Goal: Task Accomplishment & Management: Manage account settings

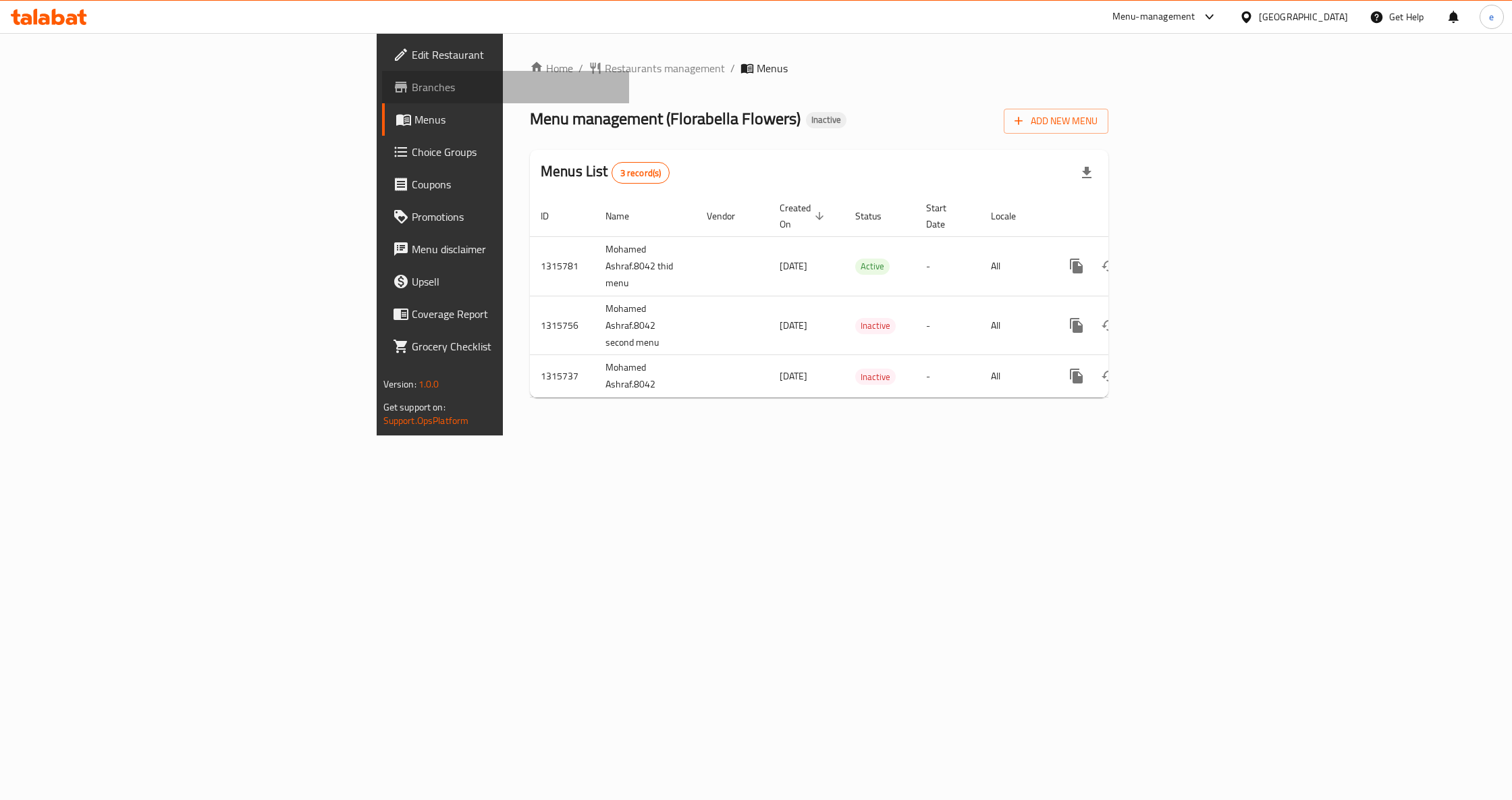
click at [412, 94] on span "Branches" at bounding box center [515, 87] width 206 height 16
click at [1098, 117] on span "Add New Menu" at bounding box center [1055, 121] width 83 height 17
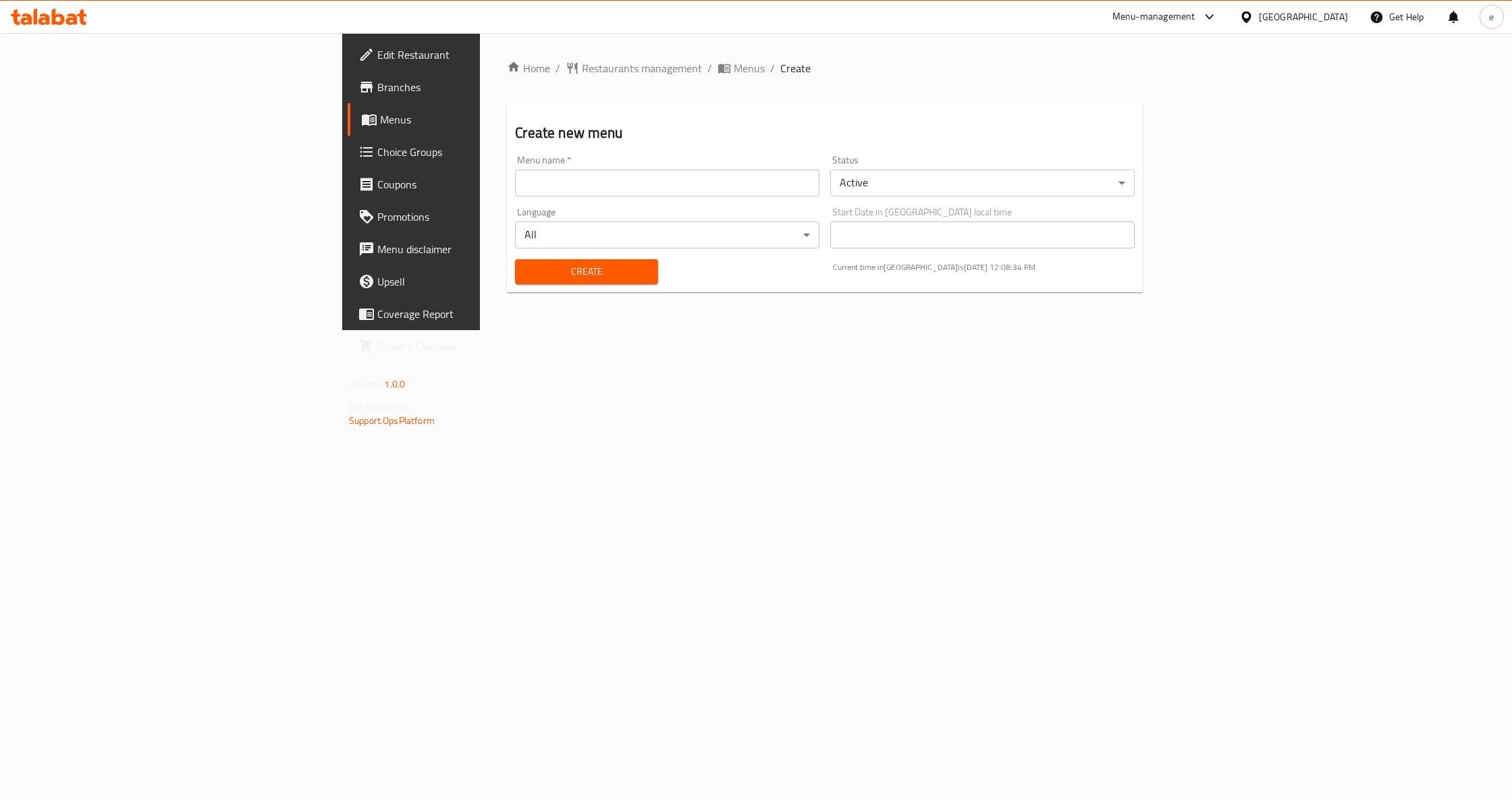
click at [743, 165] on div "Menu name   * Menu name *" at bounding box center [667, 176] width 304 height 41
click at [741, 174] on input "text" at bounding box center [667, 182] width 304 height 27
type input "Eslam saeed"
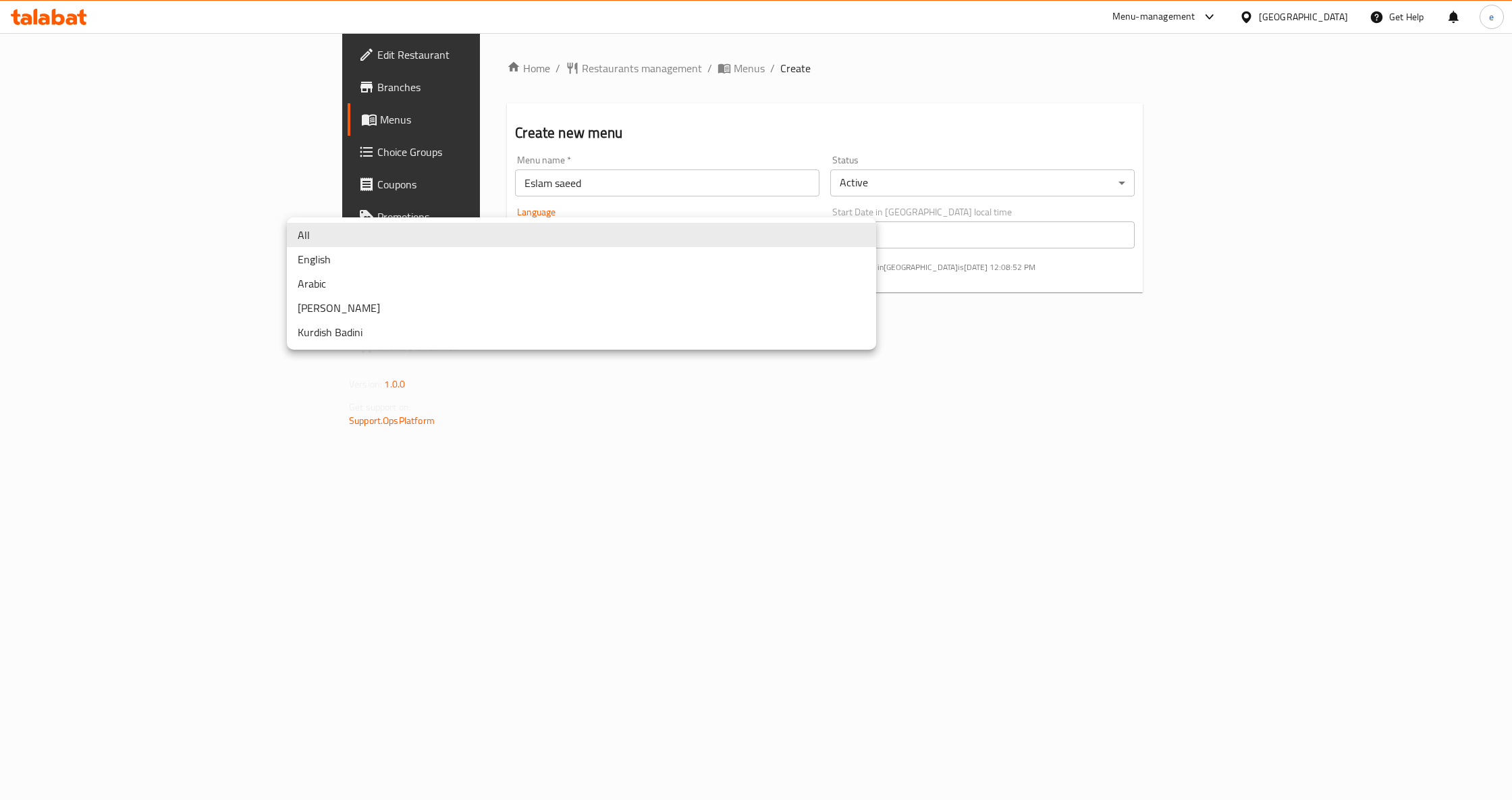
click at [760, 230] on body "​ Menu-management United Arab Emirates Get Help e Edit Restaurant Branches Menu…" at bounding box center [756, 416] width 1512 height 767
click at [1029, 250] on div at bounding box center [756, 400] width 1512 height 800
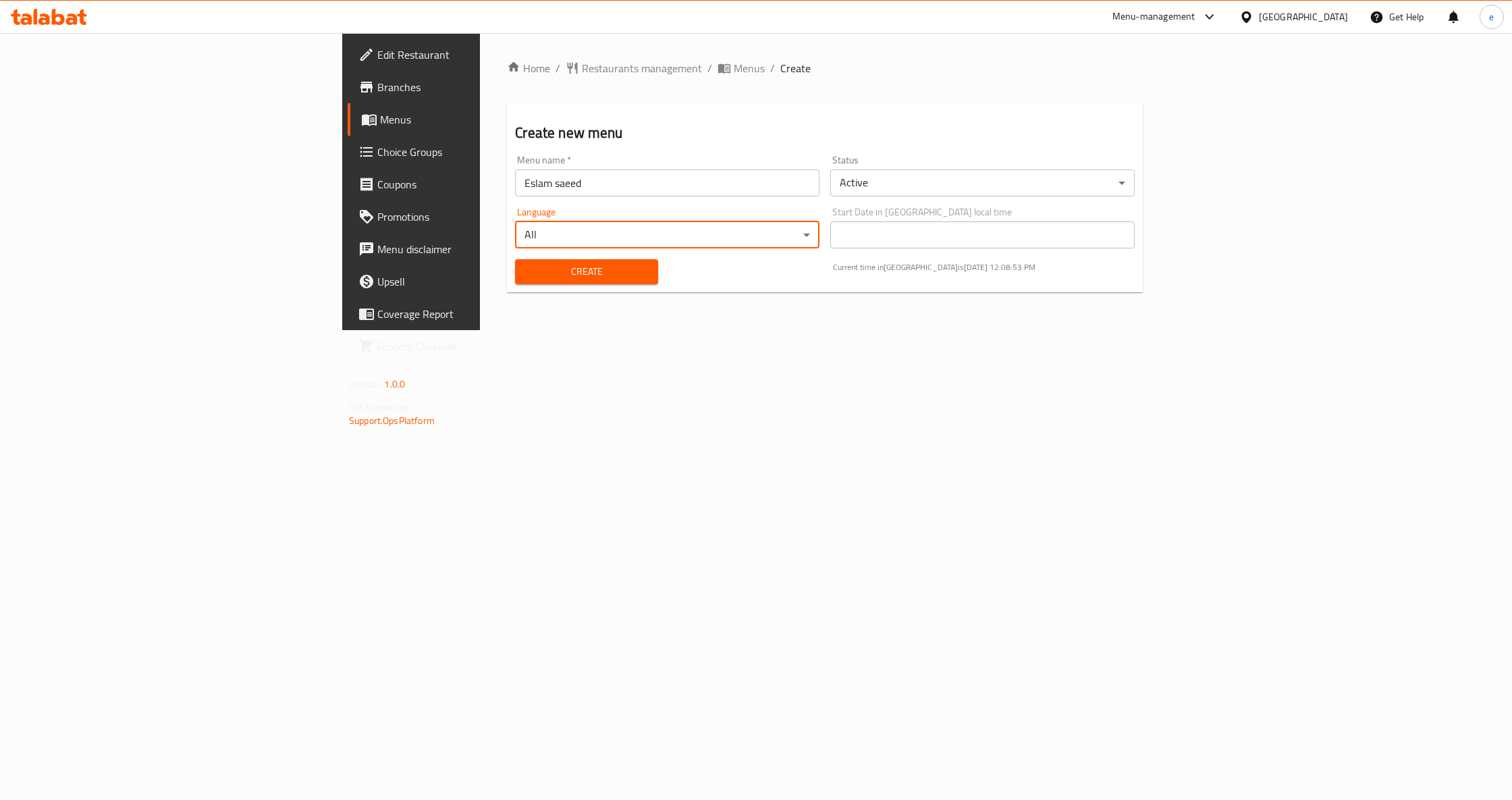
click at [1044, 239] on div "All English Arabic Kurdish Sorani Kurdish Badini" at bounding box center [756, 400] width 1512 height 800
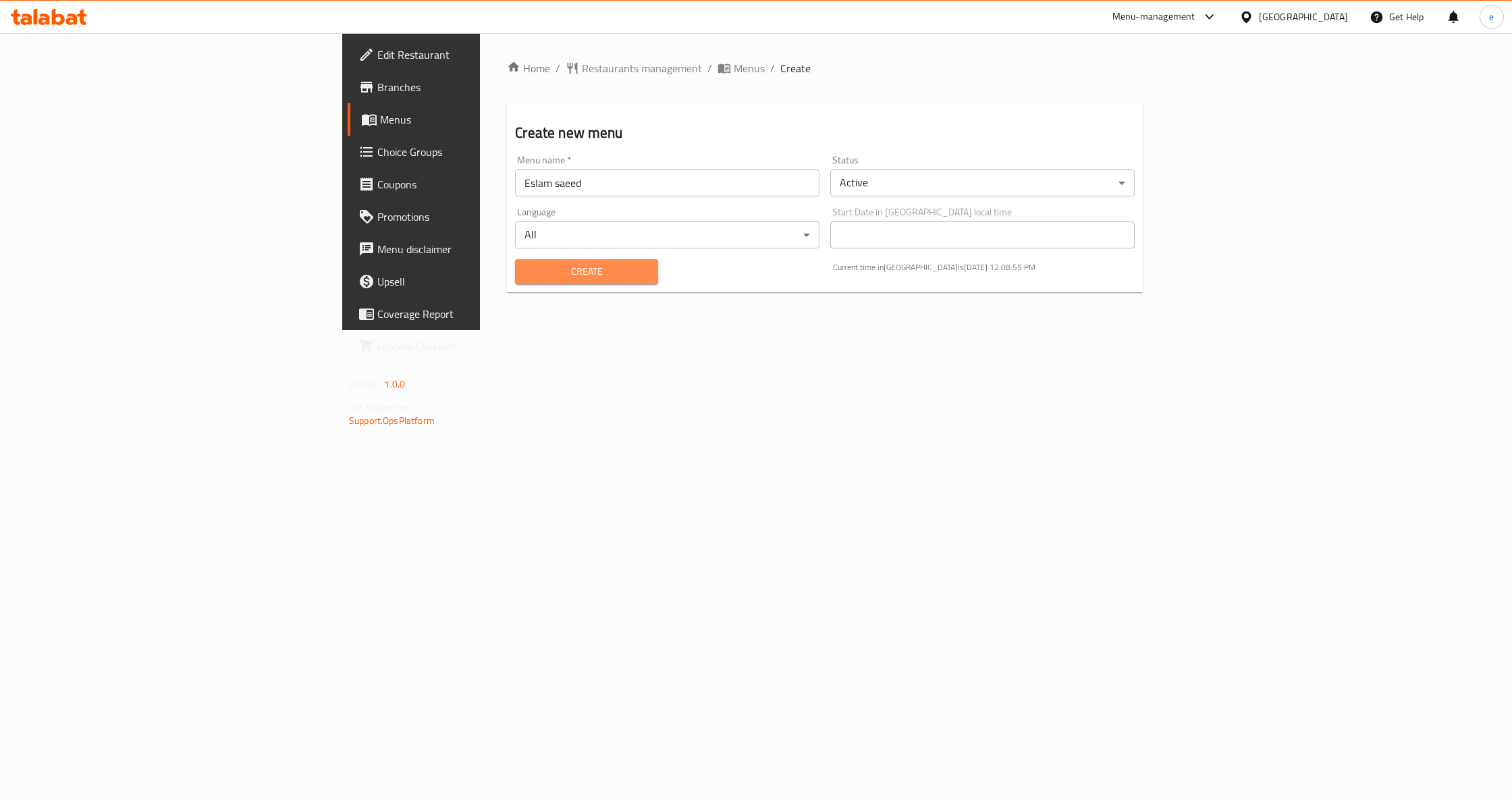
click at [525, 276] on span "Create" at bounding box center [585, 272] width 121 height 17
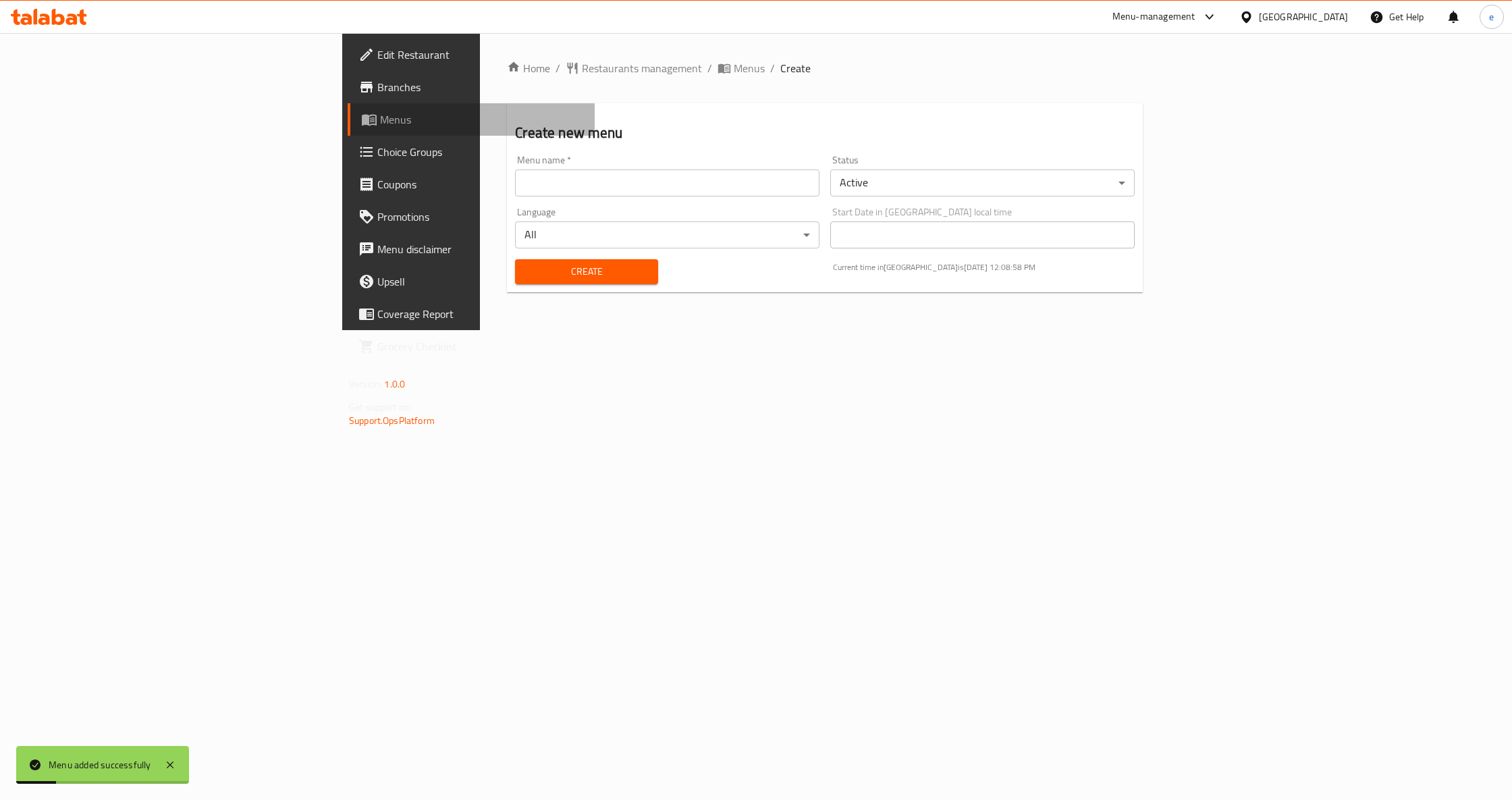
click at [380, 122] on span "Menus" at bounding box center [482, 119] width 204 height 16
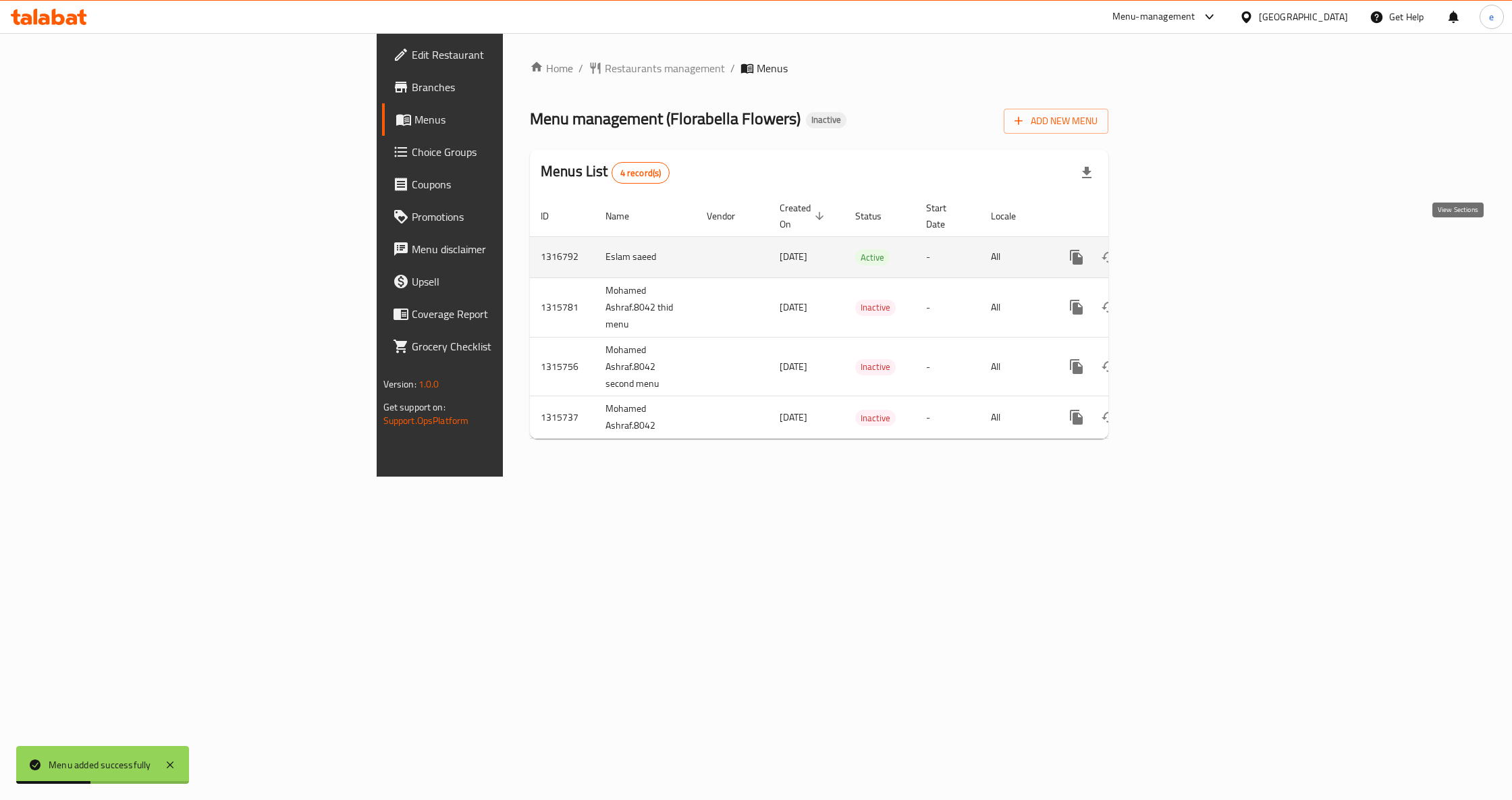
click at [1182, 249] on icon "enhanced table" at bounding box center [1174, 257] width 16 height 16
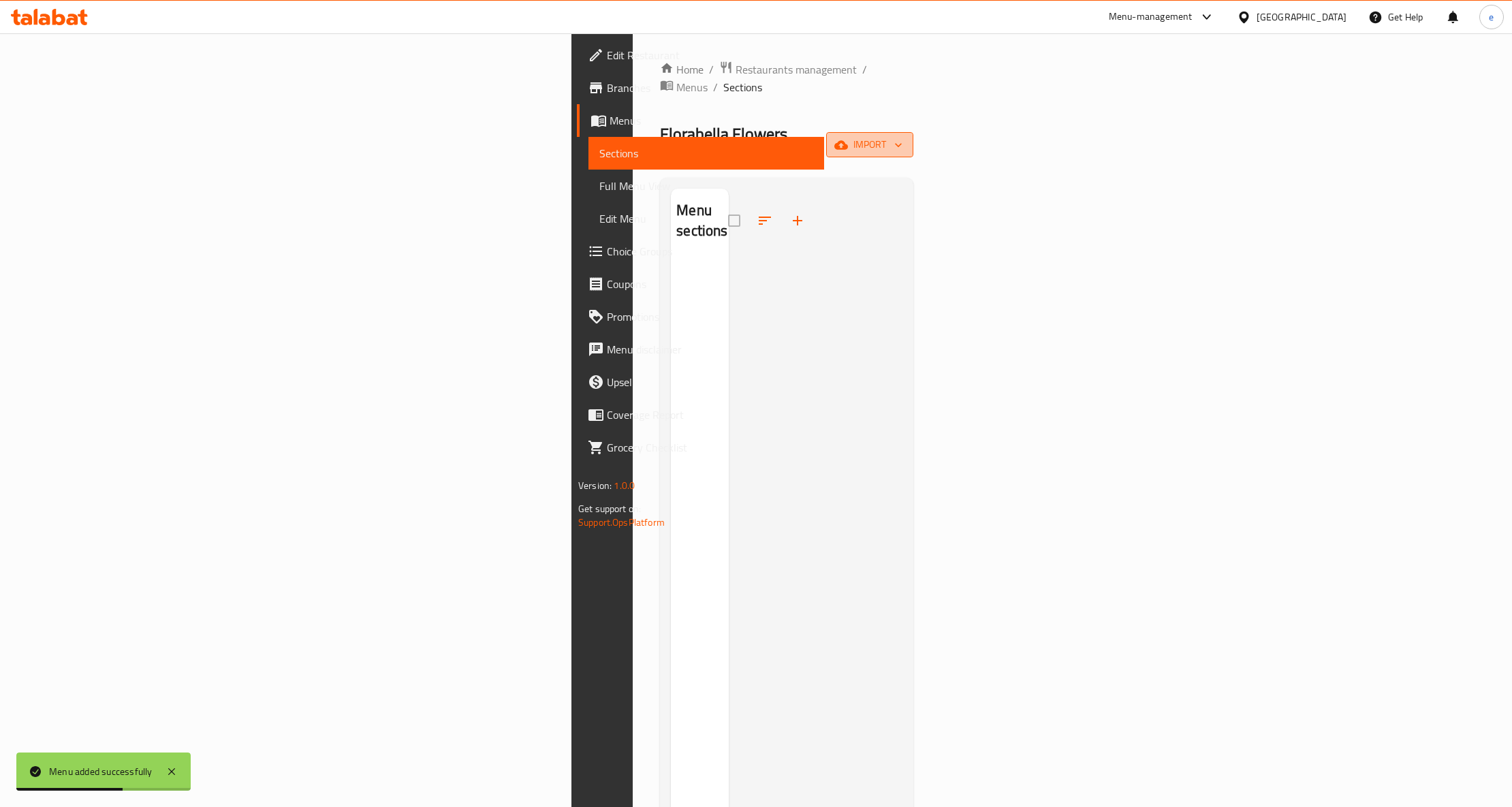
click at [903, 136] on span "import" at bounding box center [869, 144] width 66 height 17
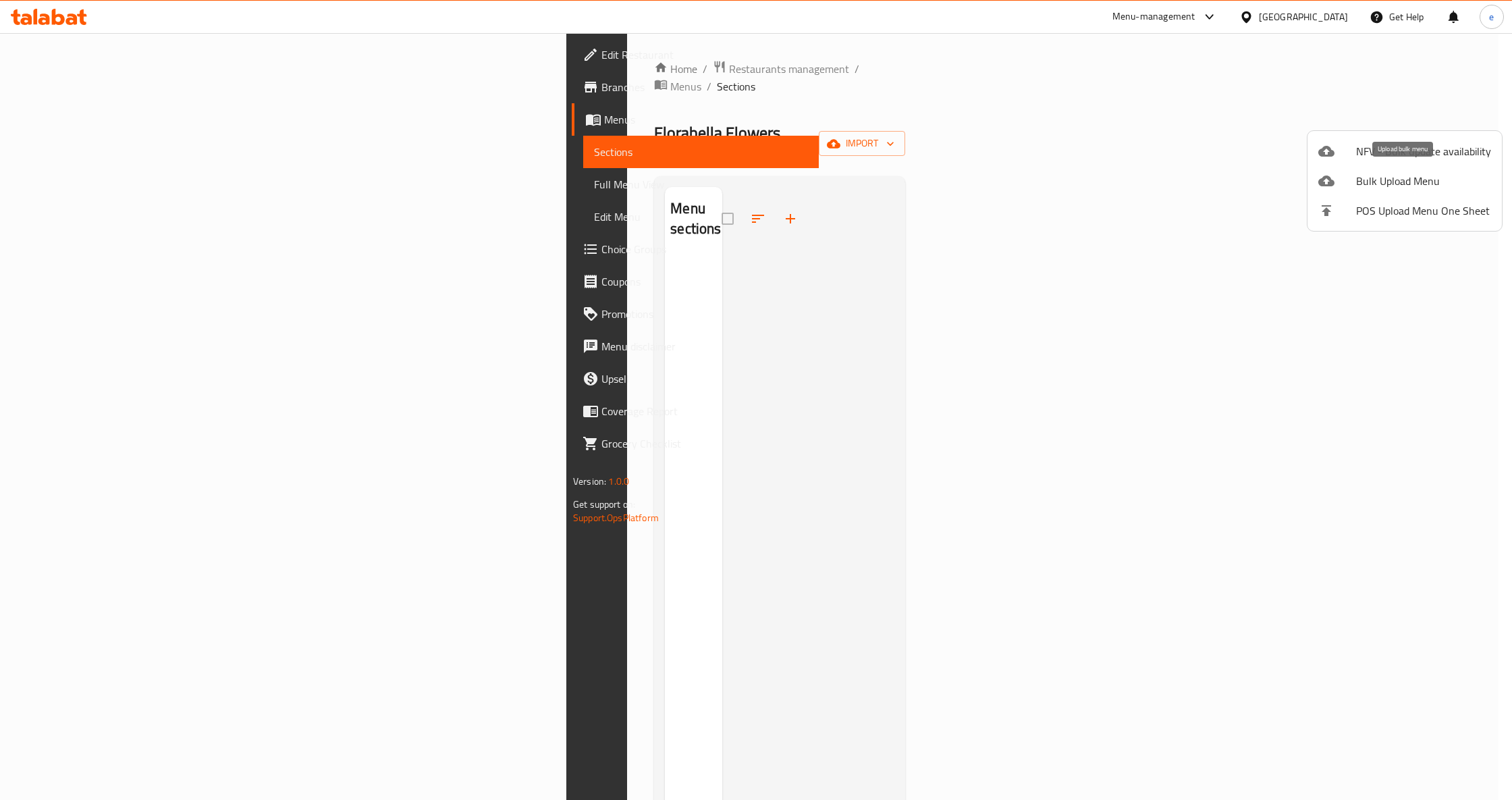
click at [1384, 182] on span "Bulk Upload Menu" at bounding box center [1423, 181] width 135 height 16
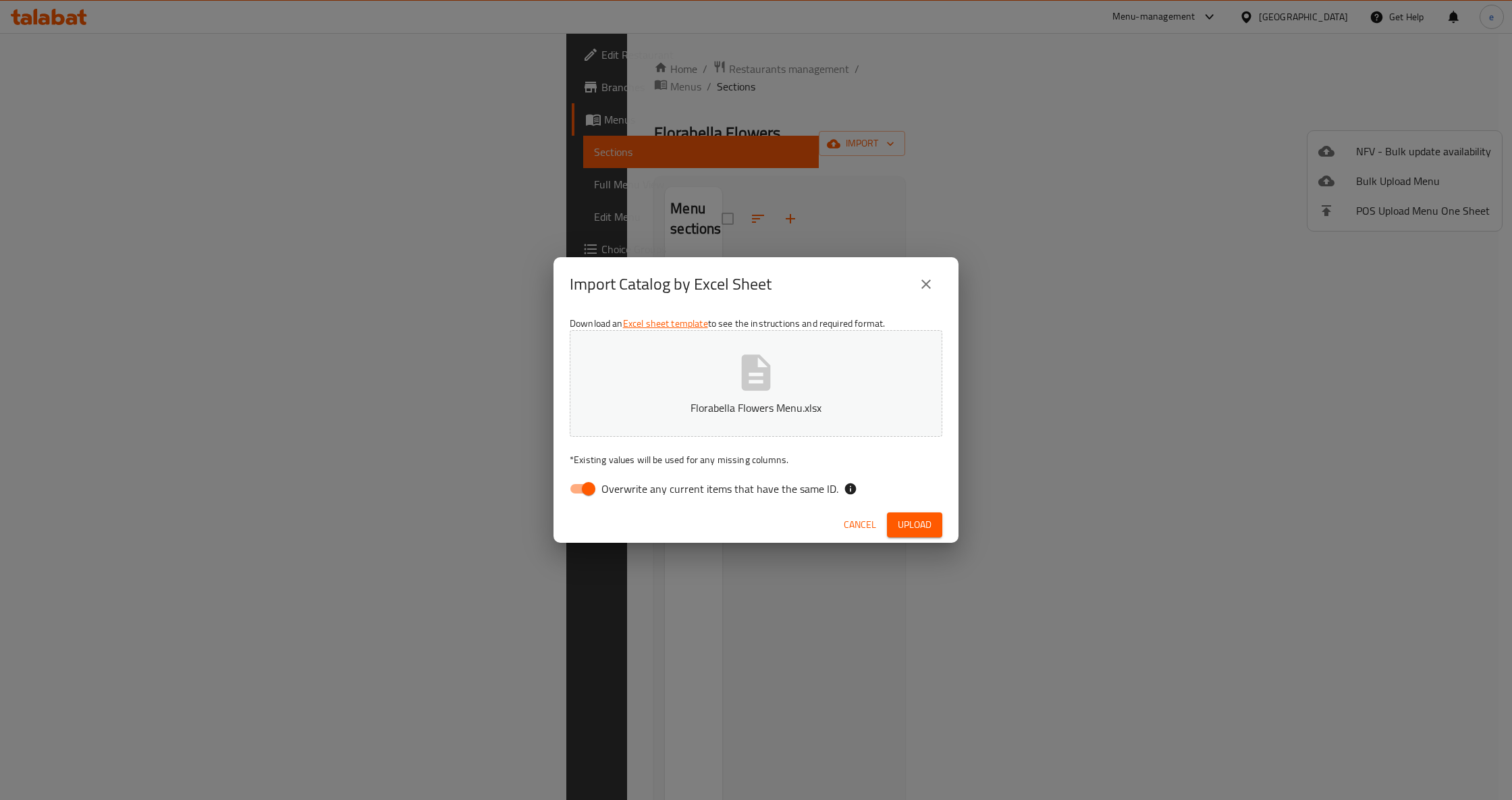
click at [649, 494] on span "Overwrite any current items that have the same ID." at bounding box center [720, 489] width 237 height 16
click at [627, 494] on input "Overwrite any current items that have the same ID." at bounding box center [588, 488] width 77 height 26
checkbox input "false"
click at [927, 283] on icon "close" at bounding box center [926, 284] width 16 height 16
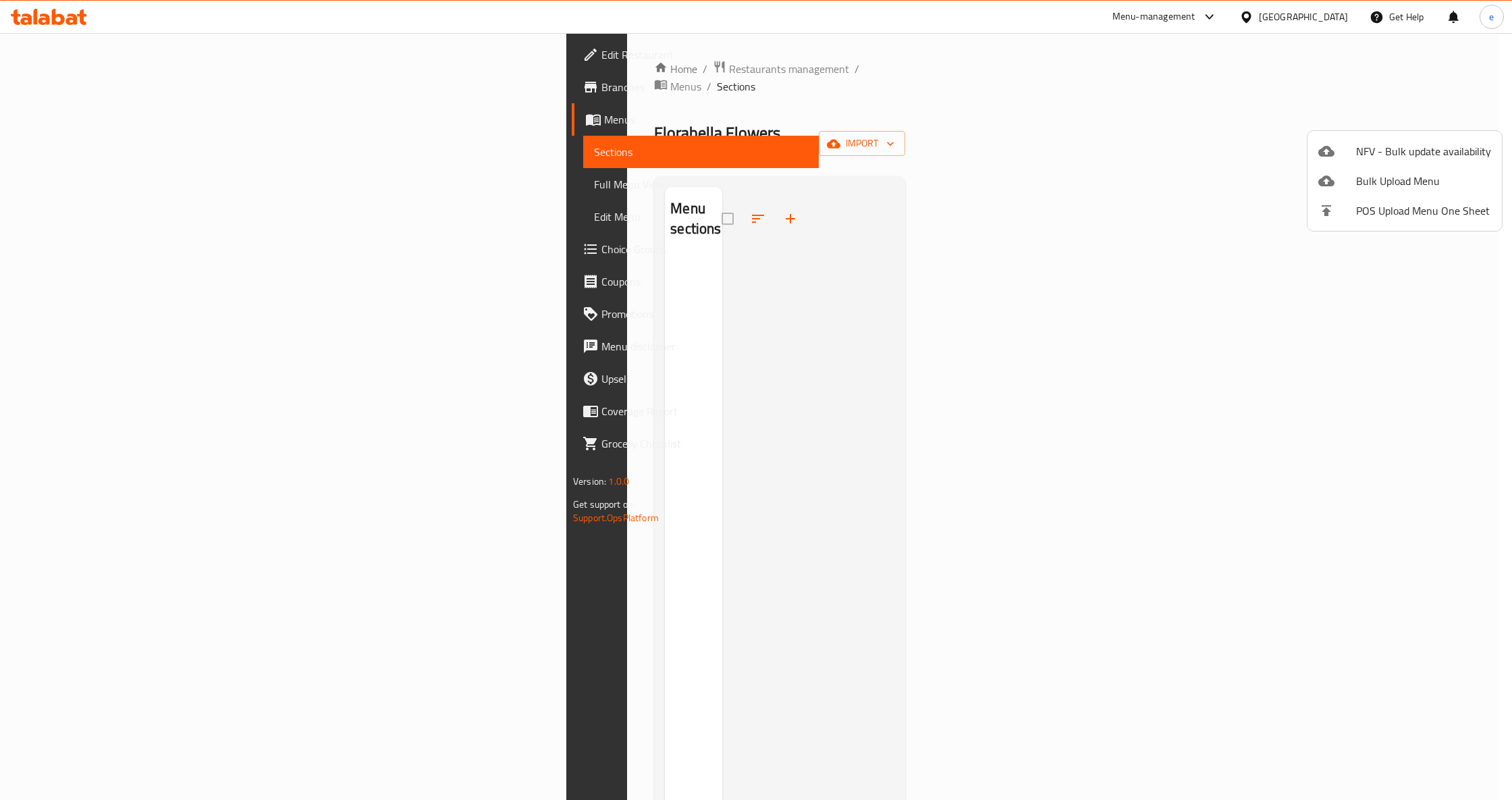
click at [1410, 182] on span "Bulk Upload Menu" at bounding box center [1423, 181] width 135 height 16
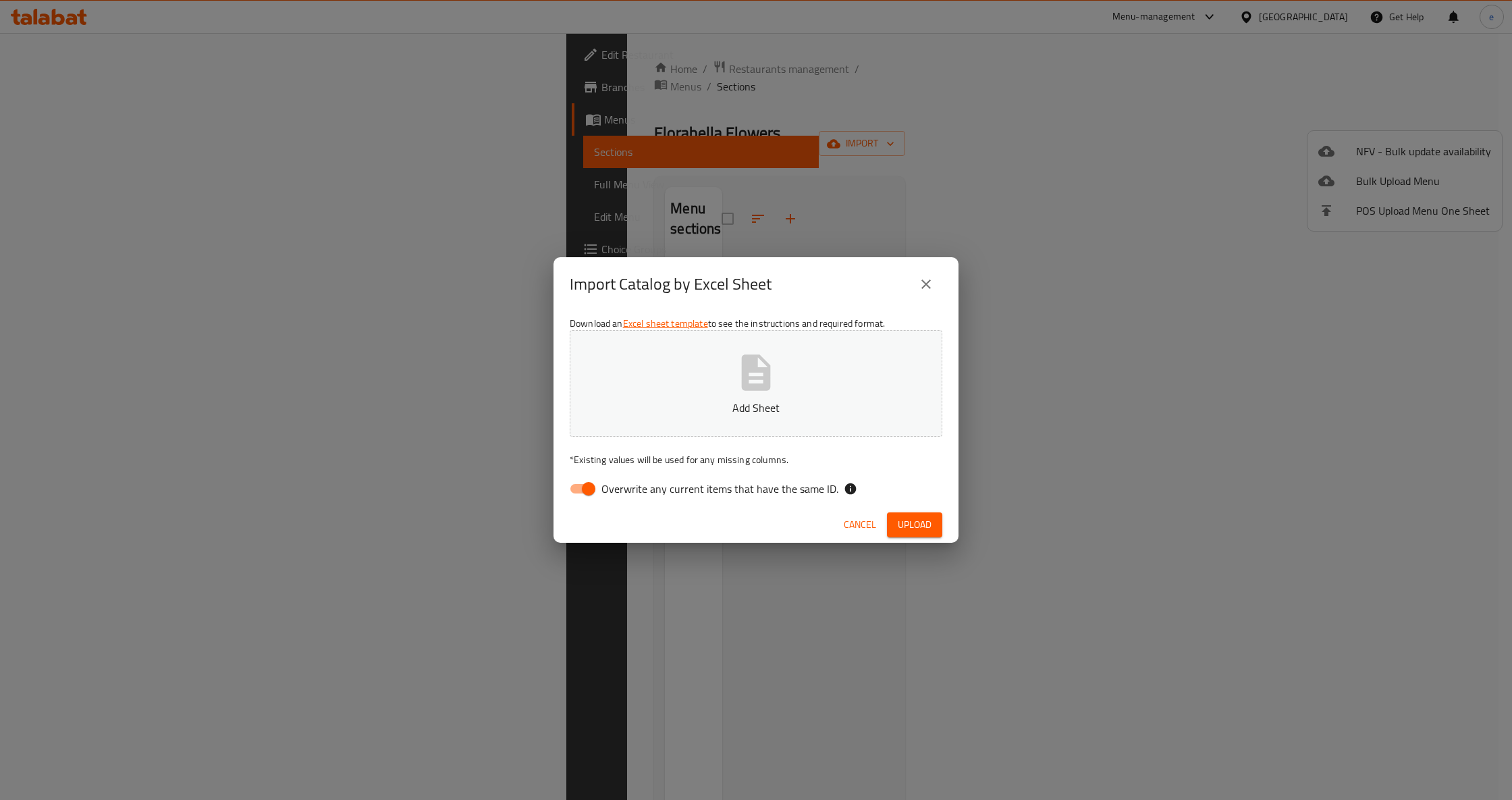
click at [619, 497] on span "Overwrite any current items that have the same ID." at bounding box center [720, 489] width 237 height 16
click at [619, 498] on input "Overwrite any current items that have the same ID." at bounding box center [588, 488] width 77 height 26
checkbox input "false"
click at [702, 417] on button "Add Sheet" at bounding box center [755, 384] width 373 height 107
click at [916, 525] on span "Upload" at bounding box center [915, 525] width 34 height 17
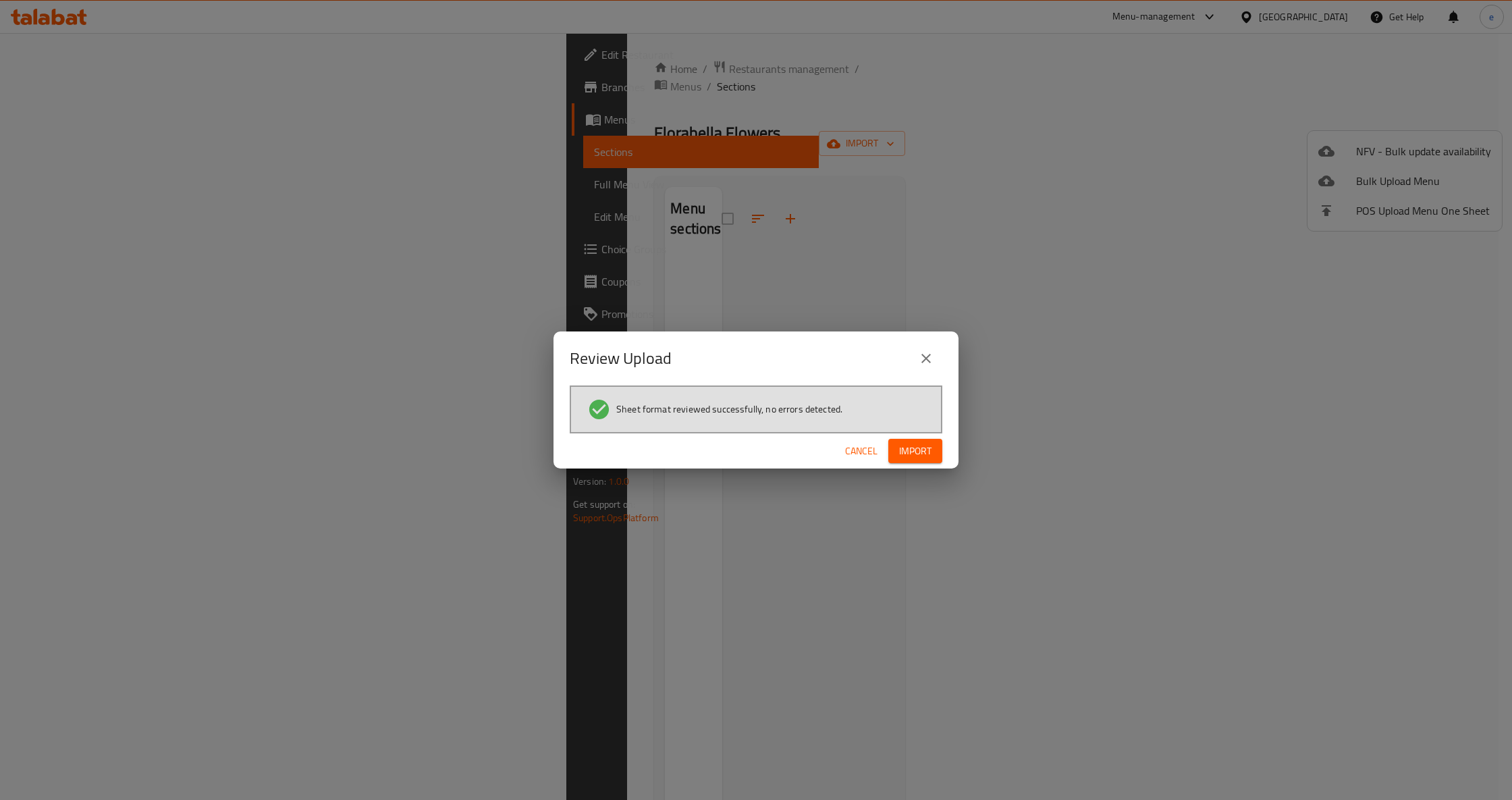
click at [918, 455] on span "Import" at bounding box center [915, 451] width 32 height 17
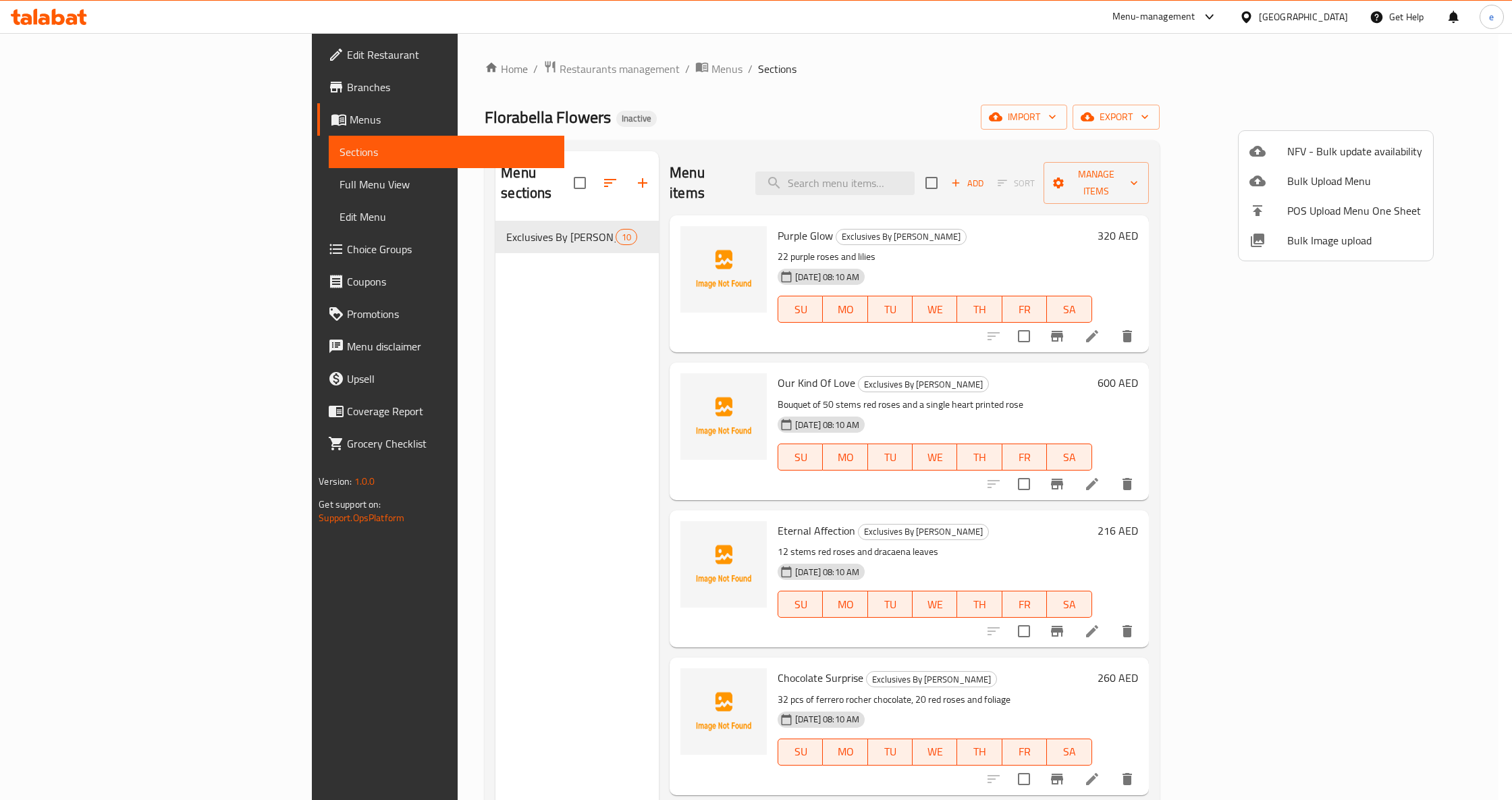
click at [1263, 81] on div at bounding box center [756, 400] width 1512 height 800
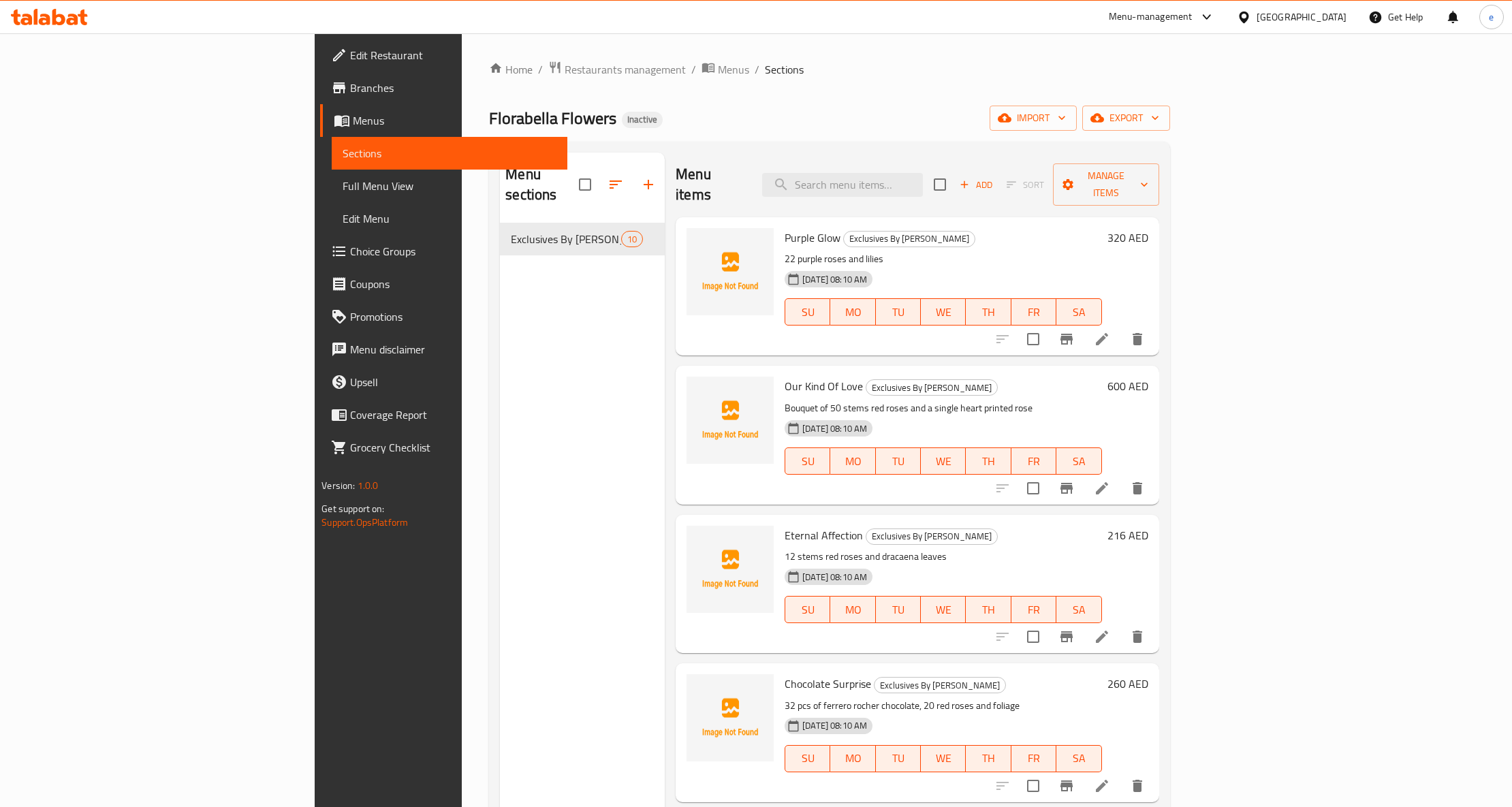
click at [353, 121] on span "Menus" at bounding box center [455, 120] width 204 height 16
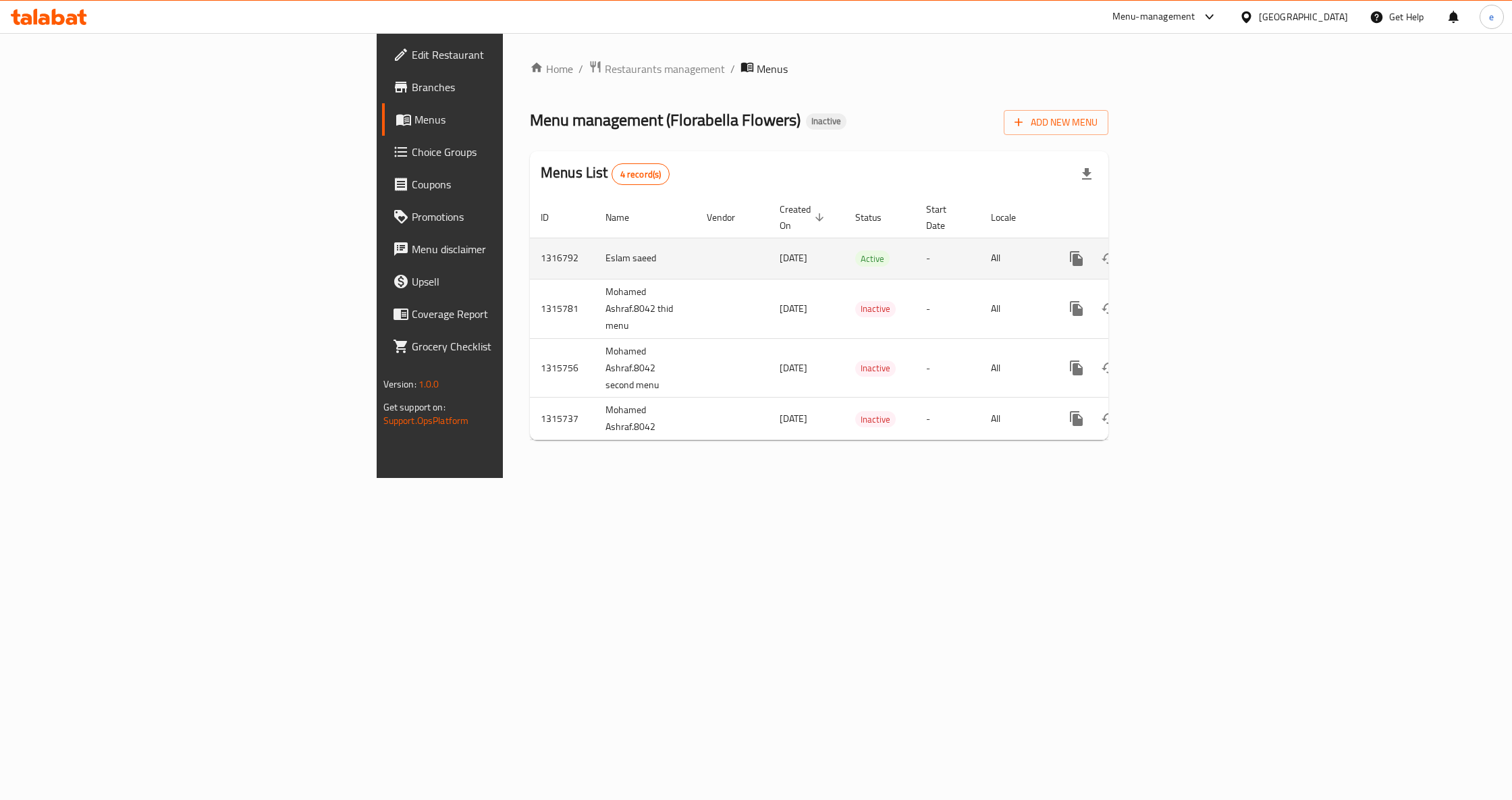
click at [1182, 250] on icon "enhanced table" at bounding box center [1174, 258] width 16 height 16
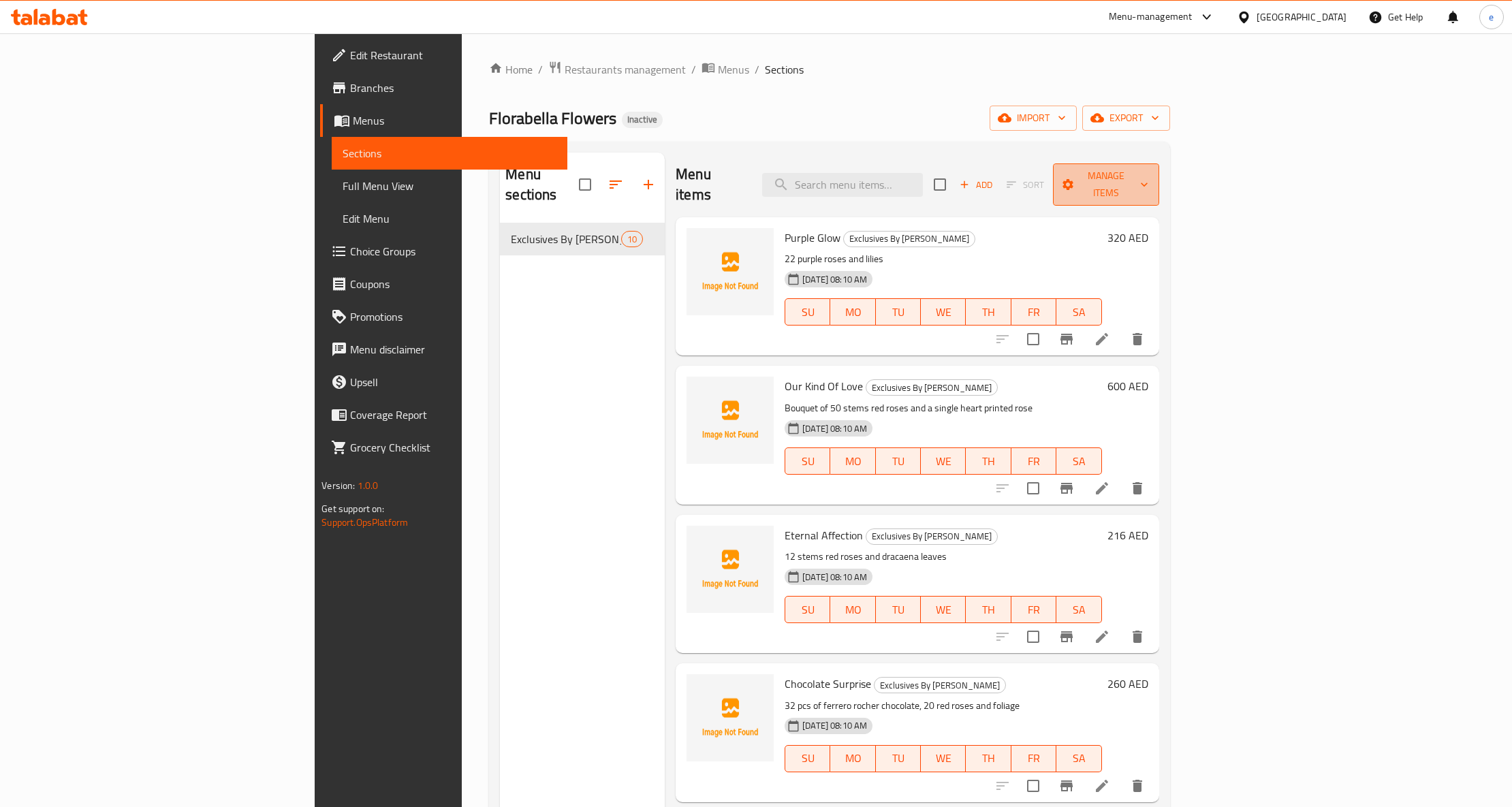
click at [1149, 177] on span "Manage items" at bounding box center [1106, 185] width 84 height 34
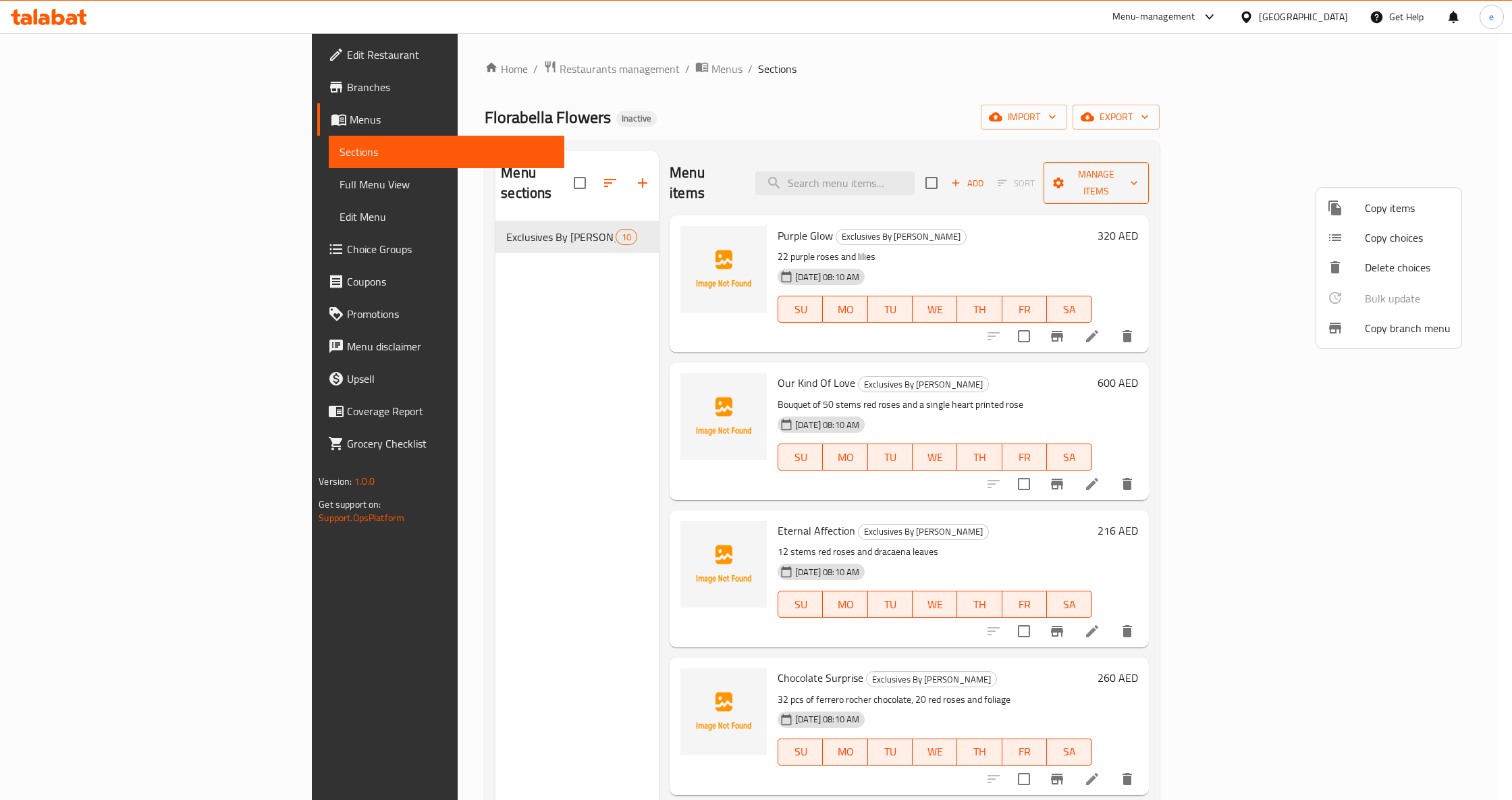
click at [1380, 176] on div at bounding box center [756, 400] width 1512 height 800
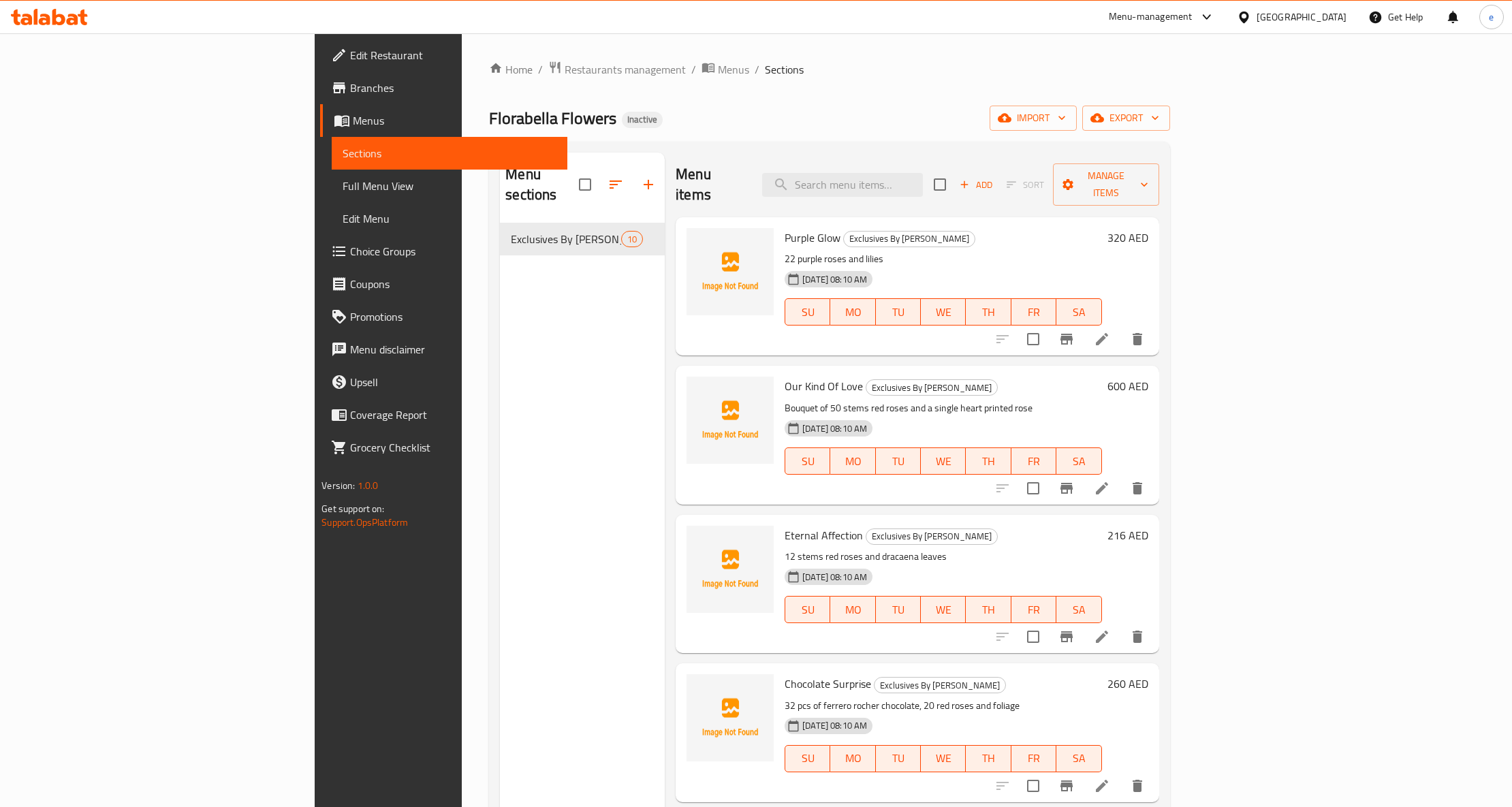
click at [916, 86] on div "Home / Restaurants management / Menus / Sections Florabella Flowers Inactive im…" at bounding box center [829, 515] width 680 height 910
click at [343, 151] on span "Sections" at bounding box center [450, 153] width 214 height 16
click at [320, 105] on link "Menus" at bounding box center [443, 120] width 247 height 32
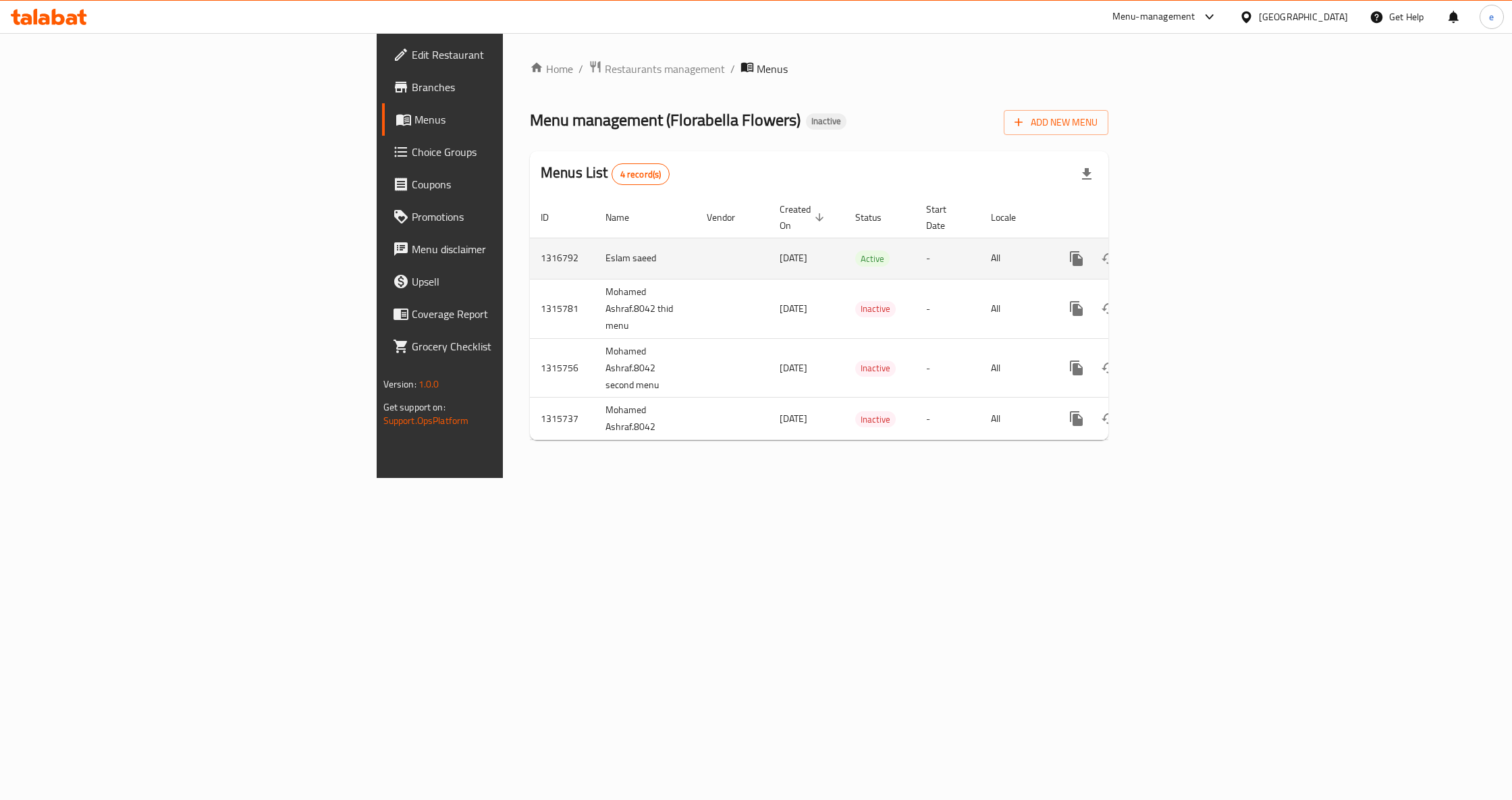
click at [779, 249] on span "12/10/2025" at bounding box center [793, 258] width 28 height 18
click at [768, 238] on td "12/10/2025" at bounding box center [806, 258] width 75 height 41
click at [779, 249] on span "12/10/2025" at bounding box center [793, 258] width 28 height 18
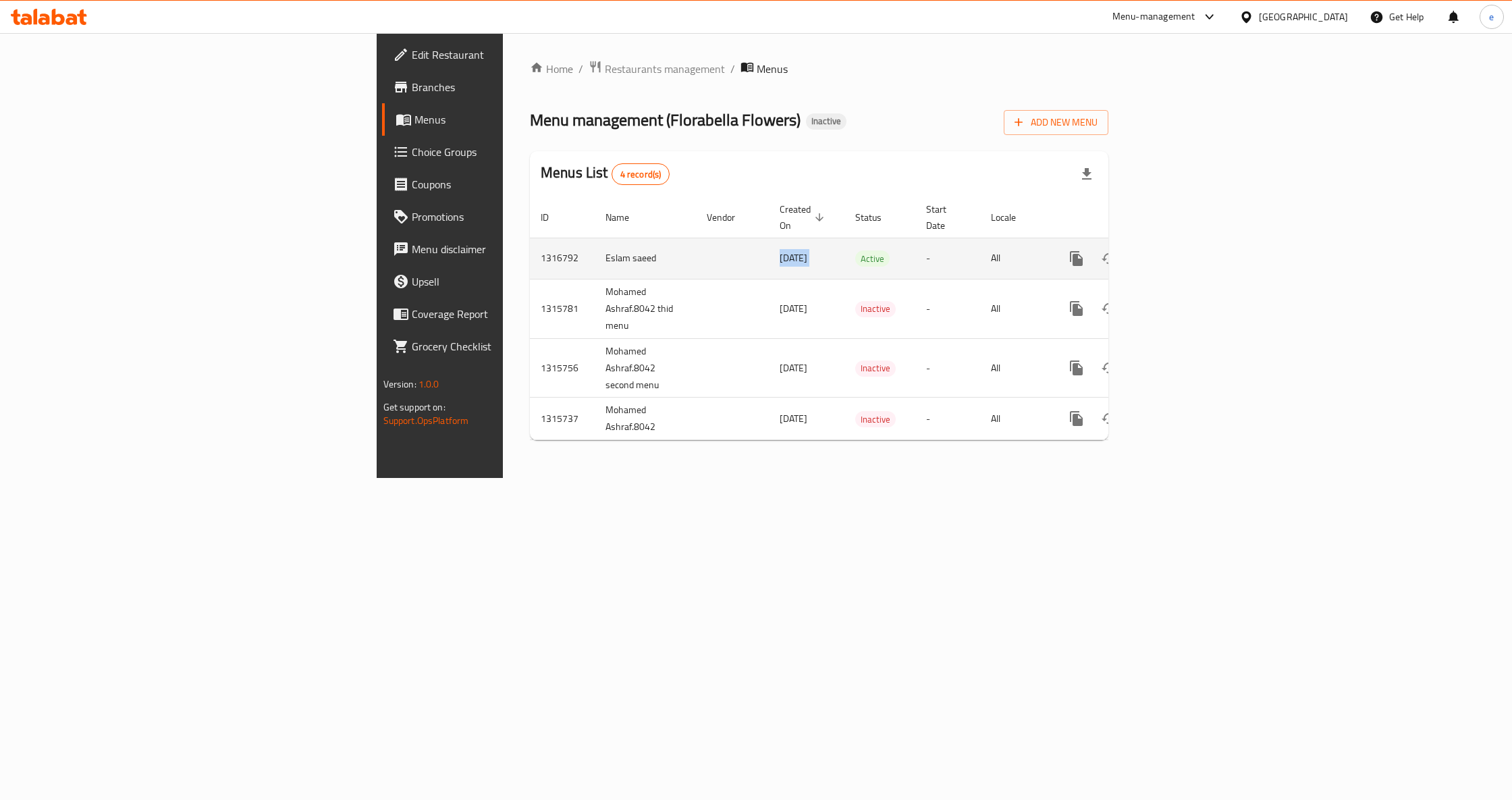
click at [779, 249] on span "12/10/2025" at bounding box center [793, 258] width 28 height 18
click at [584, 478] on div "Home / Restaurants management / Menus Menu management ( Florabella Flowers ) In…" at bounding box center [819, 255] width 632 height 445
click at [1182, 250] on icon "enhanced table" at bounding box center [1174, 258] width 16 height 16
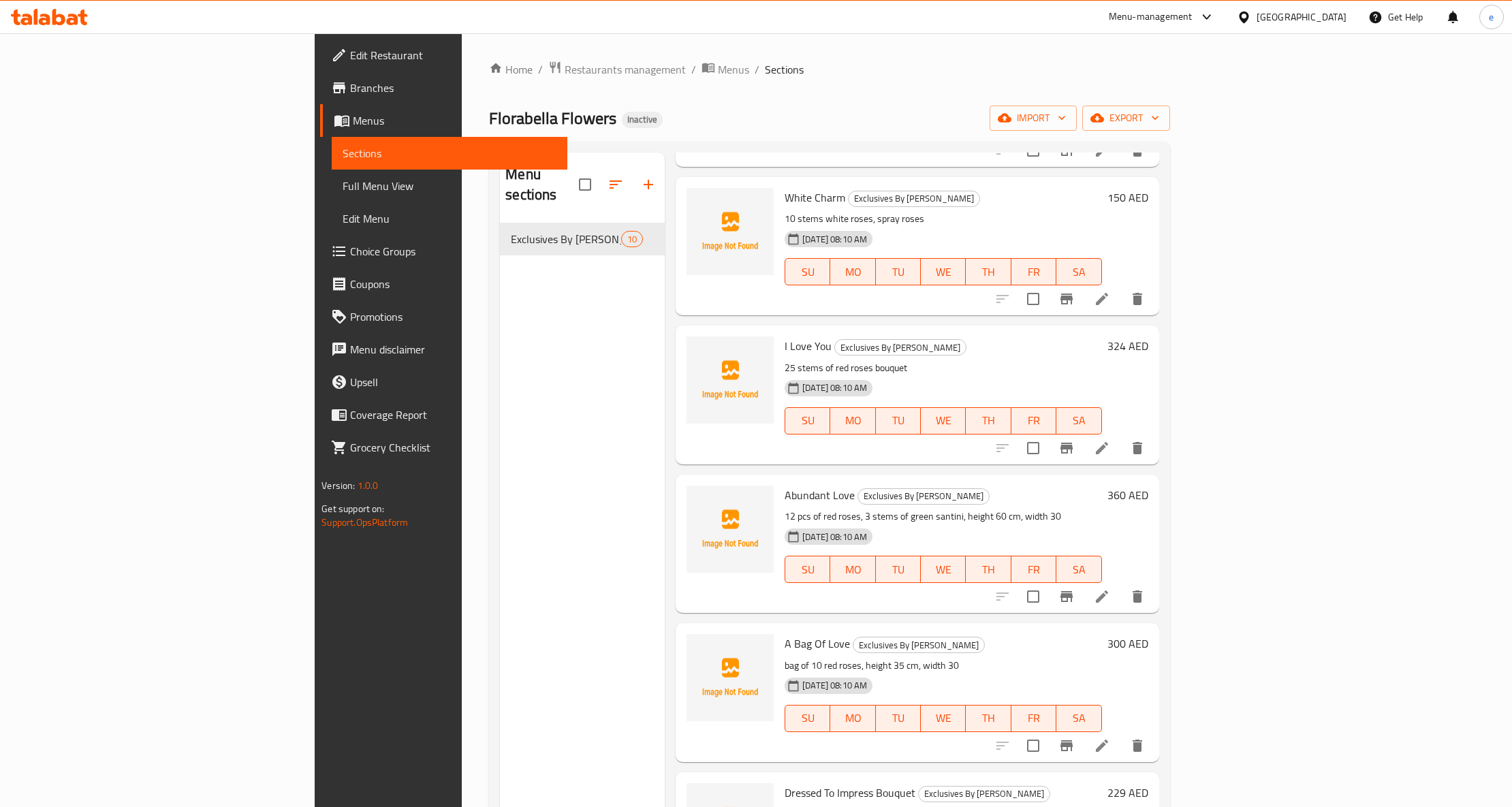
scroll to position [714, 0]
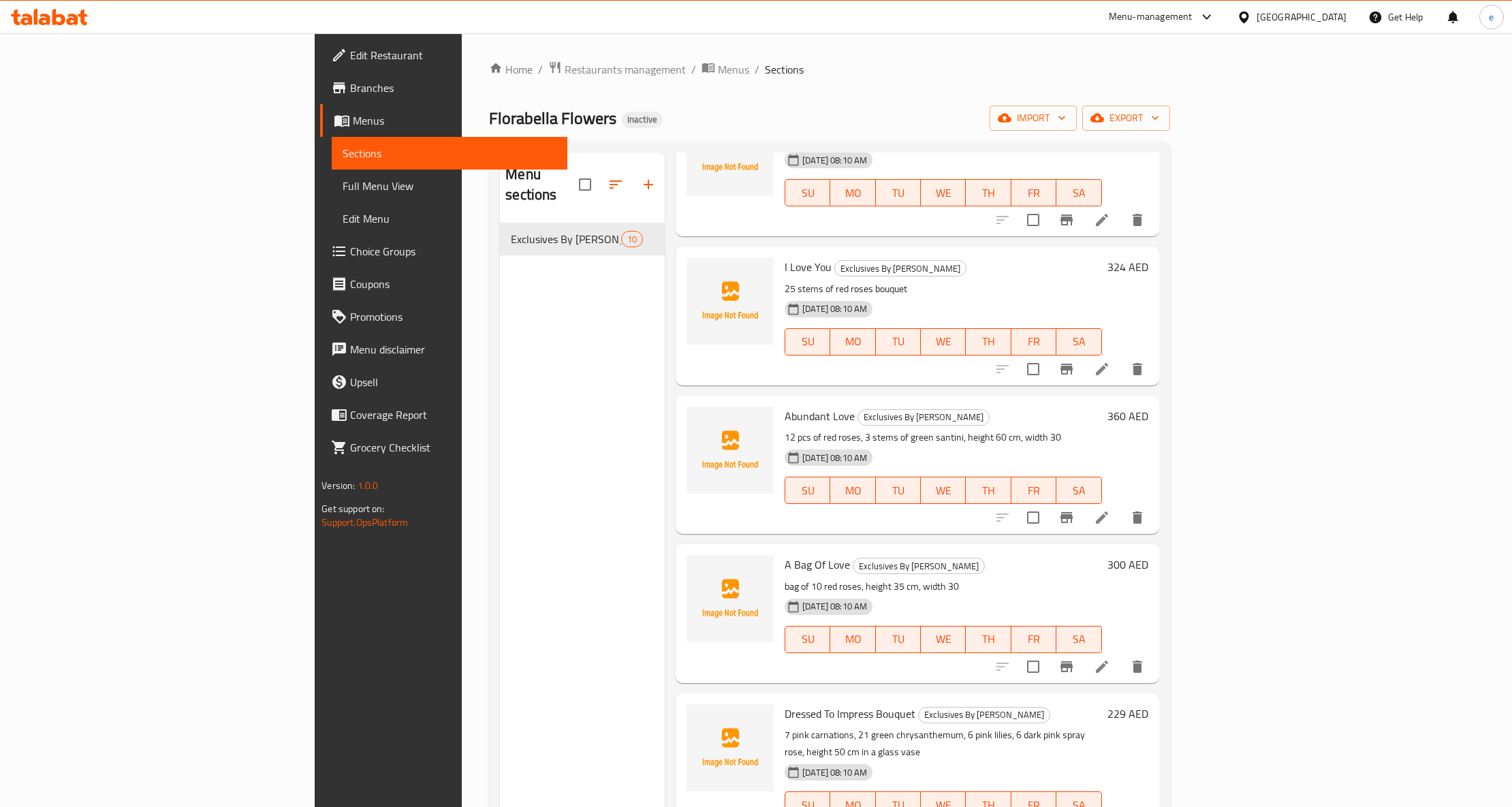
click at [855, 578] on p "bag of 10 red roses, height 35 cm, width 30" at bounding box center [943, 586] width 318 height 17
click at [954, 556] on div "A Bag Of Love Exclusives By Florabella bag of 10 red roses, height 35 cm, width…" at bounding box center [943, 613] width 329 height 127
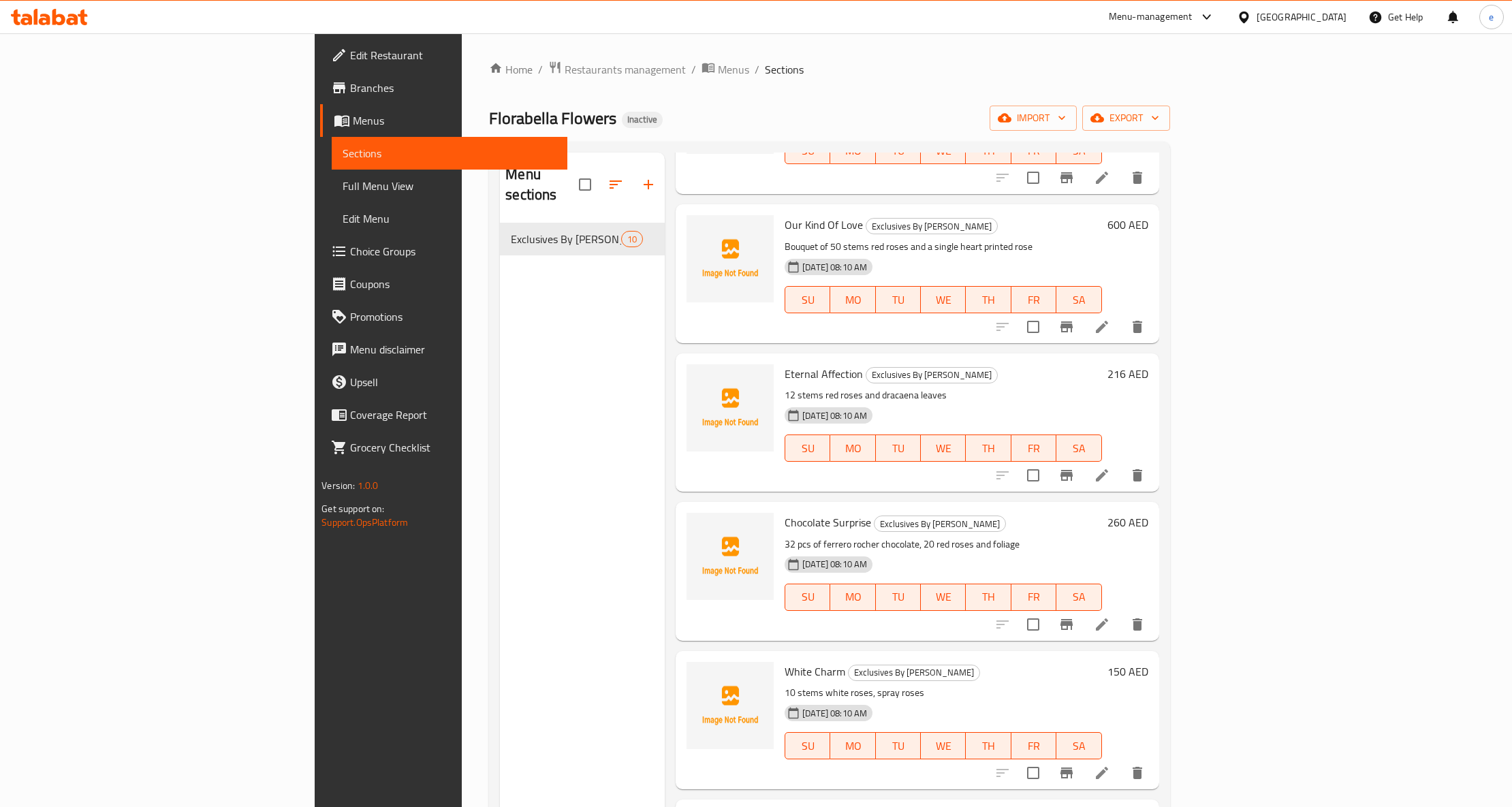
scroll to position [79, 0]
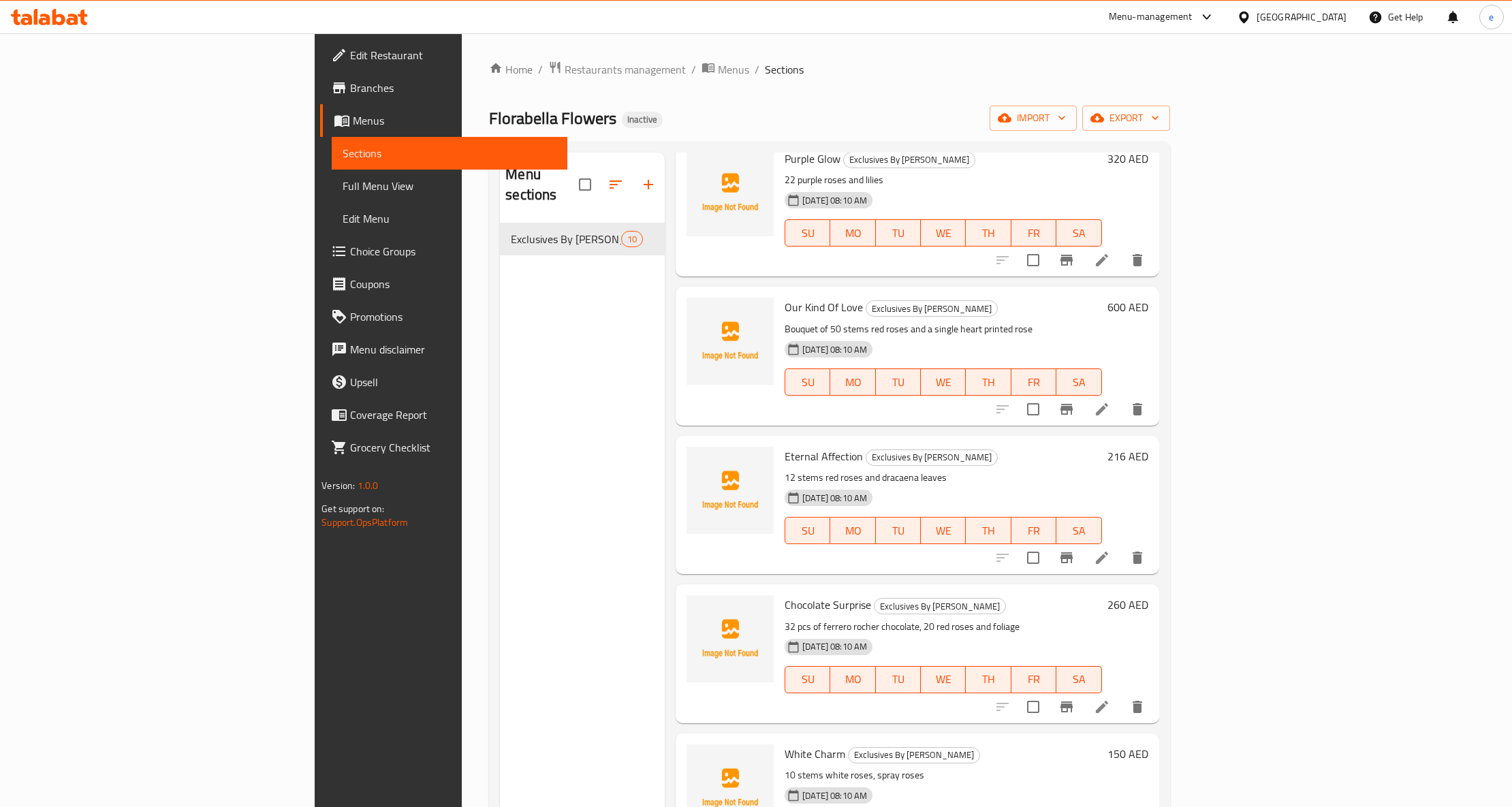
click at [837, 469] on p "12 stems red roses and dracaena leaves" at bounding box center [943, 477] width 318 height 17
click at [687, 459] on img at bounding box center [731, 490] width 87 height 87
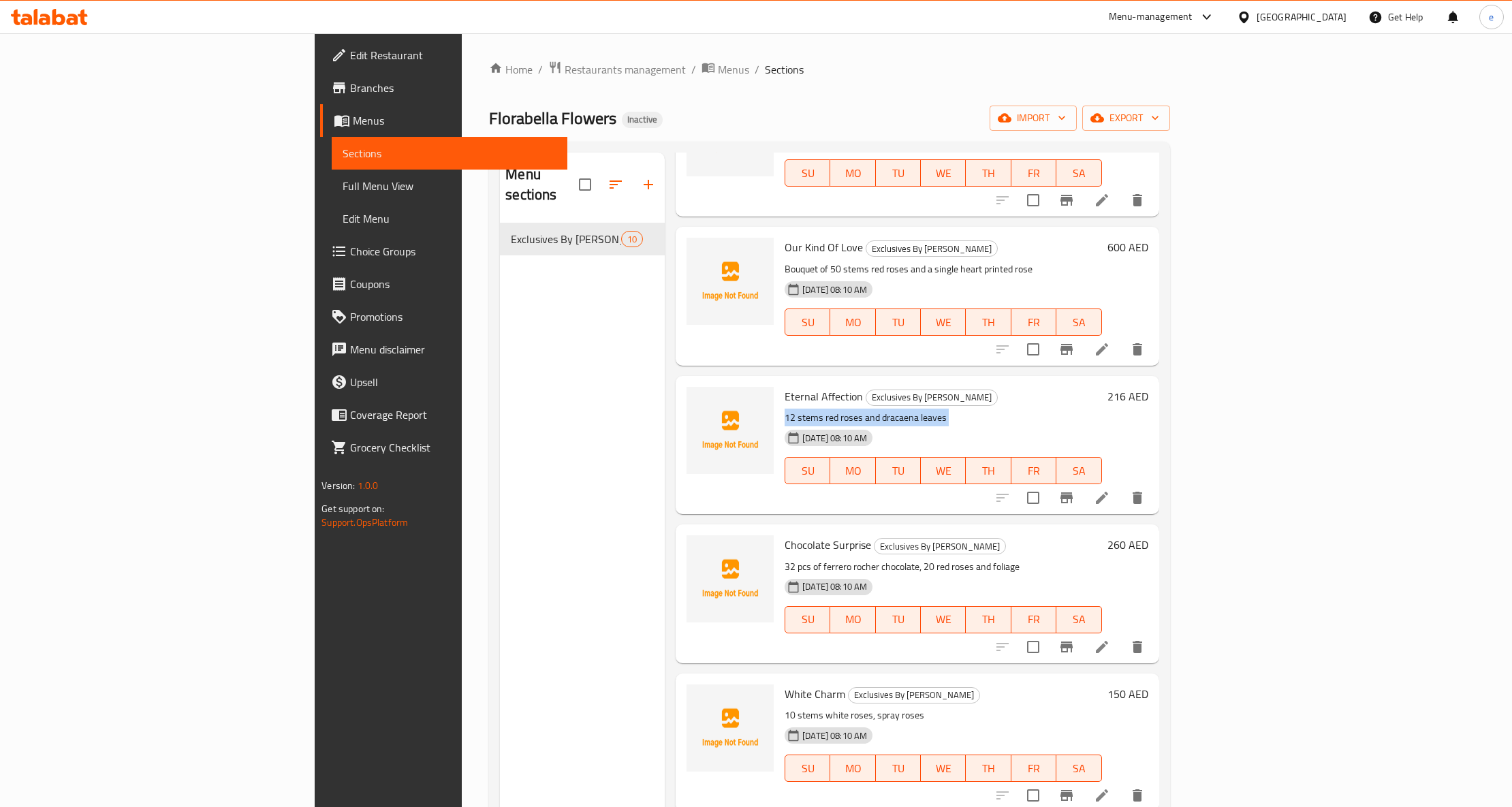
scroll to position [0, 0]
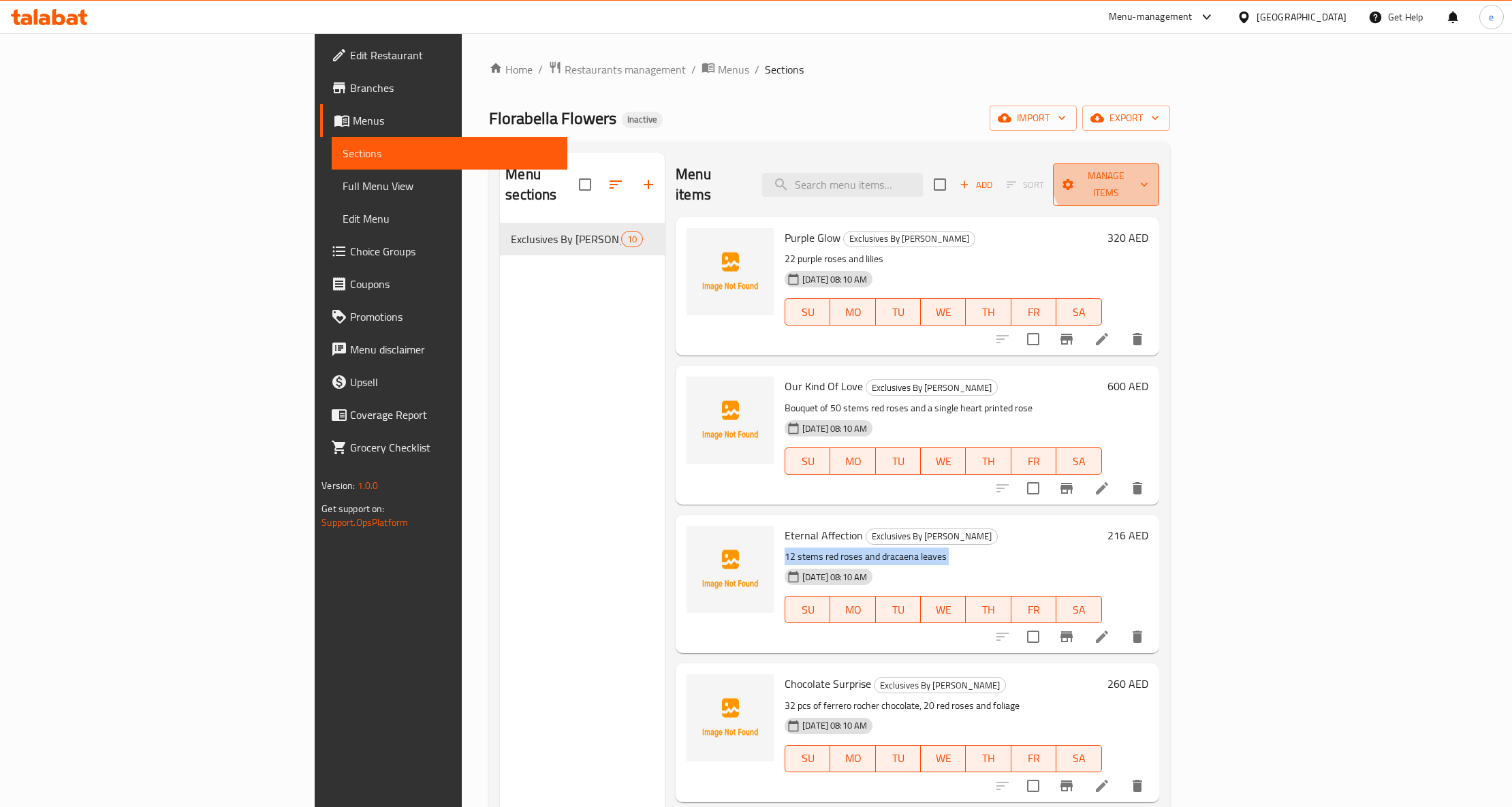
click at [1149, 176] on span "Manage items" at bounding box center [1106, 185] width 84 height 34
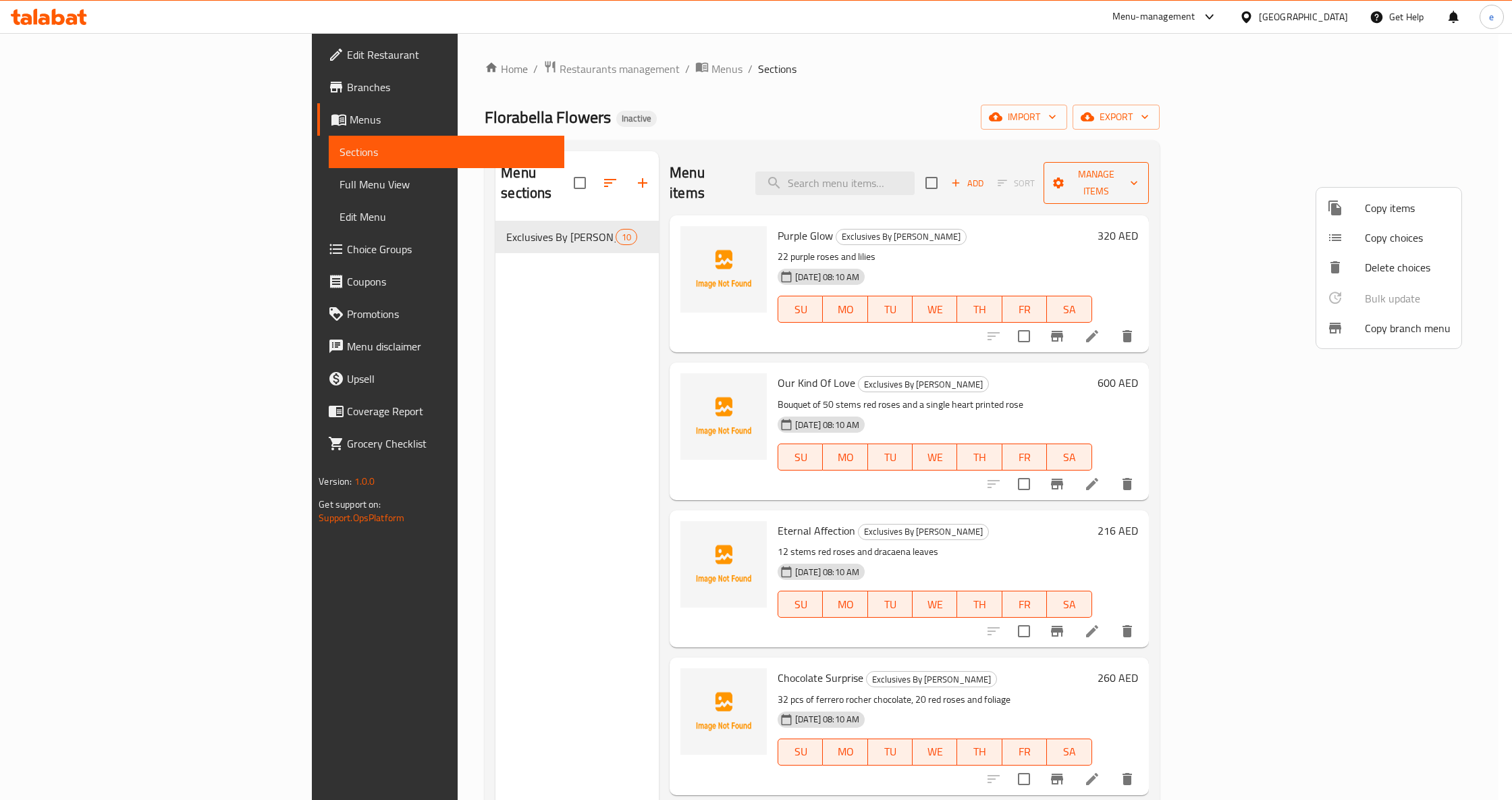
click at [1388, 174] on div at bounding box center [756, 400] width 1512 height 800
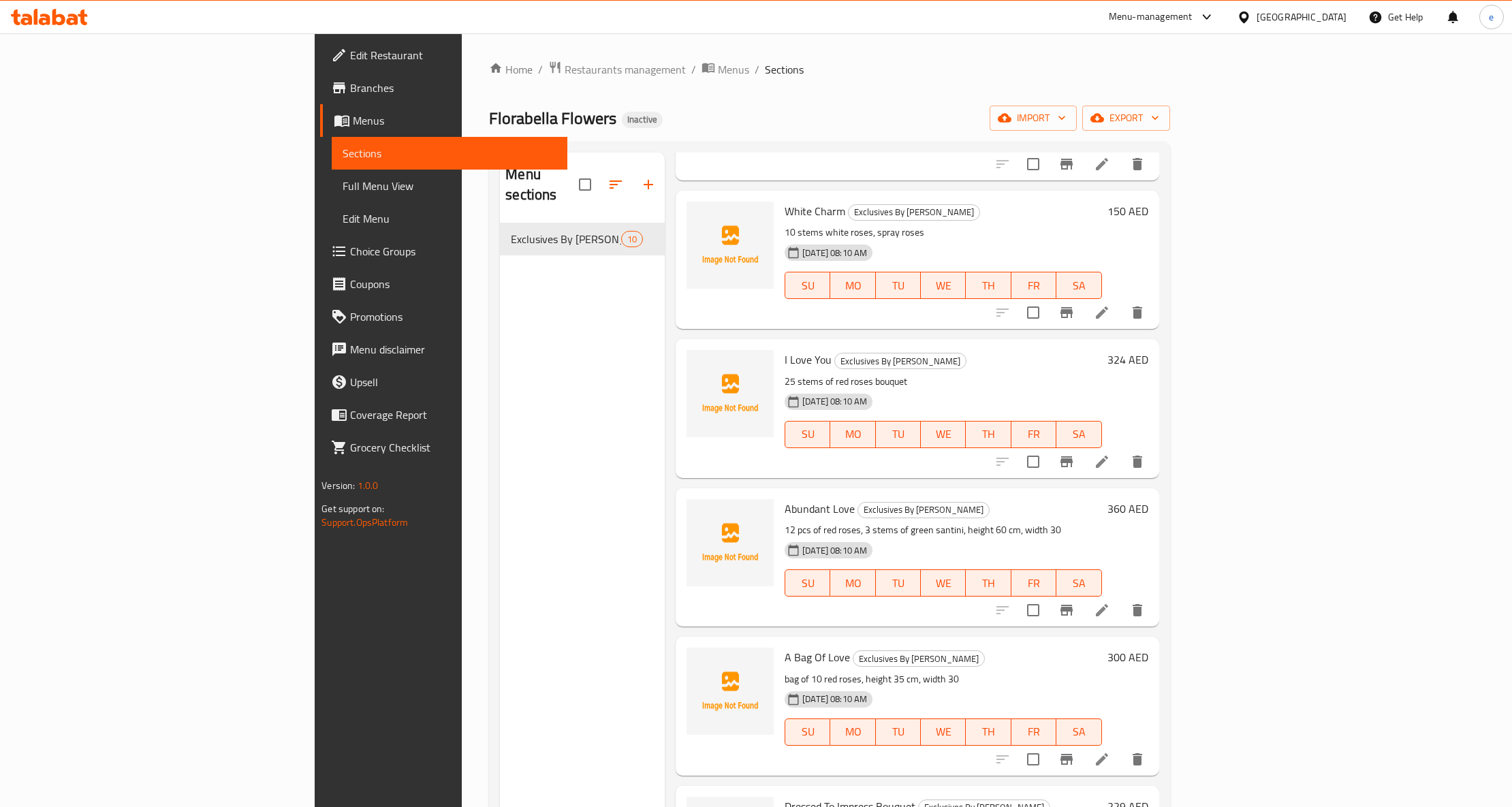
scroll to position [635, 0]
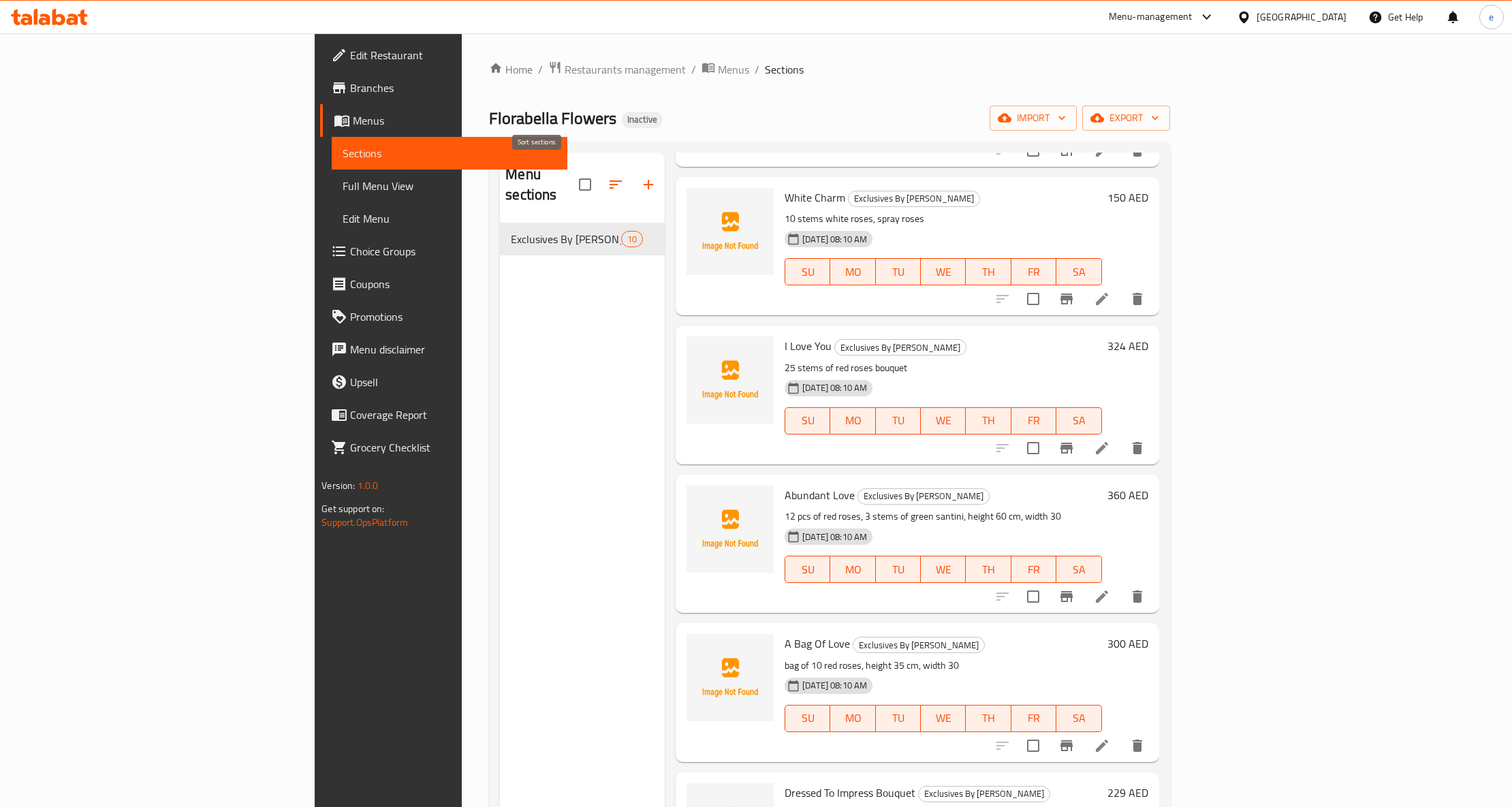
click at [608, 177] on icon "button" at bounding box center [616, 185] width 16 height 16
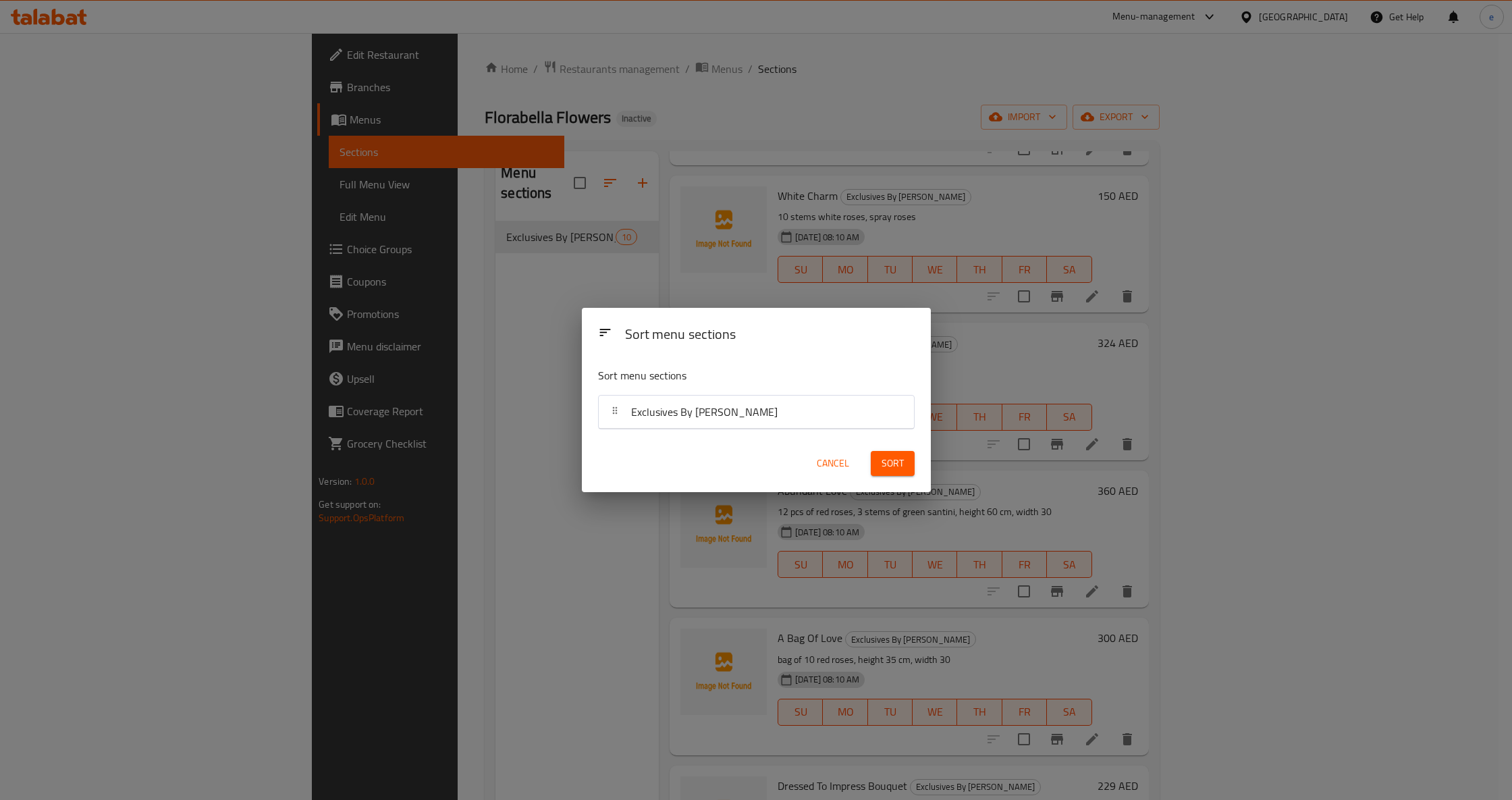
click at [422, 435] on div "Sort menu sections Sort menu sections Exclusives By Florabella Cancel Sort" at bounding box center [756, 400] width 1512 height 800
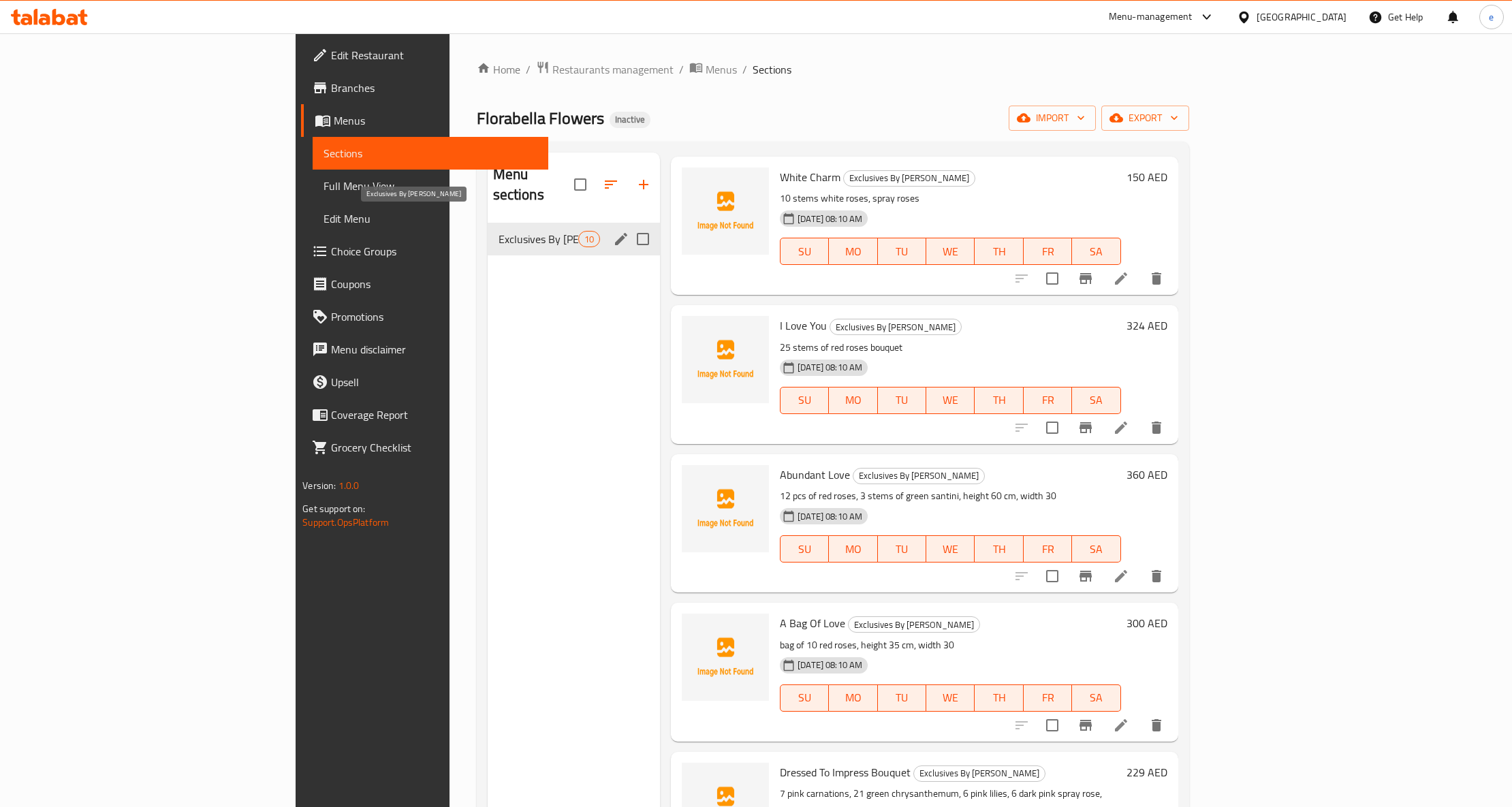
click at [499, 231] on span "Exclusives By [PERSON_NAME]" at bounding box center [538, 239] width 80 height 16
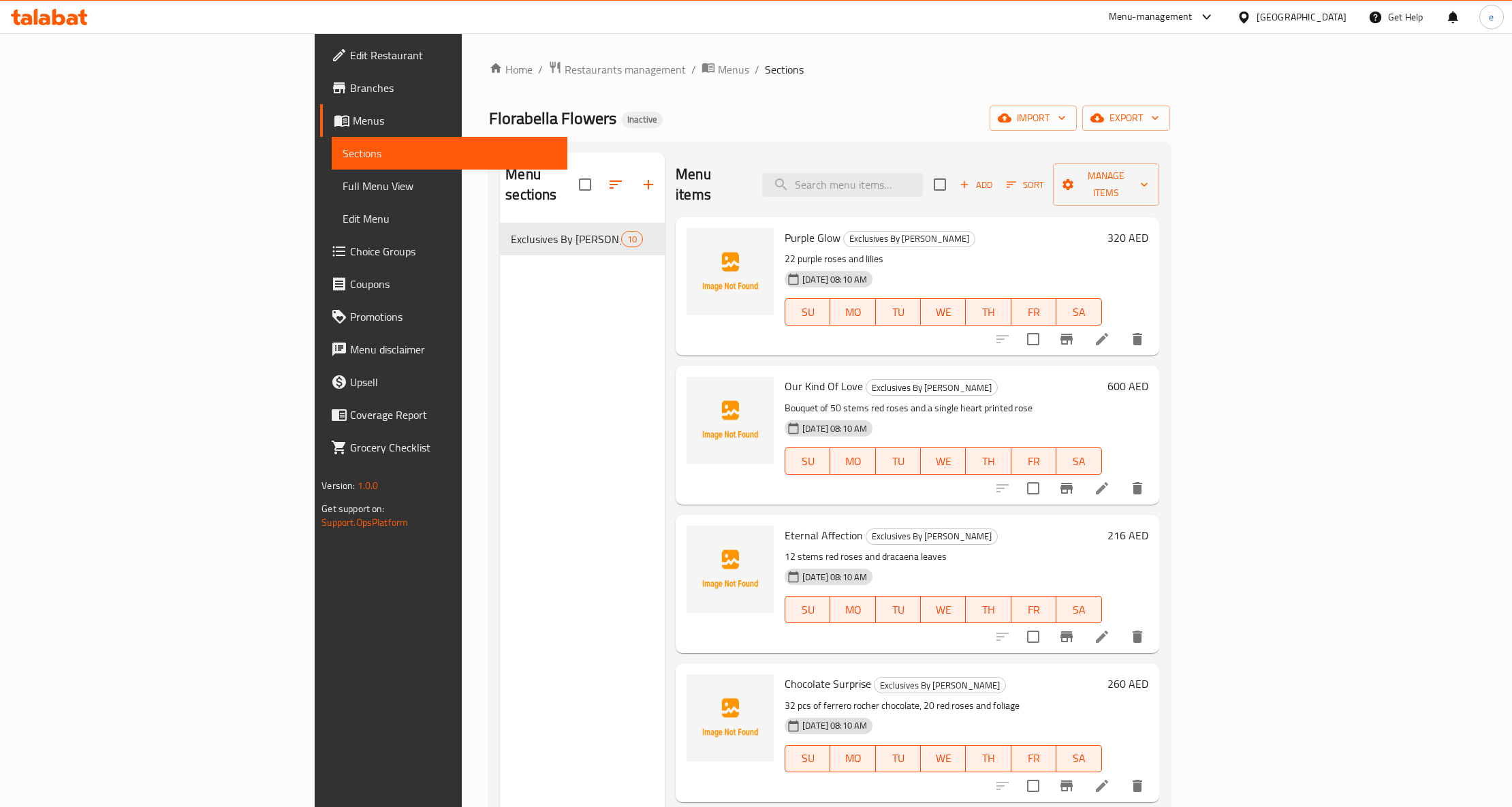
click at [343, 179] on span "Full Menu View" at bounding box center [450, 186] width 214 height 16
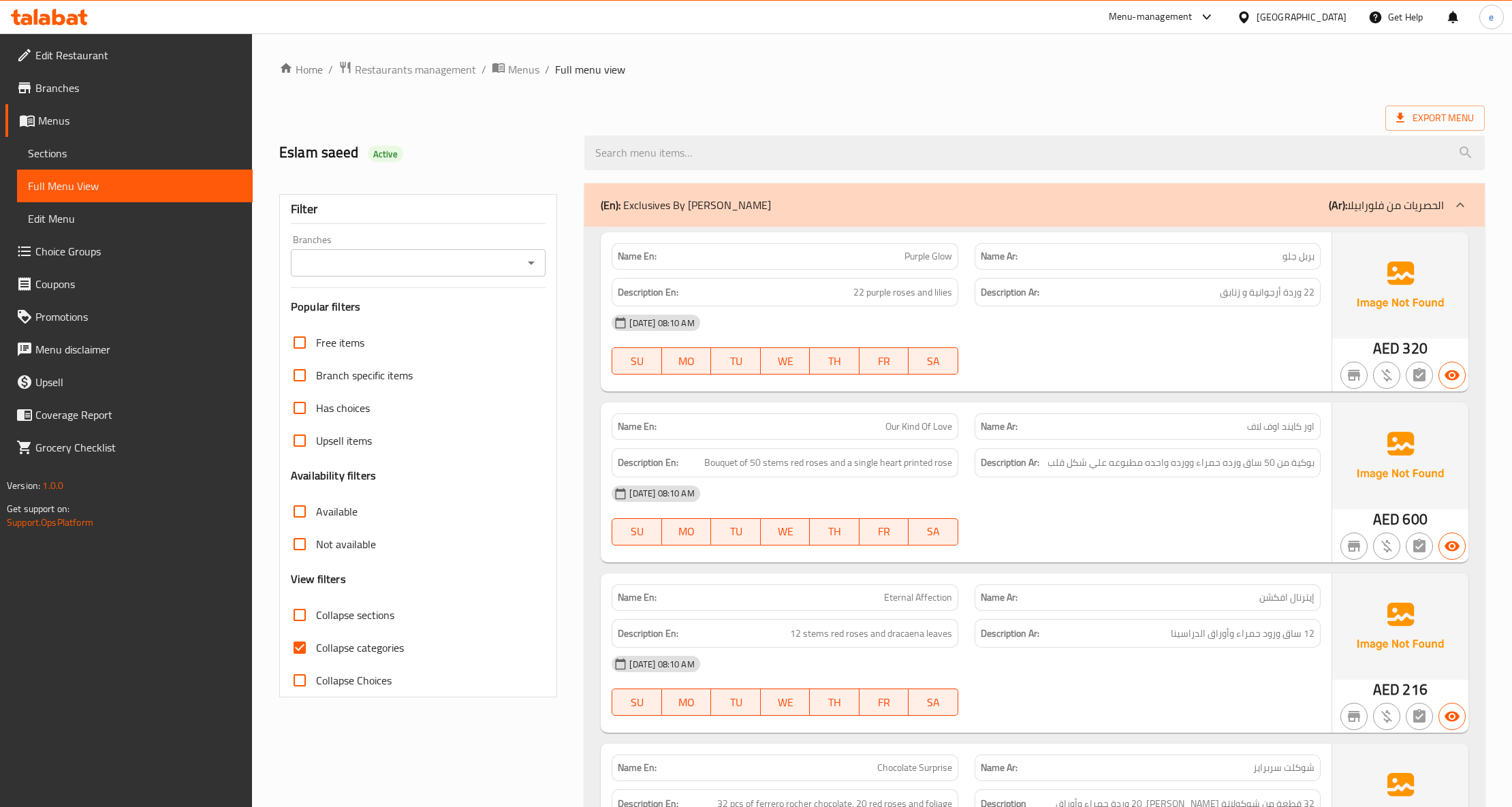
click at [341, 647] on span "Collapse categories" at bounding box center [360, 648] width 88 height 16
click at [316, 647] on input "Collapse categories" at bounding box center [300, 648] width 33 height 32
checkbox input "false"
click at [523, 399] on div "Has choices" at bounding box center [418, 408] width 255 height 32
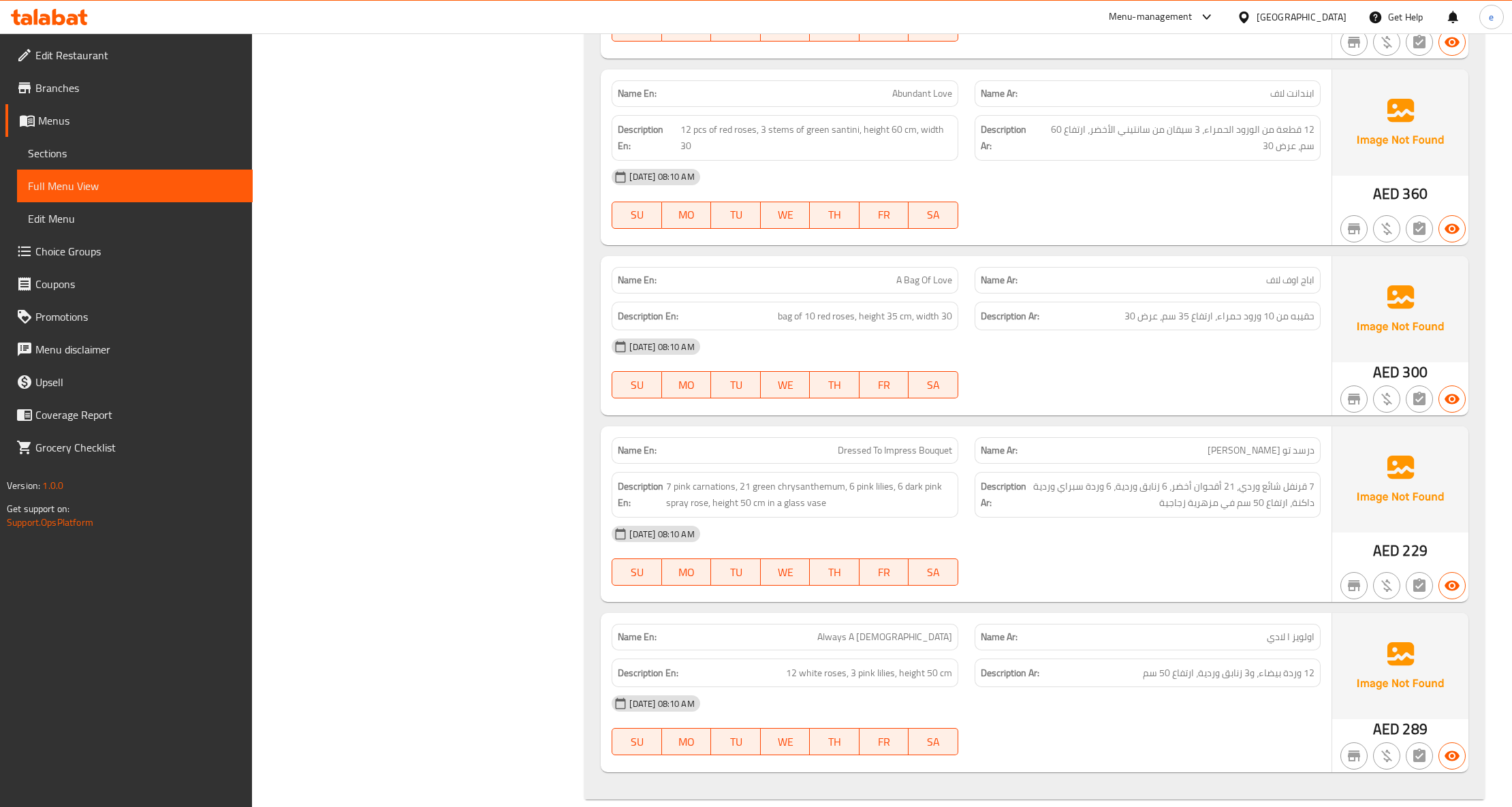
scroll to position [1211, 0]
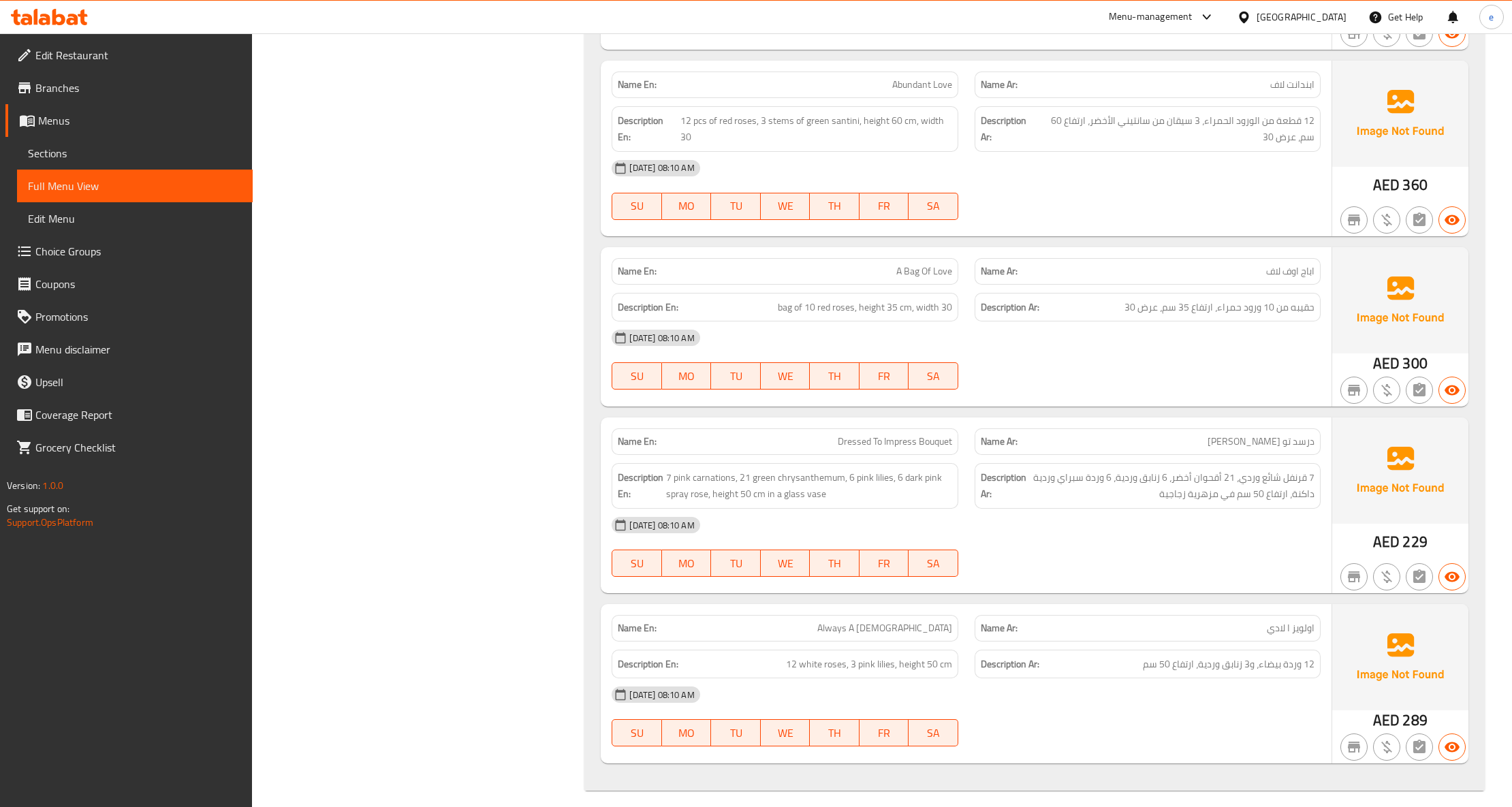
click at [1302, 436] on span "درسد تو [PERSON_NAME]" at bounding box center [1261, 441] width 107 height 14
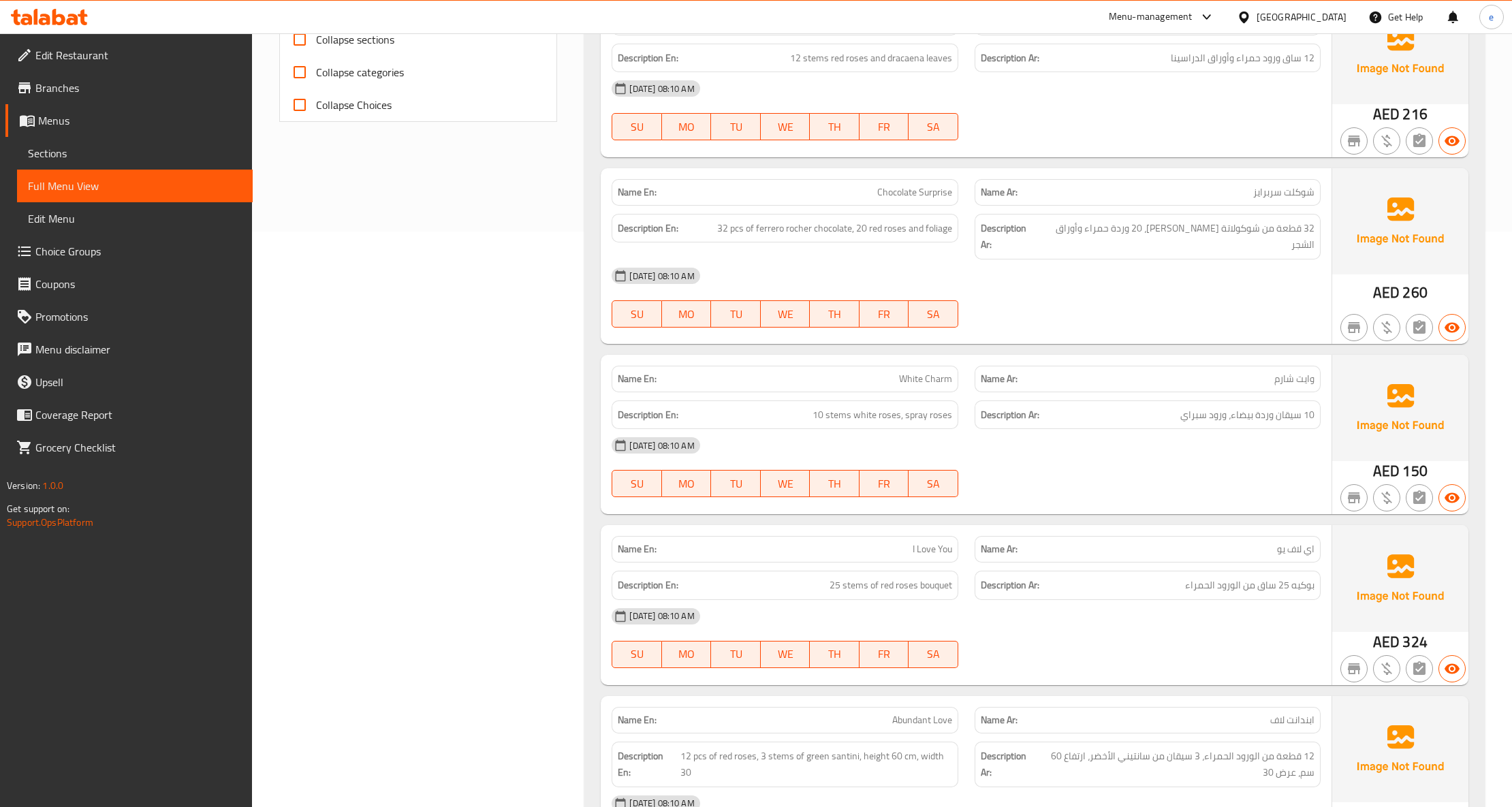
scroll to position [0, 0]
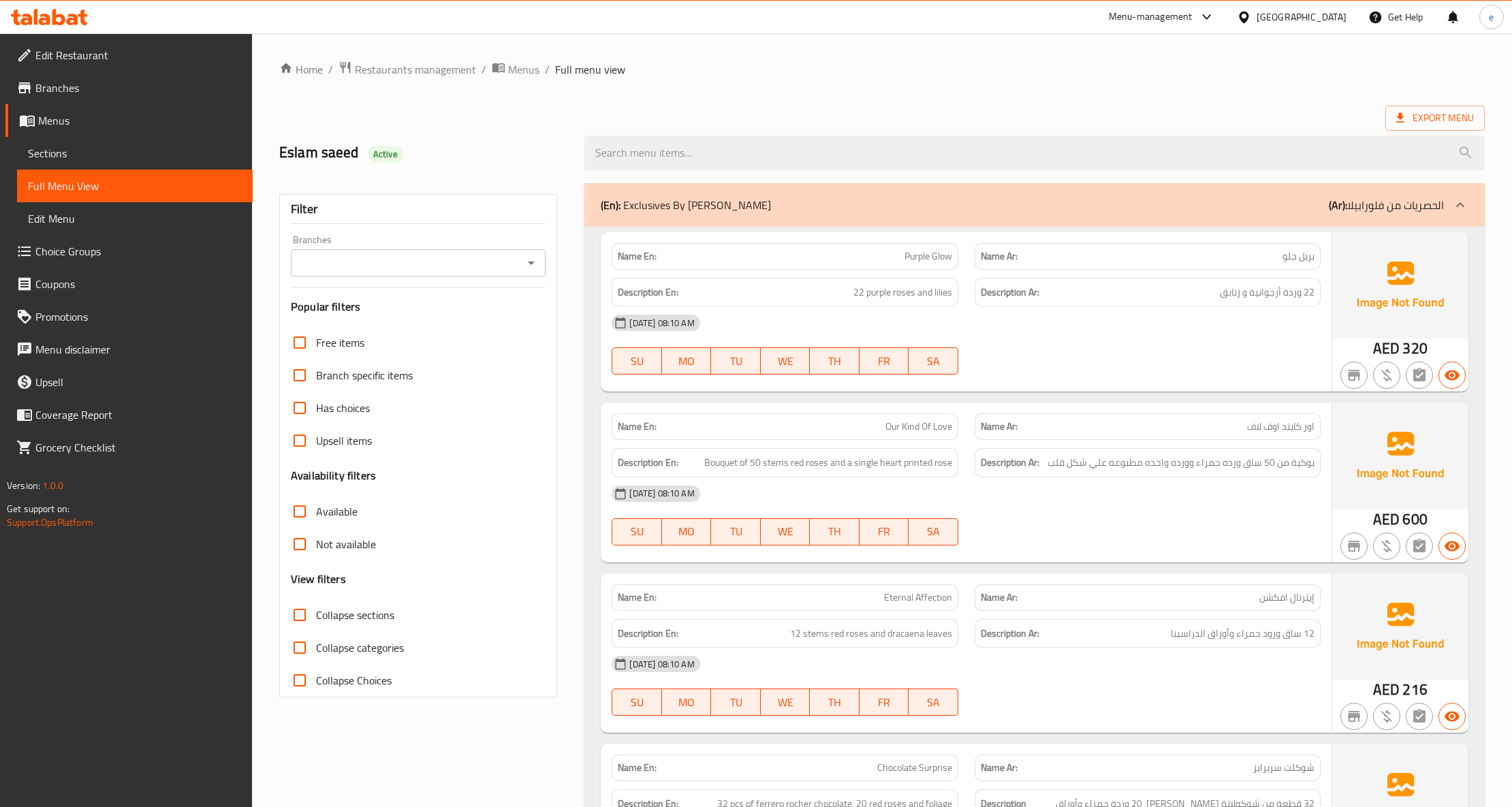
click at [78, 156] on span "Sections" at bounding box center [135, 153] width 214 height 16
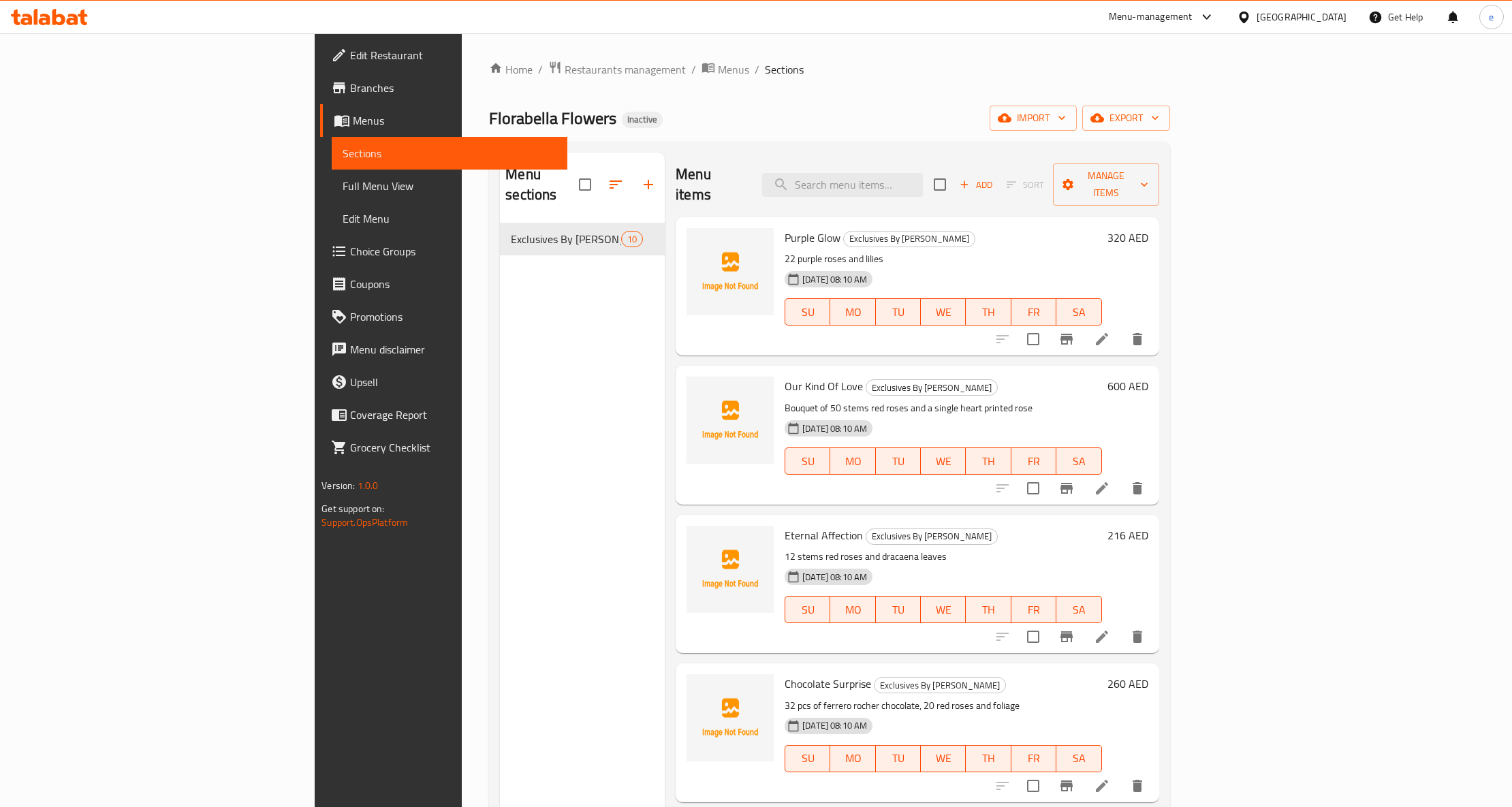
scroll to position [714, 0]
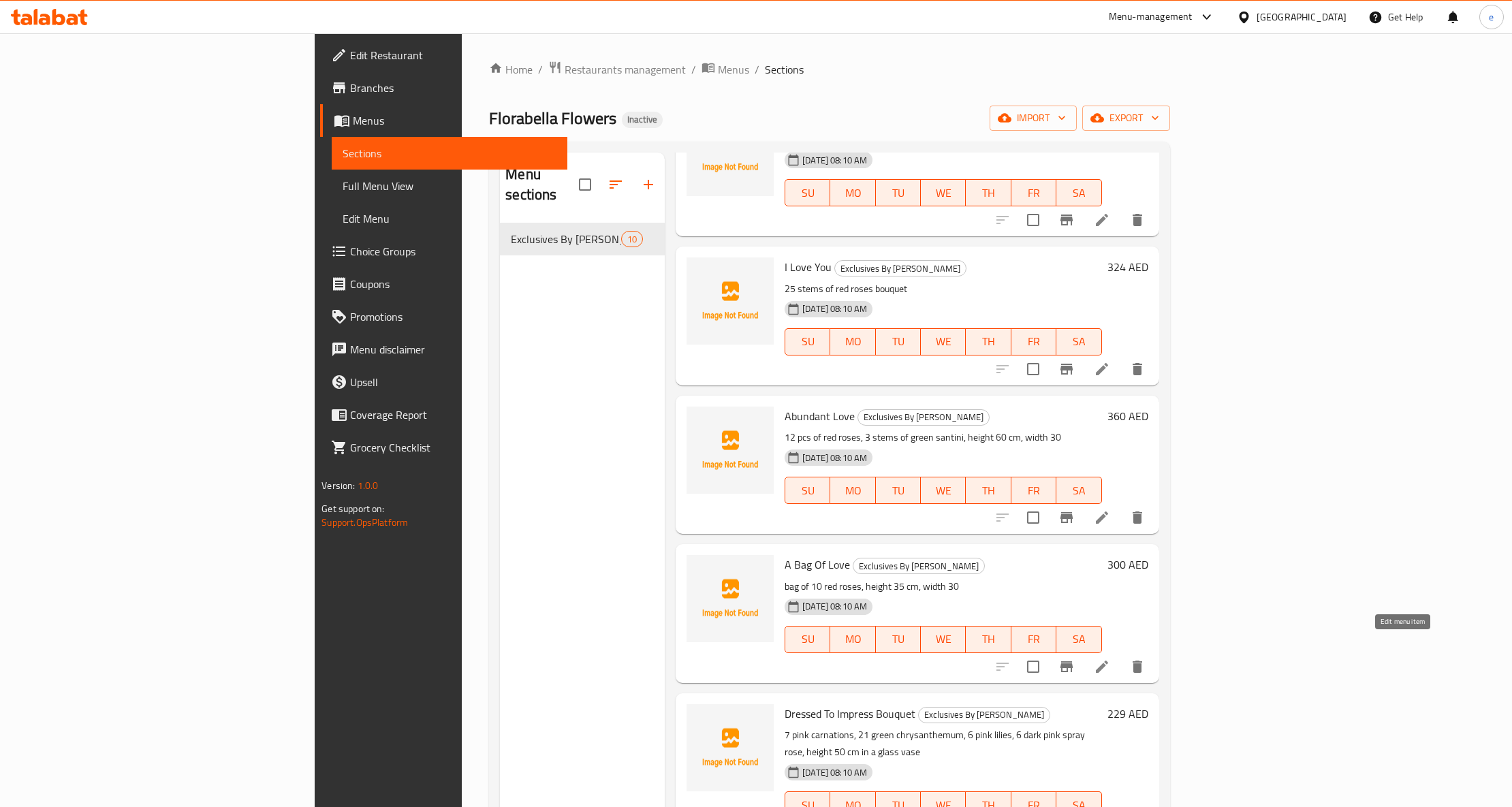
click at [1110, 659] on icon at bounding box center [1102, 667] width 16 height 16
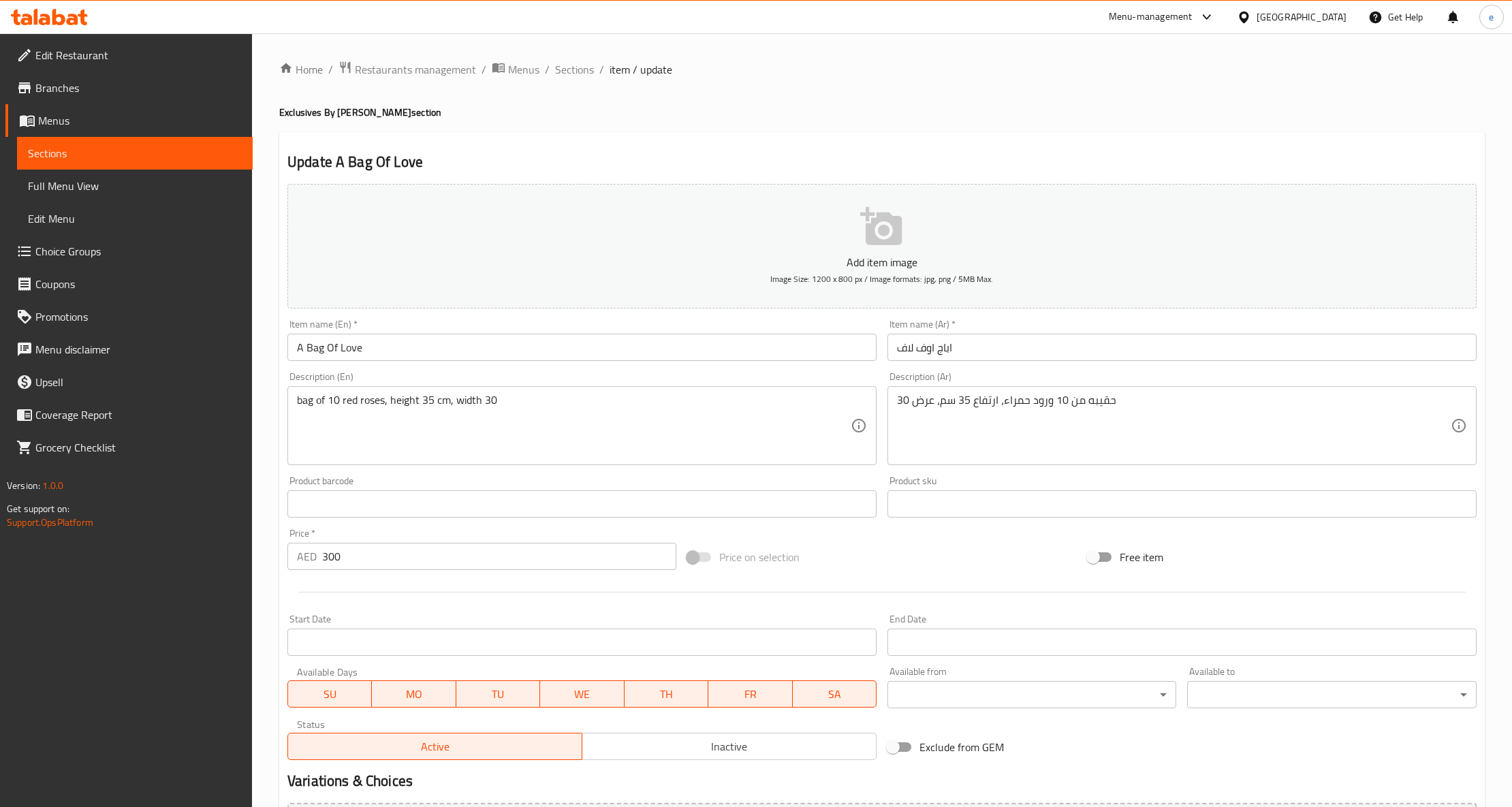
click at [950, 348] on input "اباج اوف لاف" at bounding box center [1183, 347] width 589 height 27
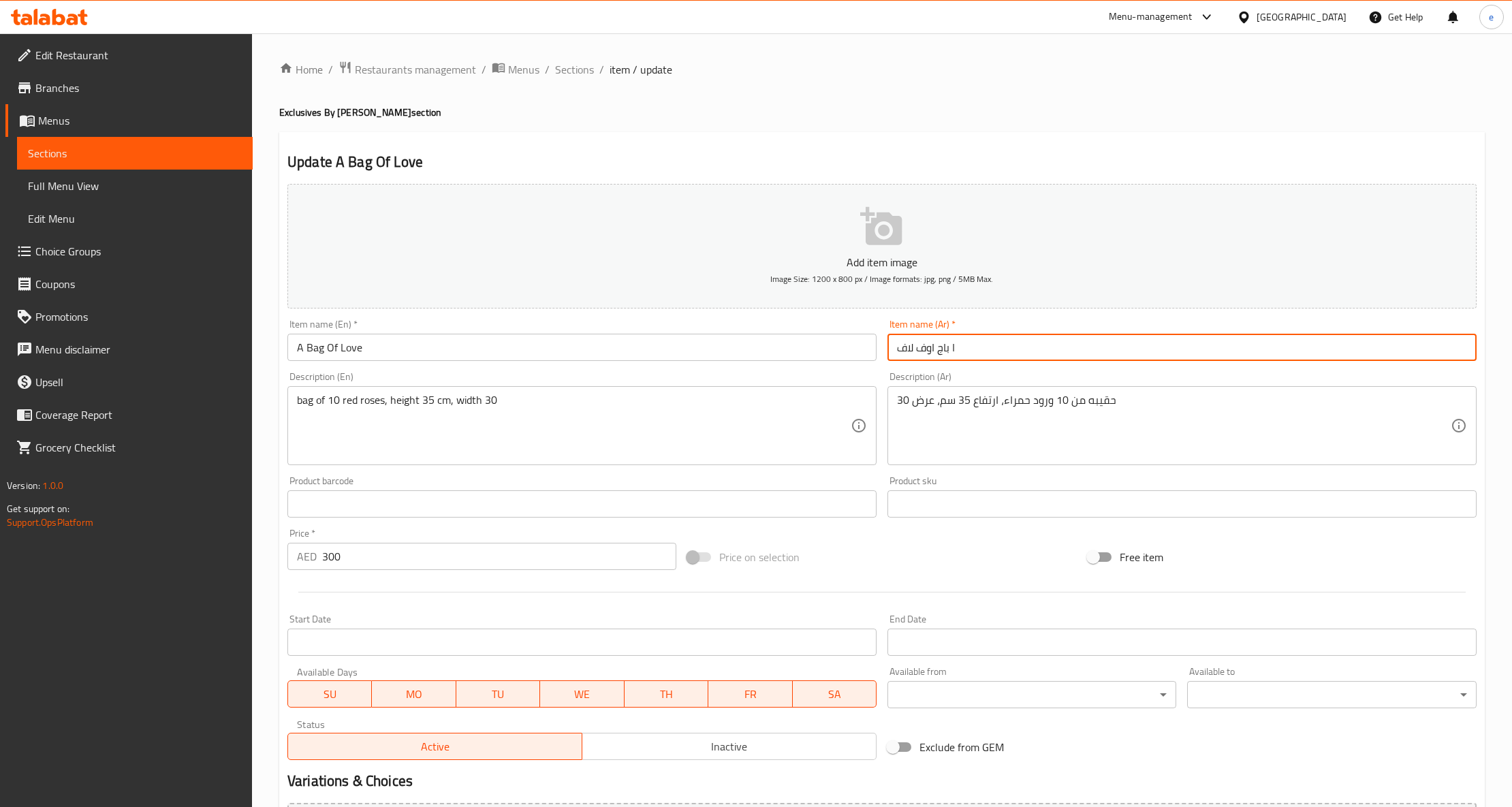
type input "ا باج اوف لاف"
click at [1053, 289] on button "Add item image Image Size: 1200 x 800 px / Image formats: jpg, png / 5MB Max." at bounding box center [882, 246] width 1189 height 125
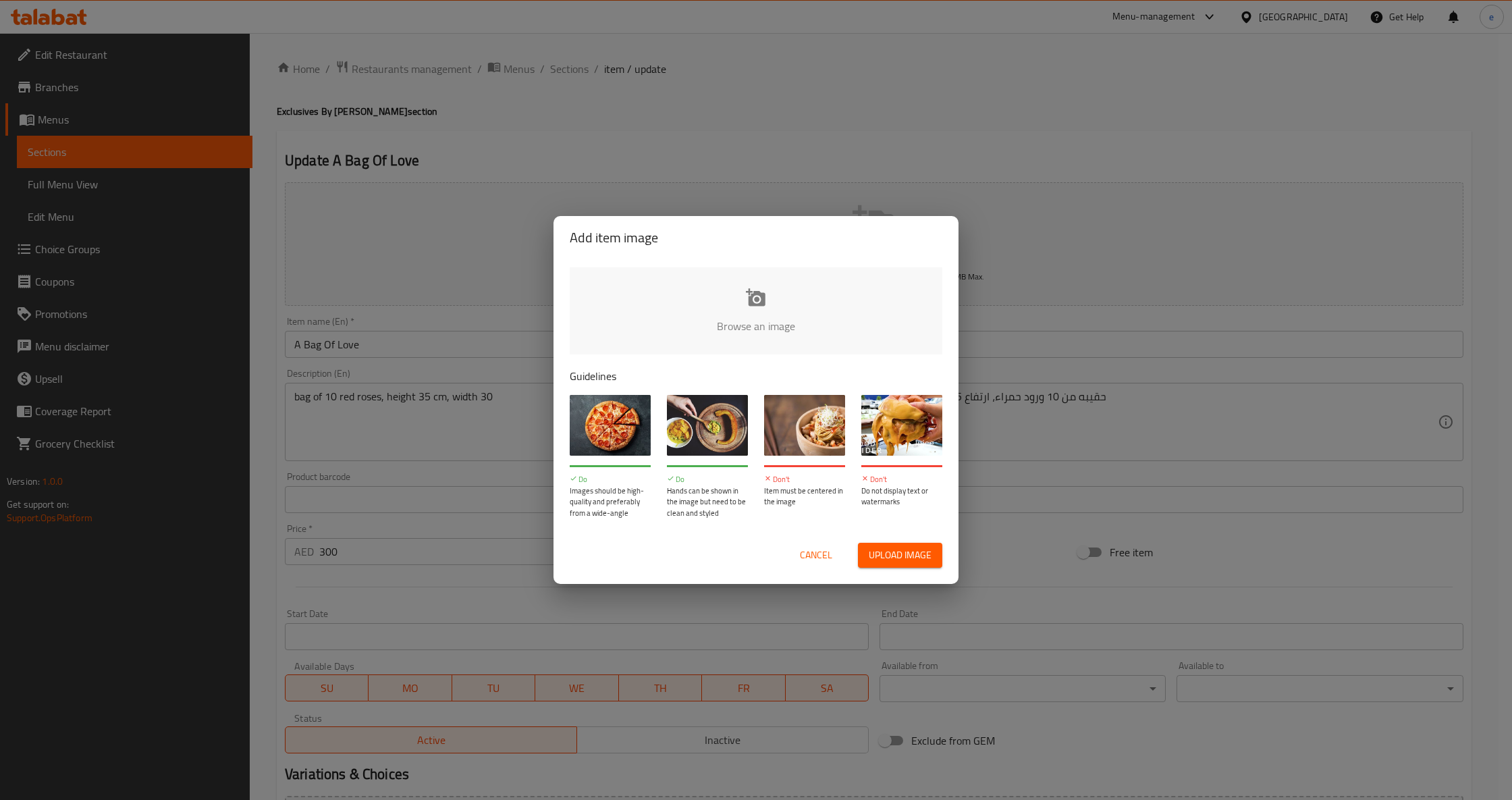
click at [995, 123] on div "Add item image Browse an image Guidelines Do Images should be high-quality and …" at bounding box center [756, 400] width 1512 height 800
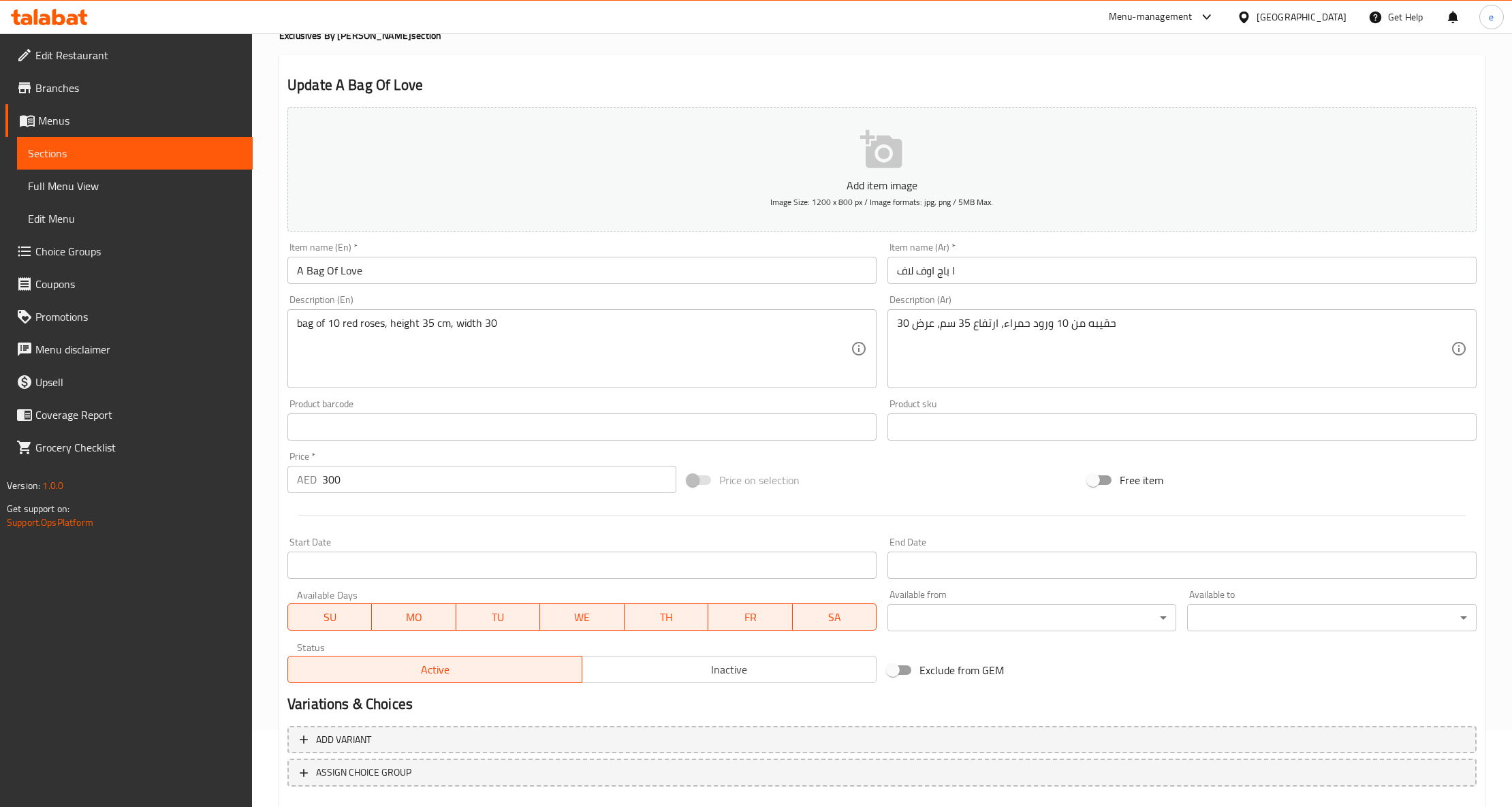
scroll to position [154, 0]
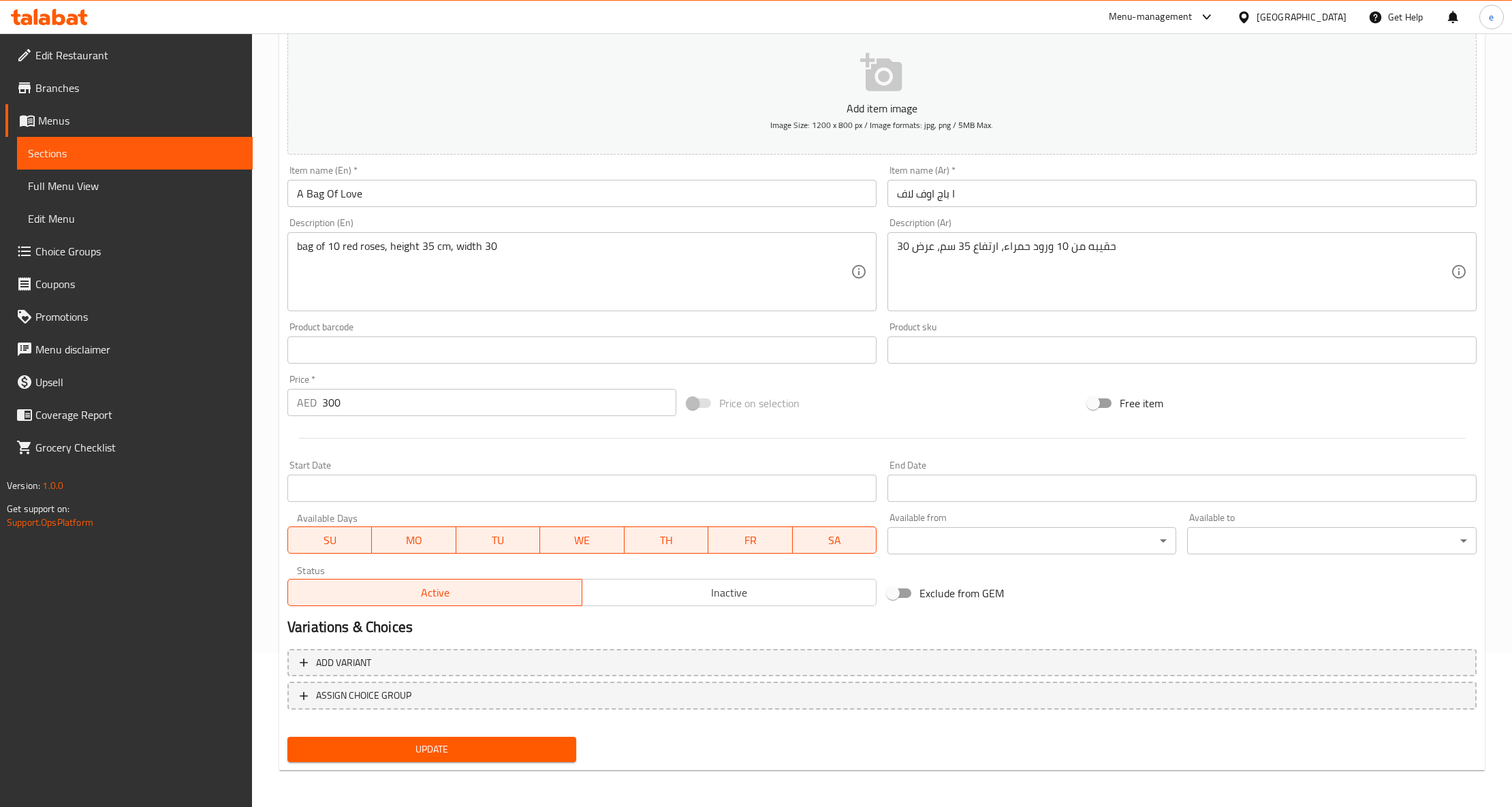
click at [519, 741] on span "Update" at bounding box center [432, 749] width 267 height 17
click at [120, 83] on span "Branches" at bounding box center [138, 88] width 206 height 16
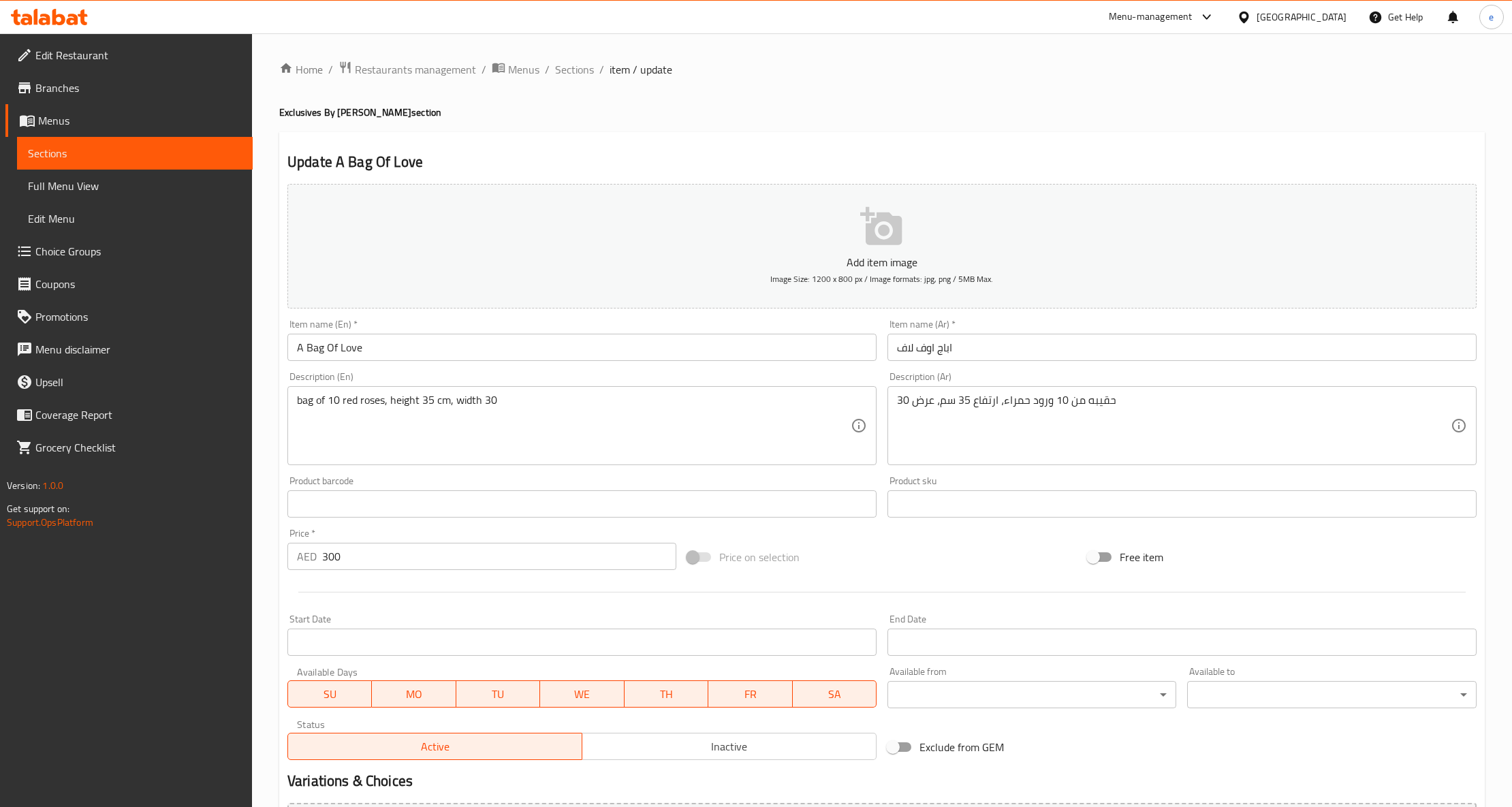
click at [83, 185] on span "Full Menu View" at bounding box center [135, 186] width 214 height 16
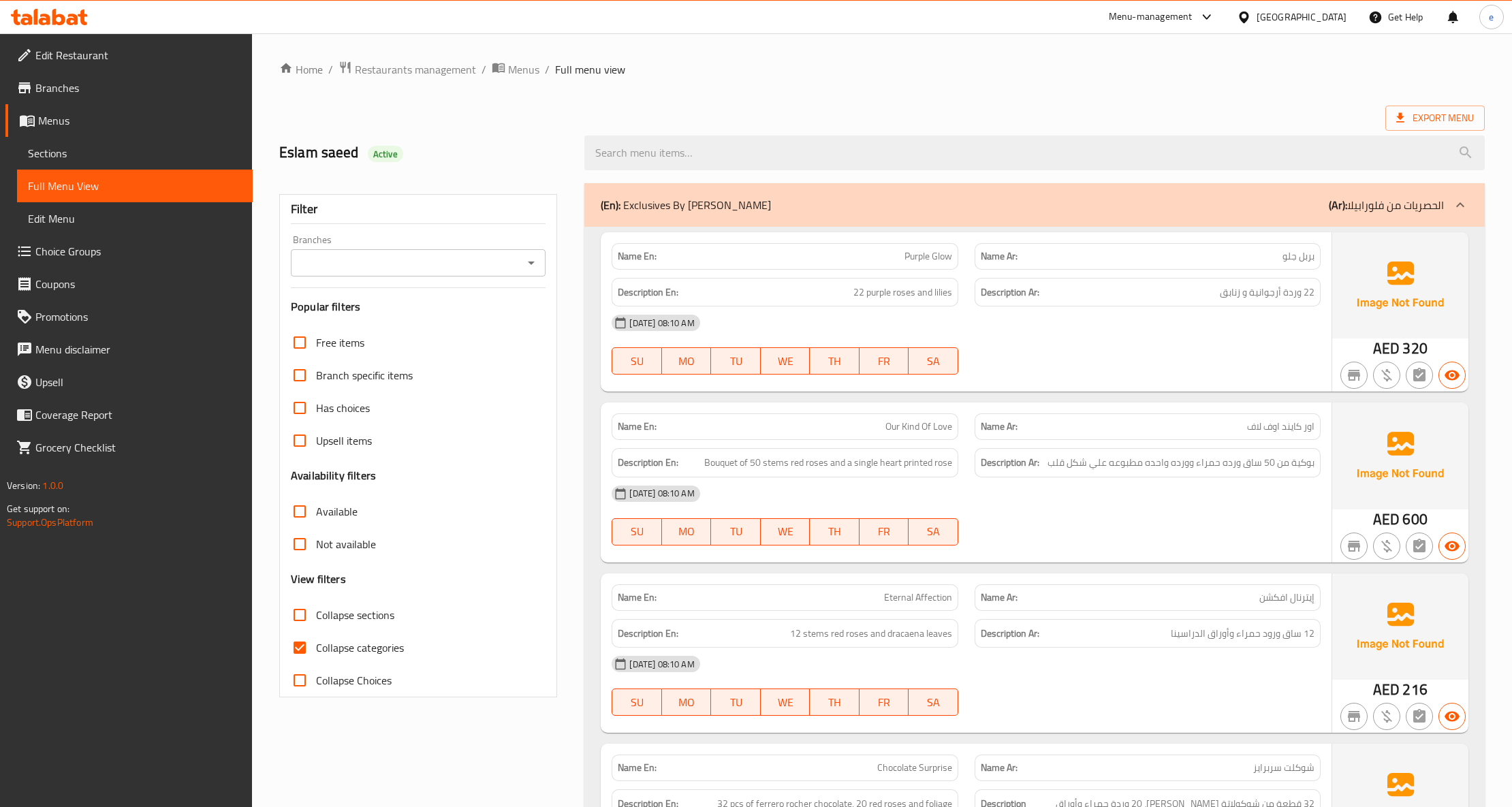
click at [88, 151] on span "Sections" at bounding box center [135, 153] width 214 height 16
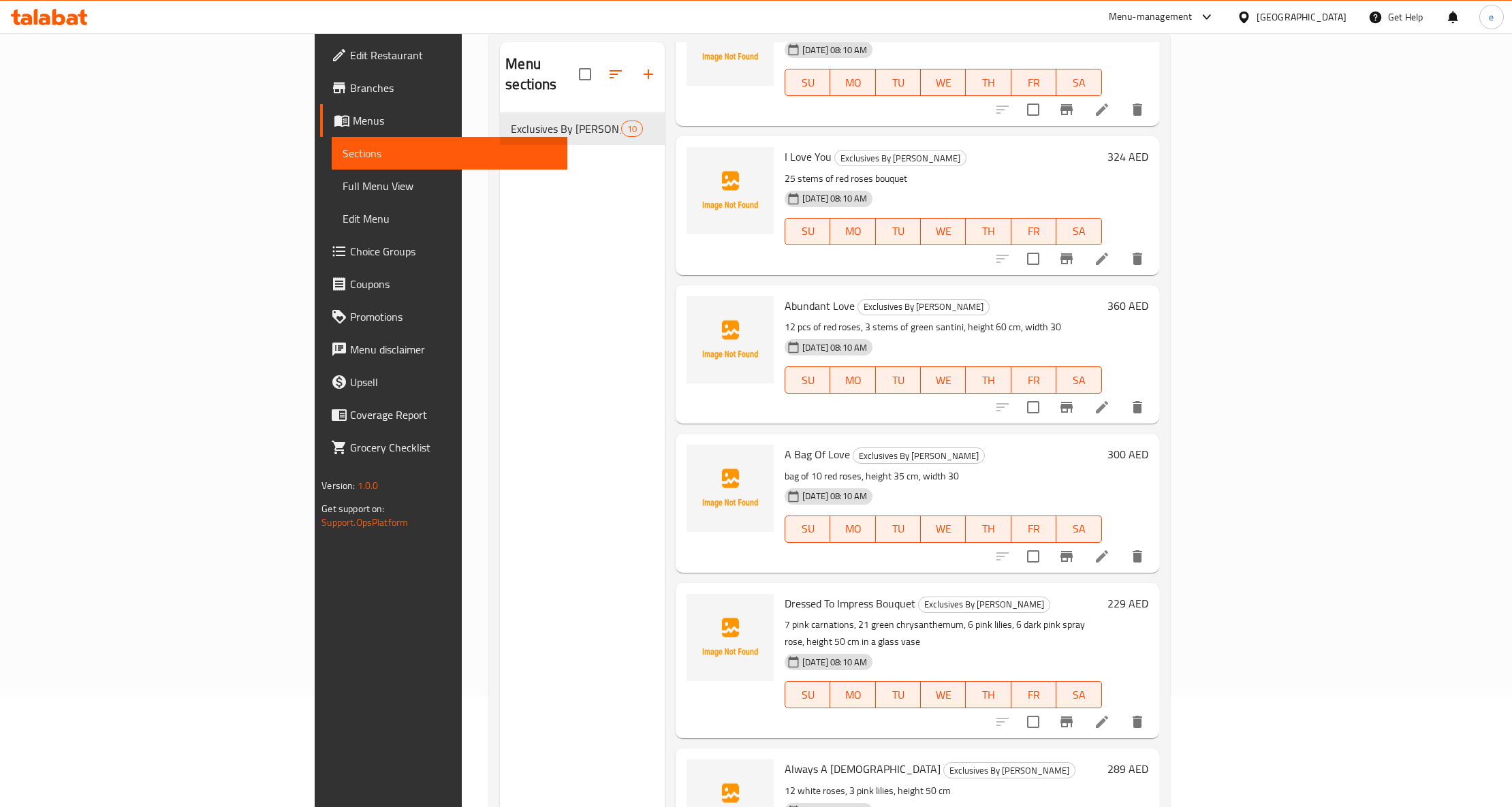
scroll to position [191, 0]
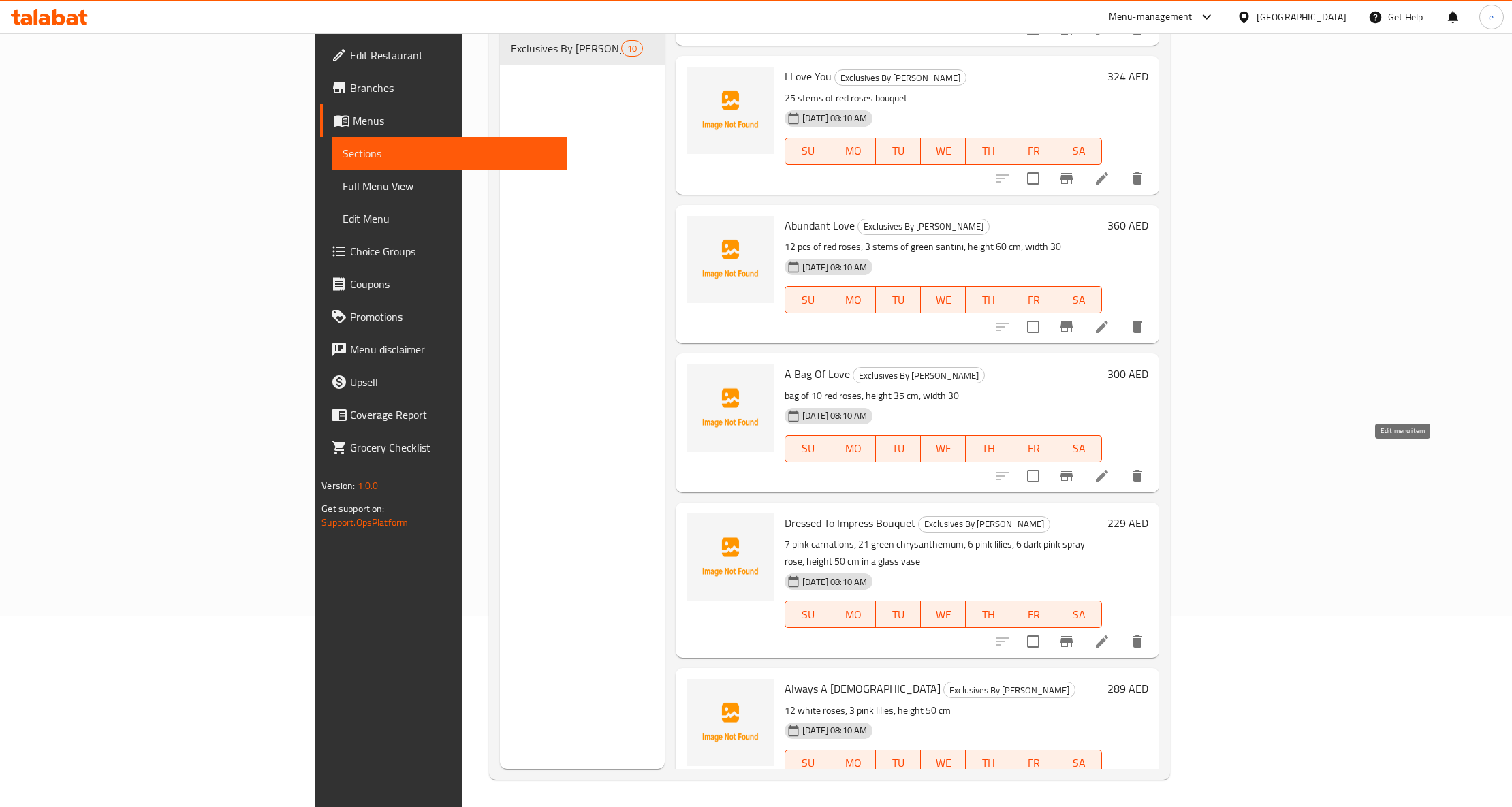
click at [1110, 468] on icon at bounding box center [1102, 476] width 16 height 16
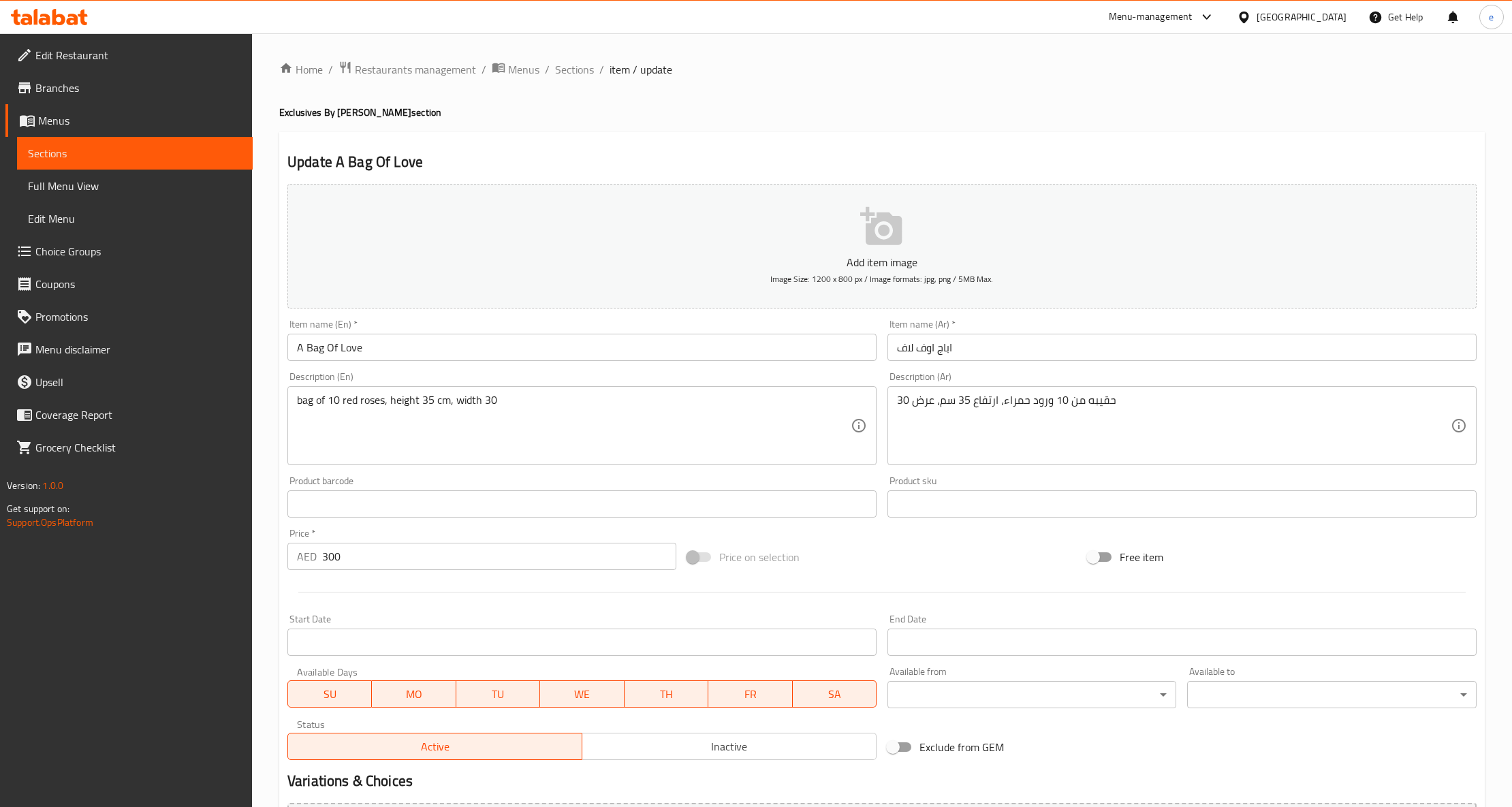
click at [109, 181] on span "Full Menu View" at bounding box center [135, 186] width 214 height 16
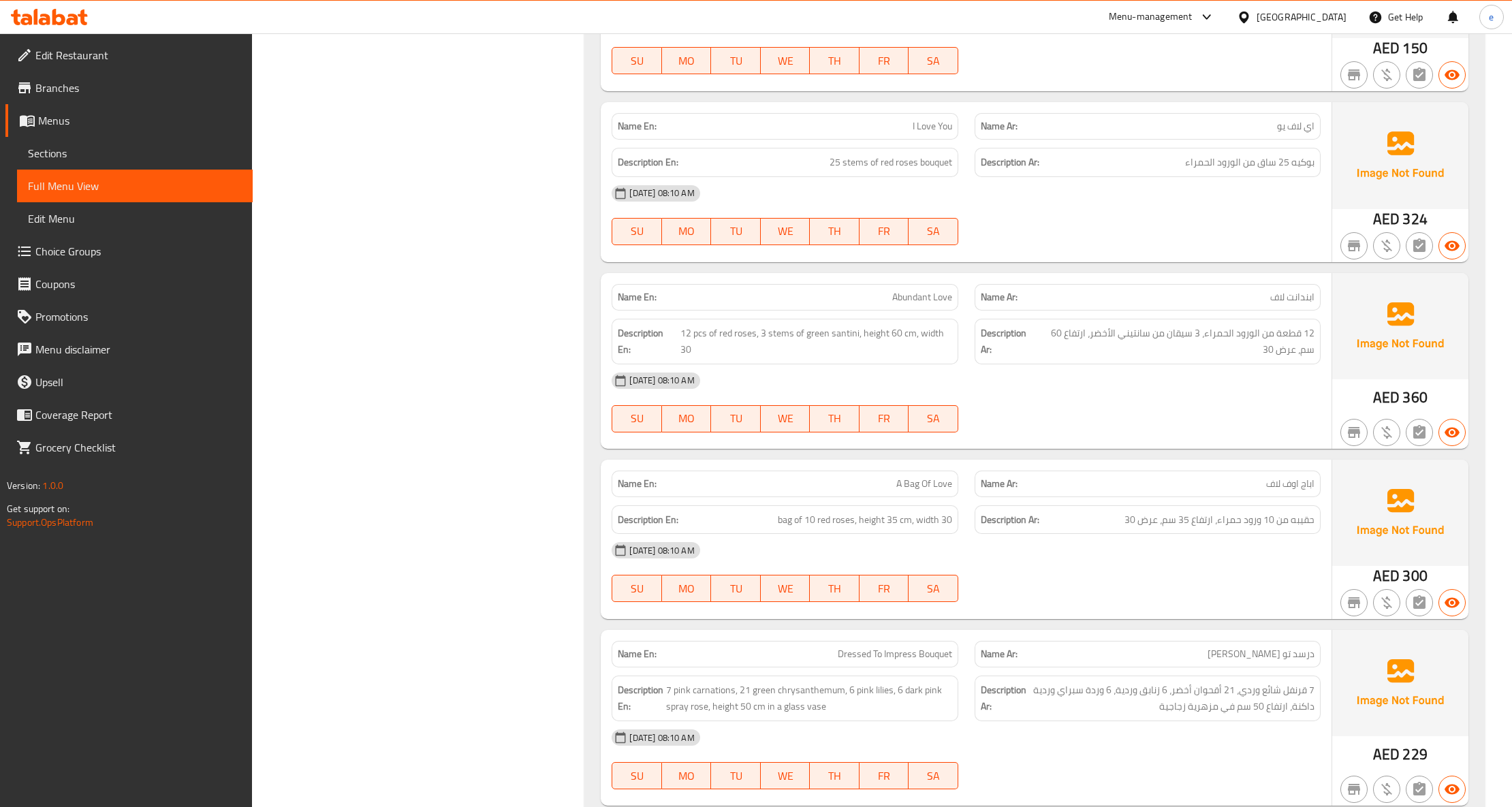
scroll to position [1211, 0]
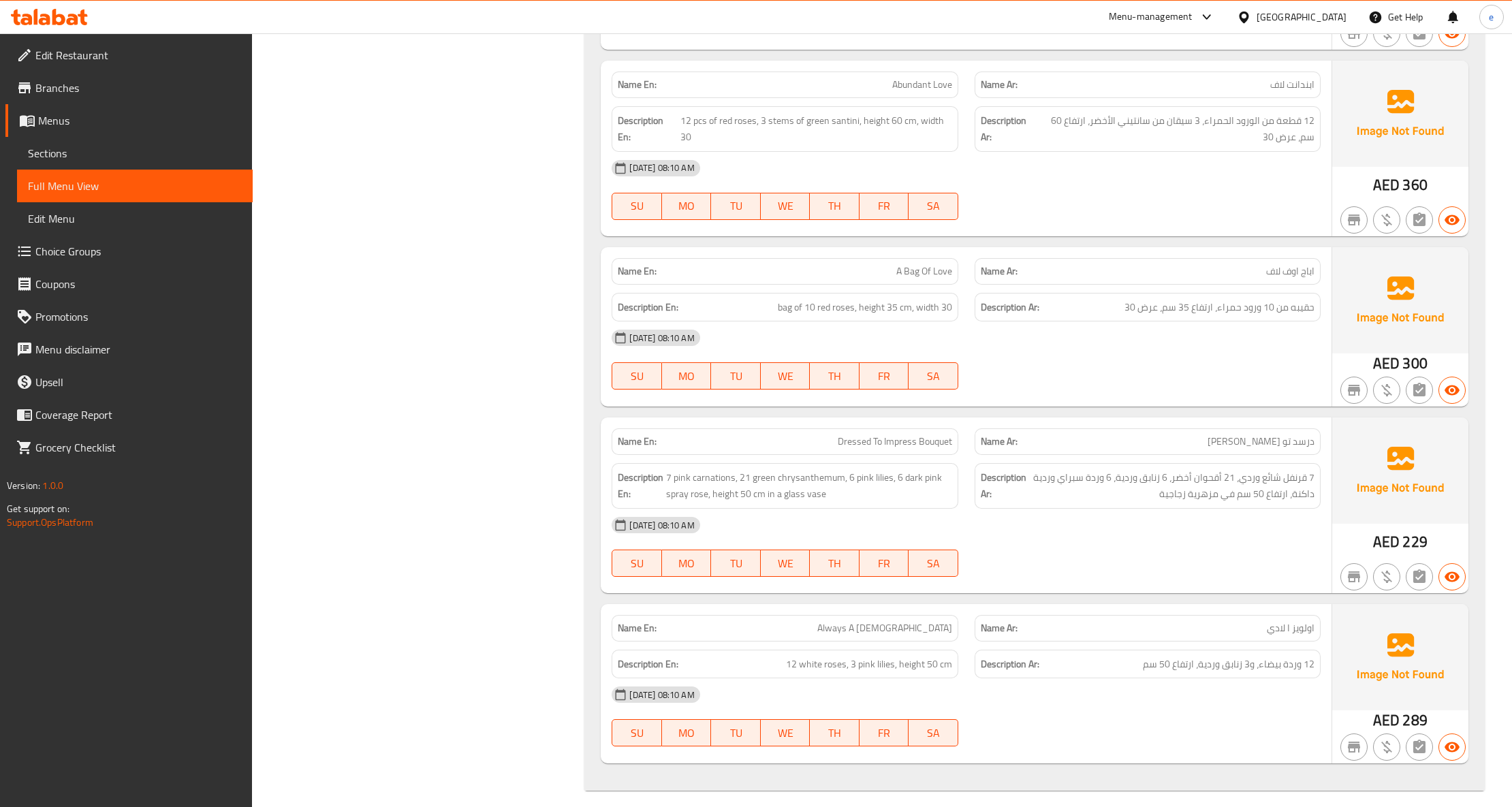
click at [91, 187] on span "Full Menu View" at bounding box center [135, 186] width 214 height 16
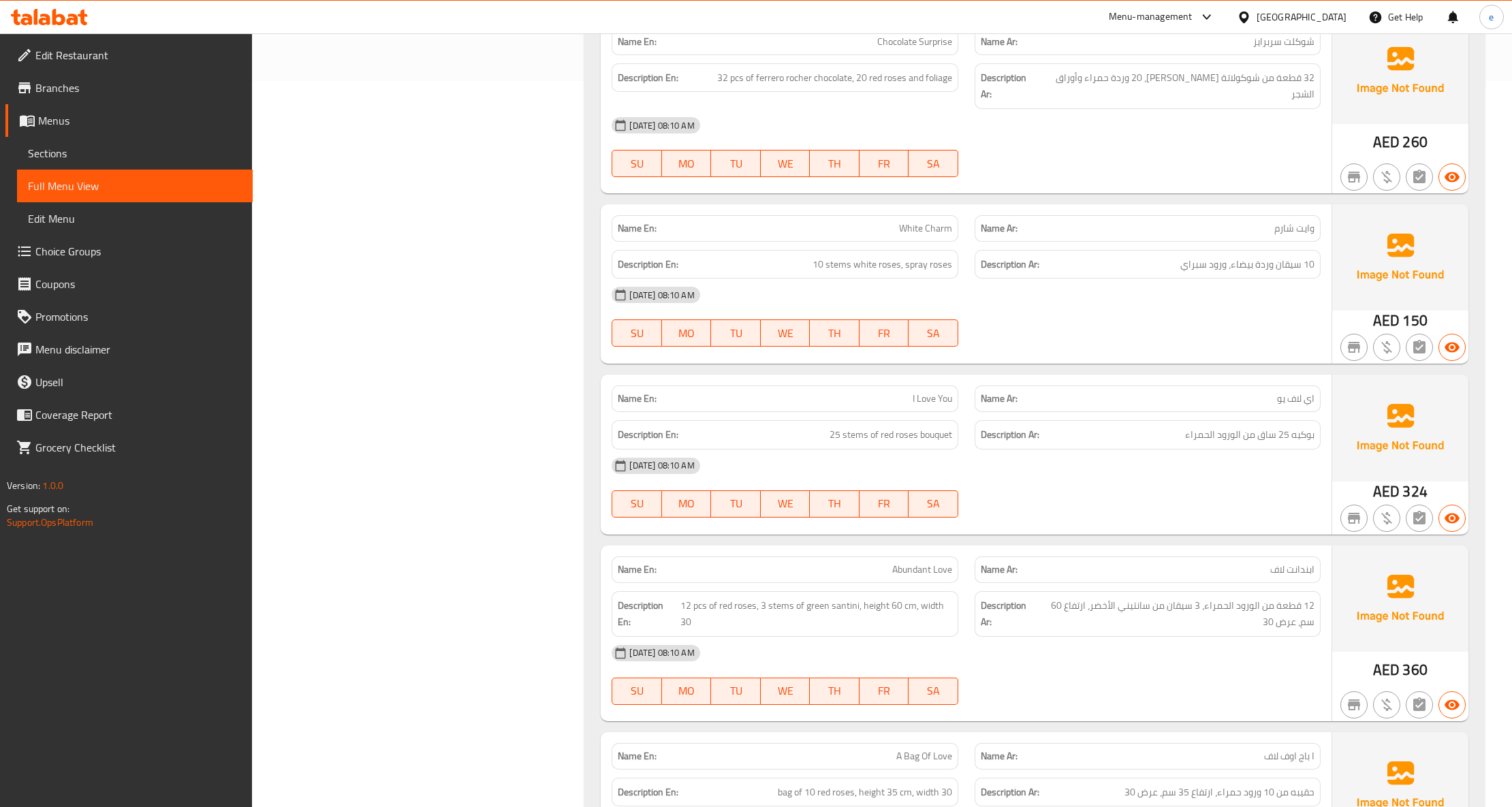
scroll to position [1211, 0]
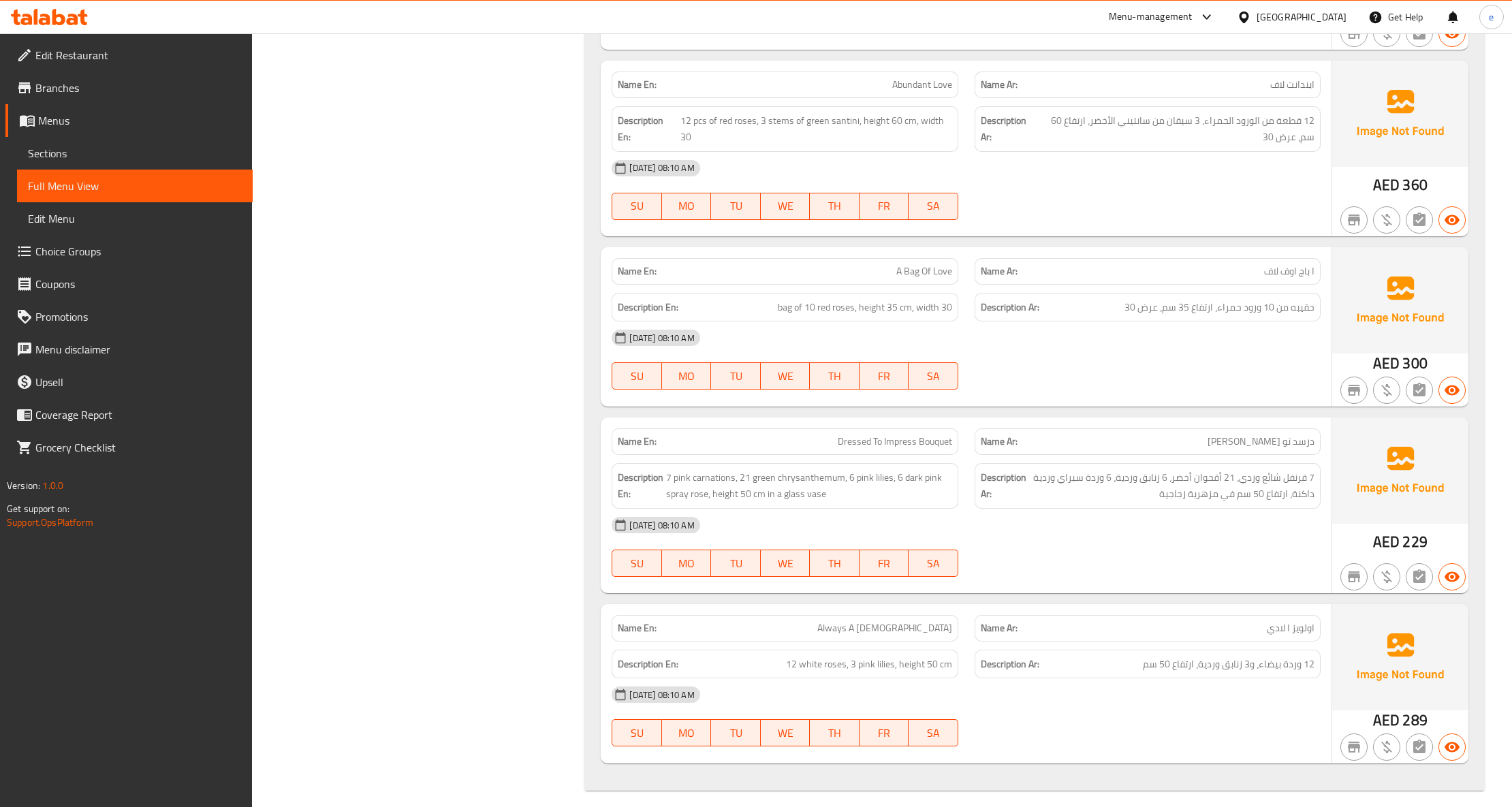
click at [1197, 569] on div at bounding box center [1148, 577] width 363 height 16
click at [1304, 78] on span "ابندانت لاف" at bounding box center [1293, 84] width 44 height 14
click at [146, 153] on span "Sections" at bounding box center [135, 153] width 214 height 16
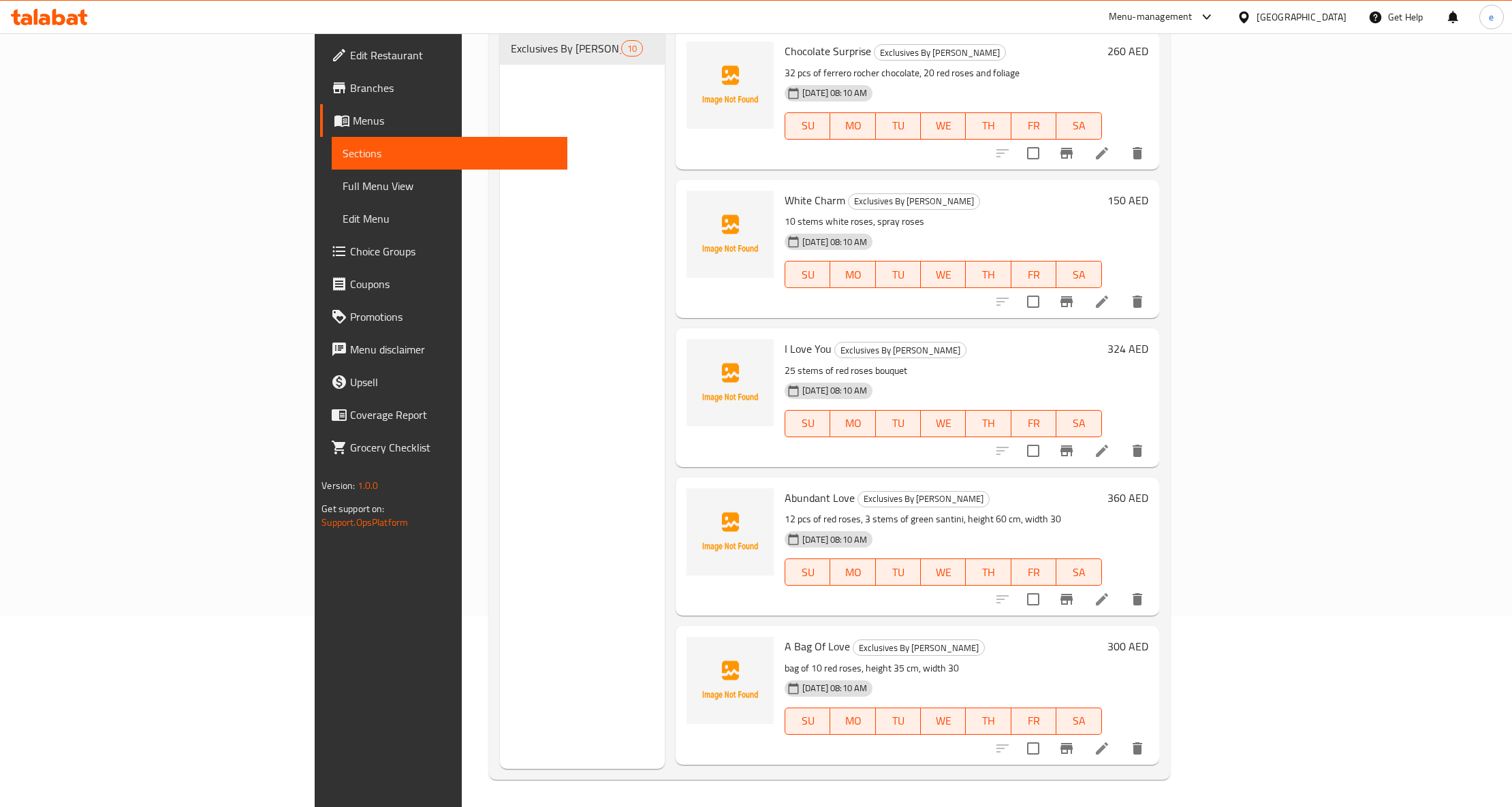
scroll to position [714, 0]
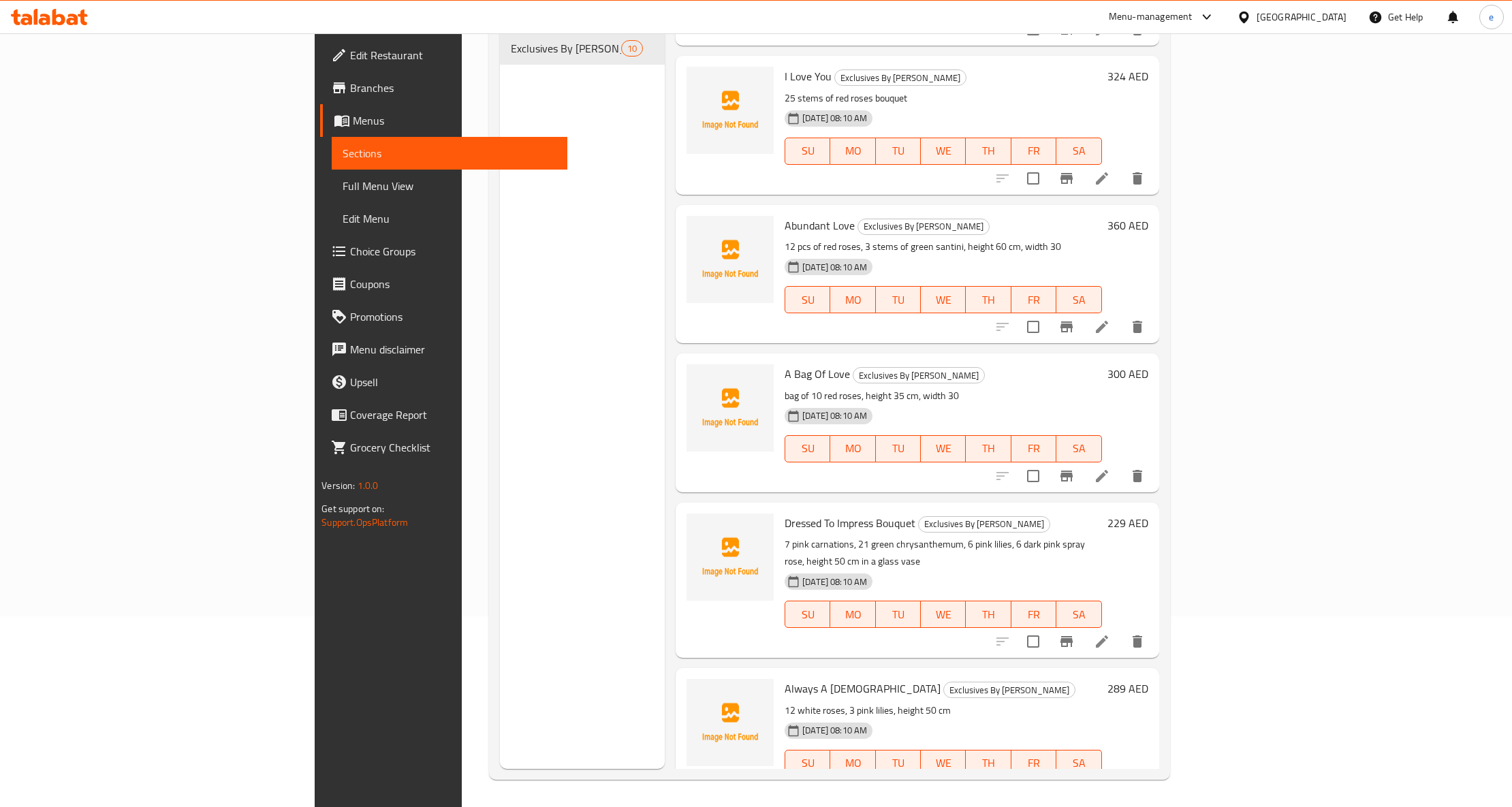
click at [1110, 783] on icon at bounding box center [1102, 791] width 16 height 16
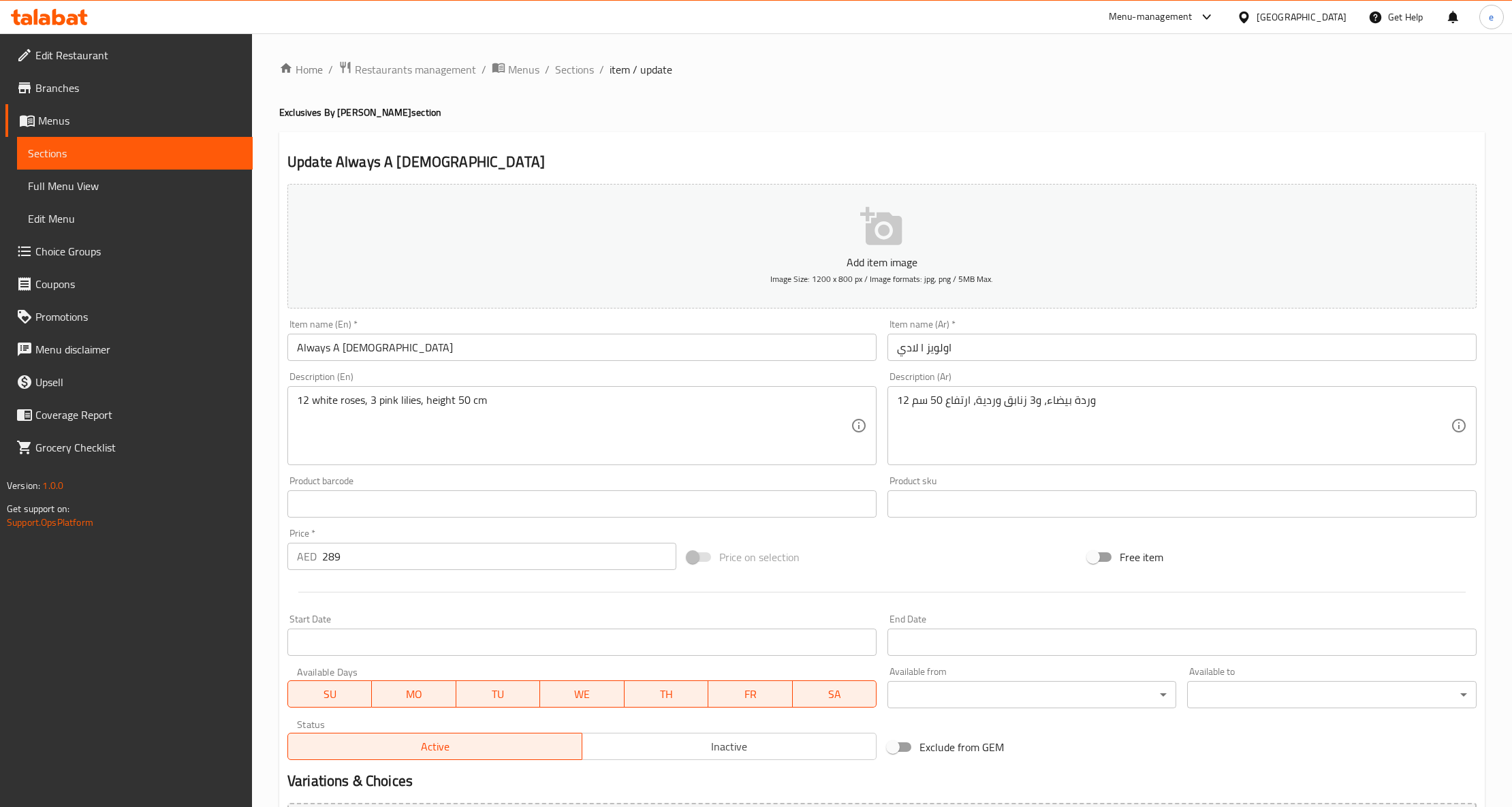
drag, startPoint x: 911, startPoint y: 350, endPoint x: 937, endPoint y: 374, distance: 35.4
click at [911, 350] on input "اولويز ا لادي" at bounding box center [1183, 347] width 589 height 27
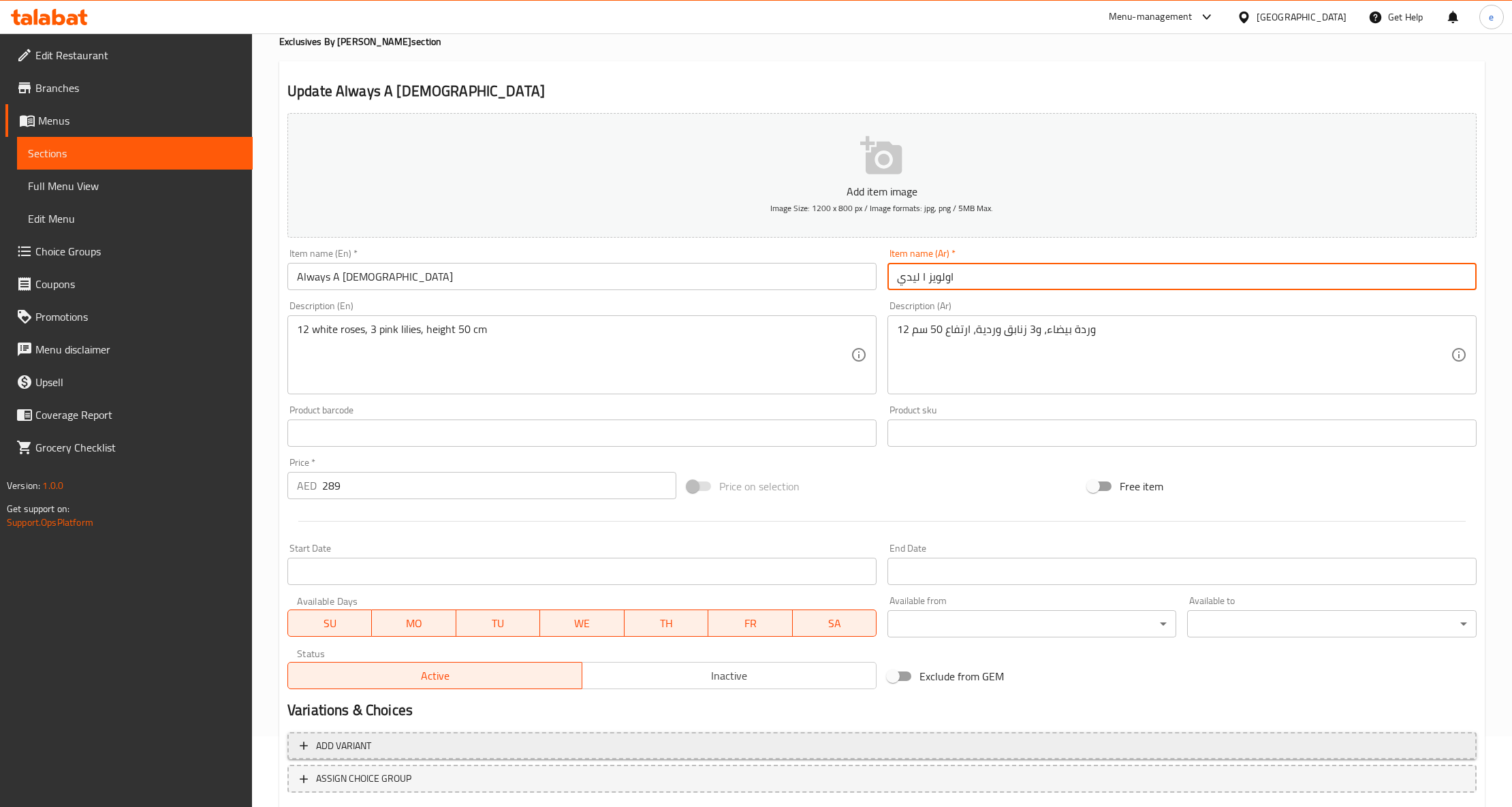
scroll to position [154, 0]
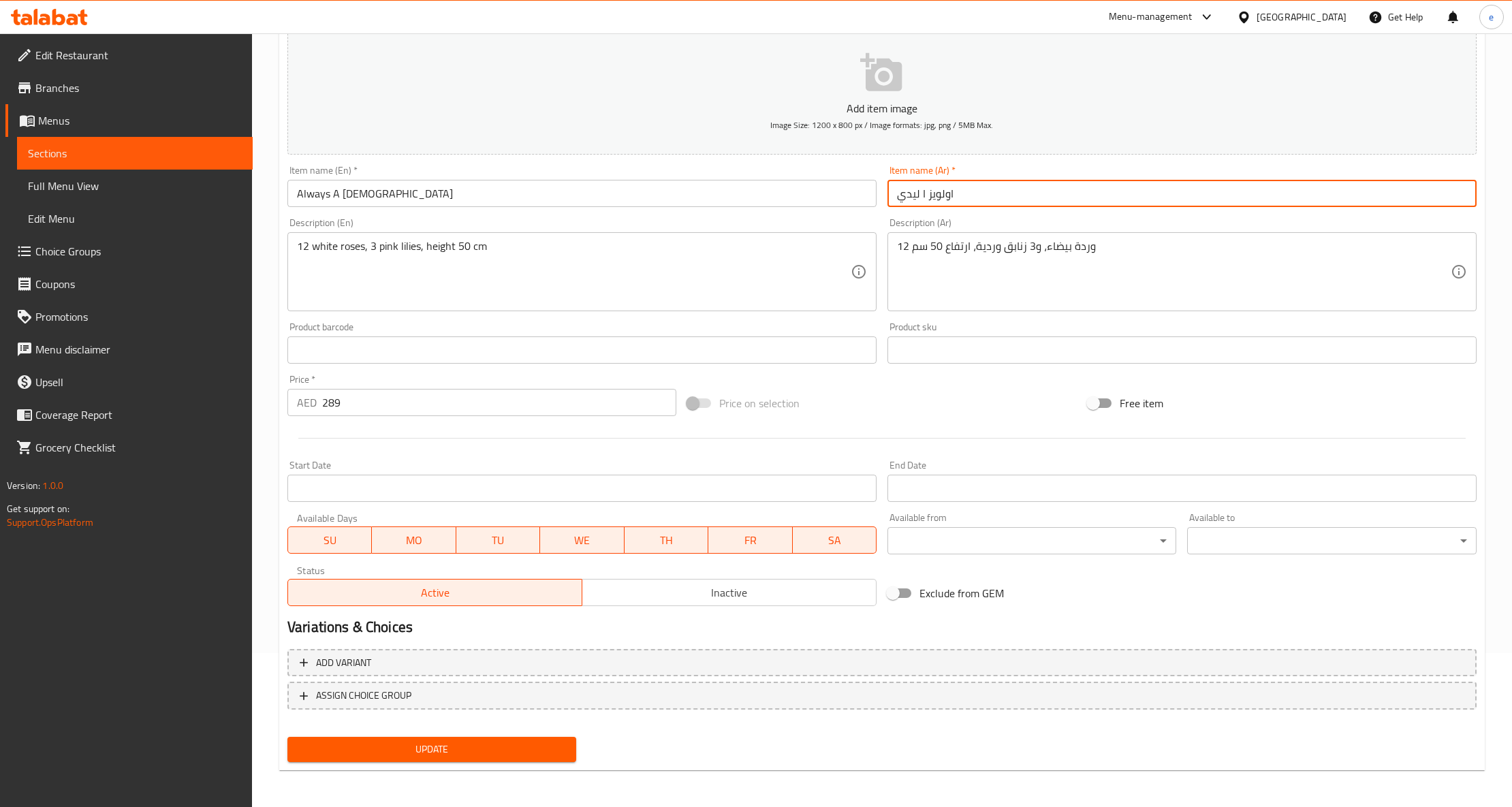
type input "اولويز ا ليدي"
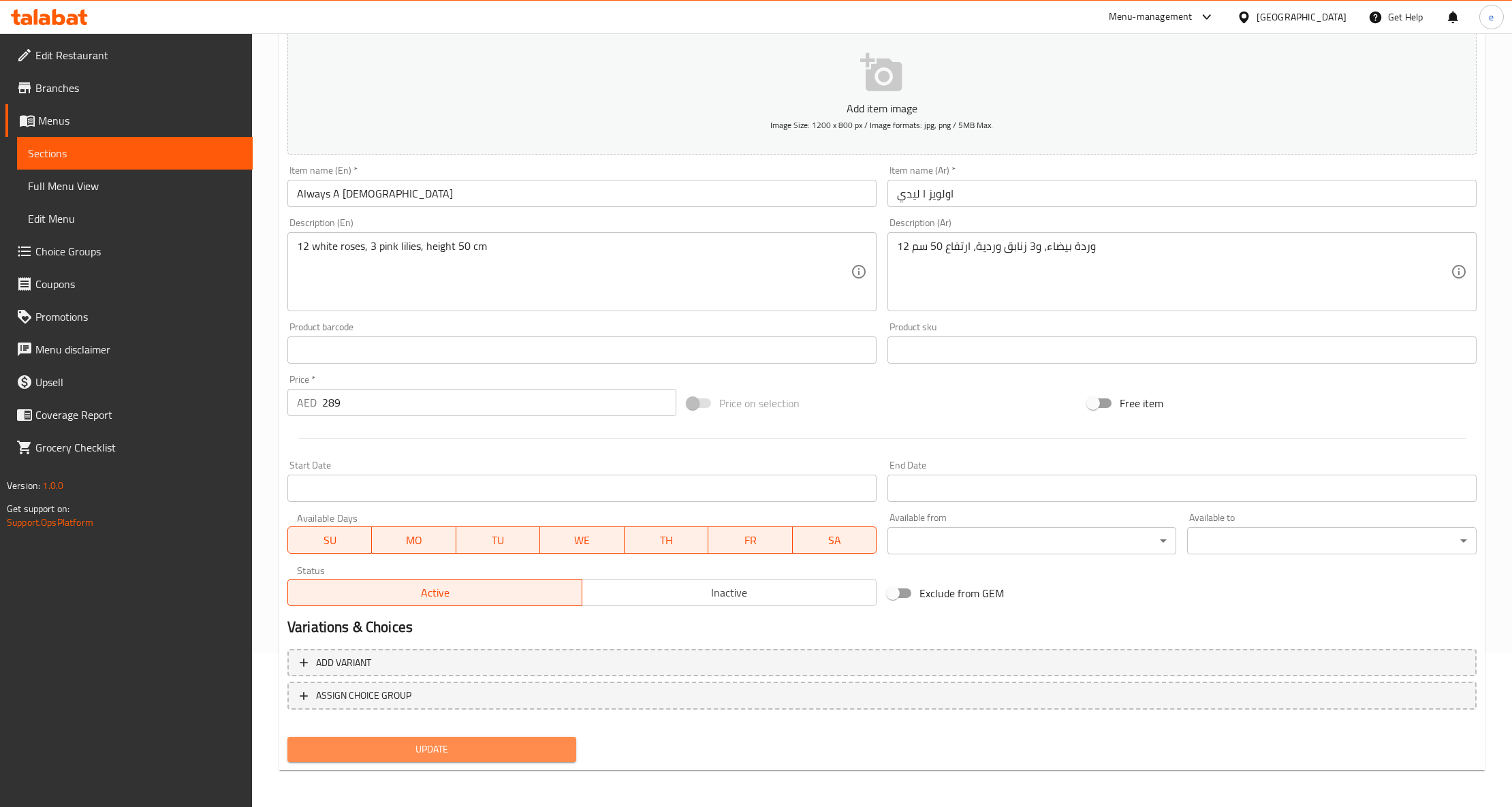
click at [486, 746] on span "Update" at bounding box center [432, 749] width 267 height 17
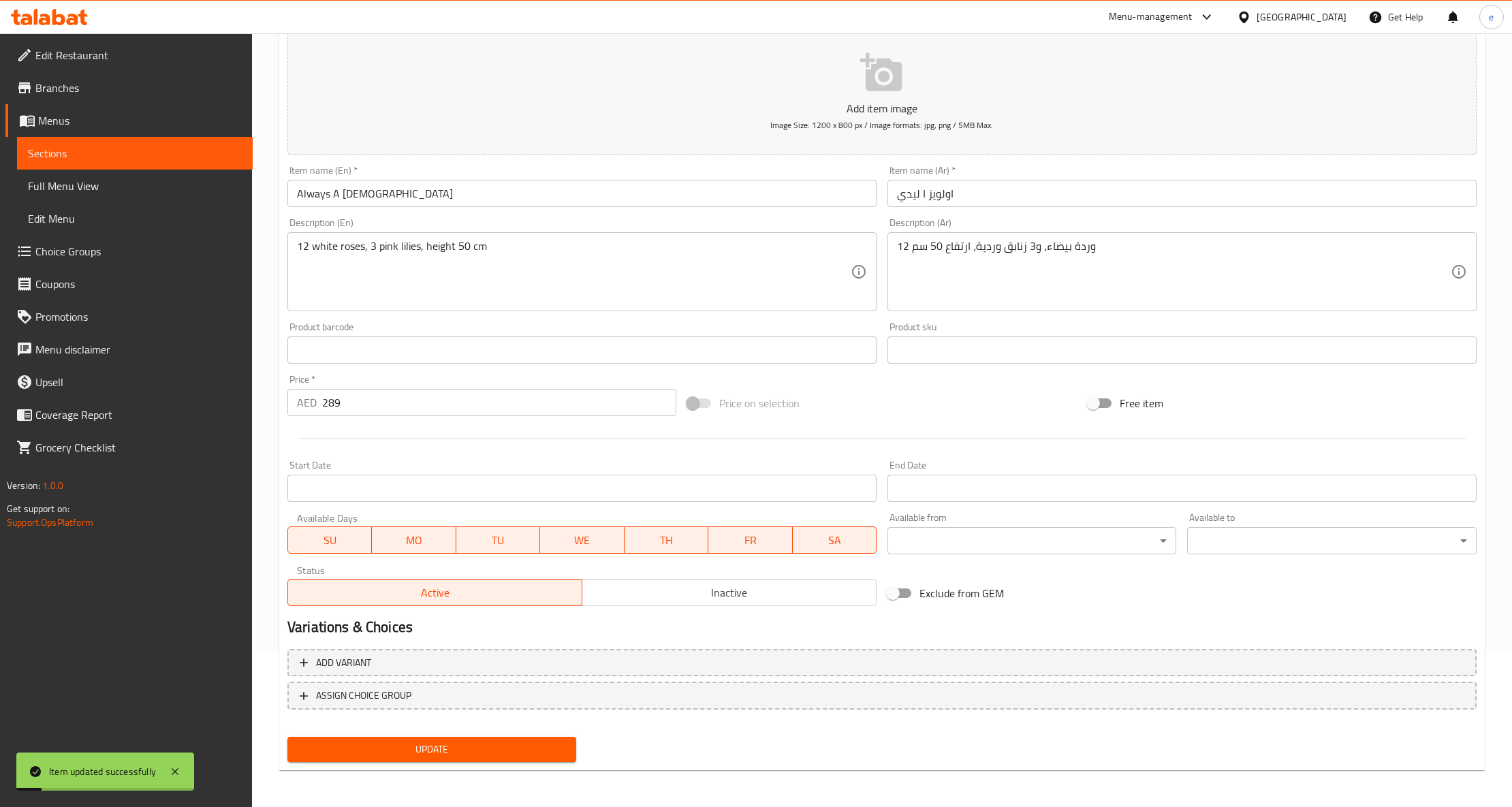
click at [89, 188] on span "Full Menu View" at bounding box center [135, 186] width 214 height 16
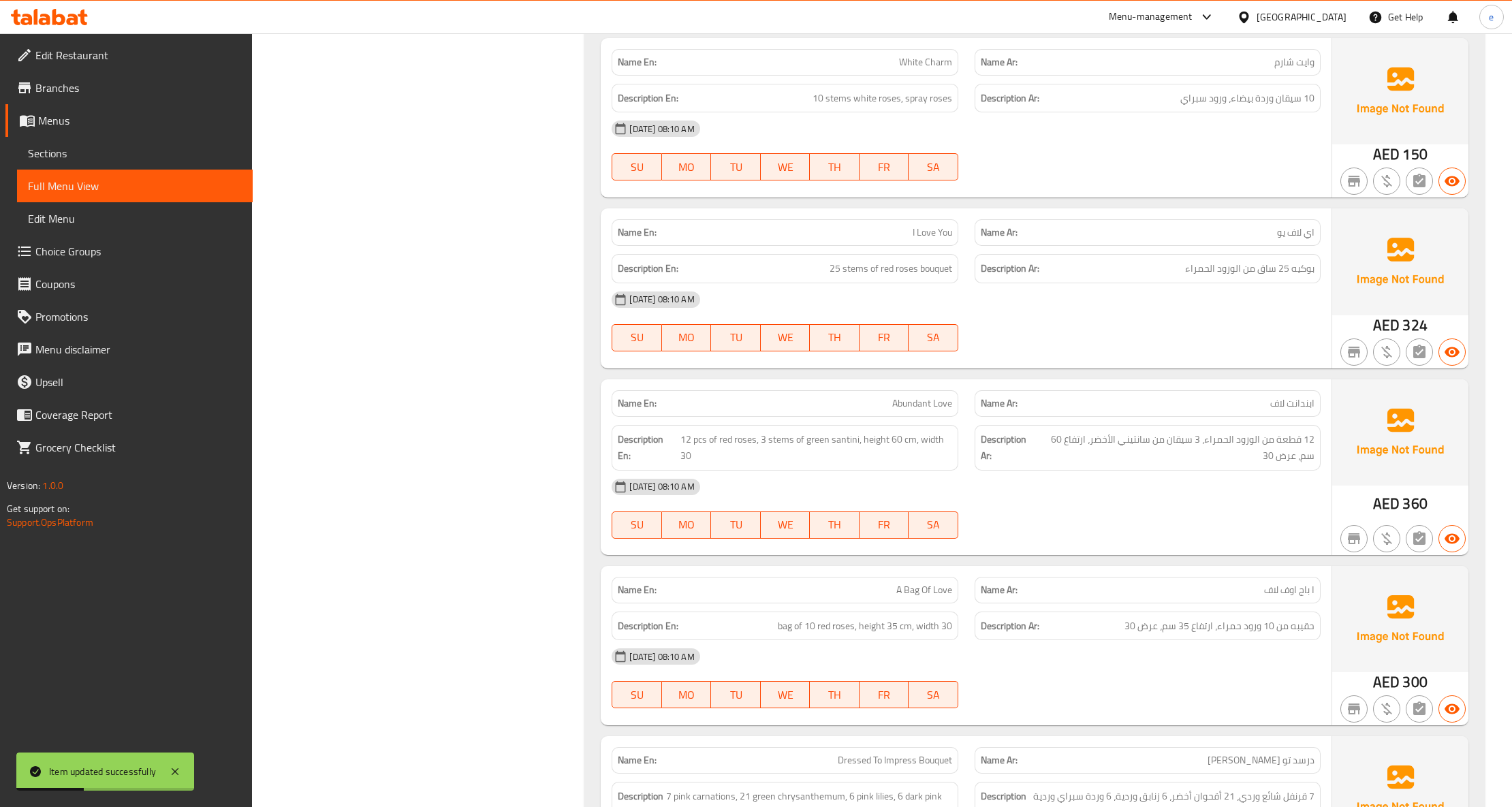
scroll to position [971, 0]
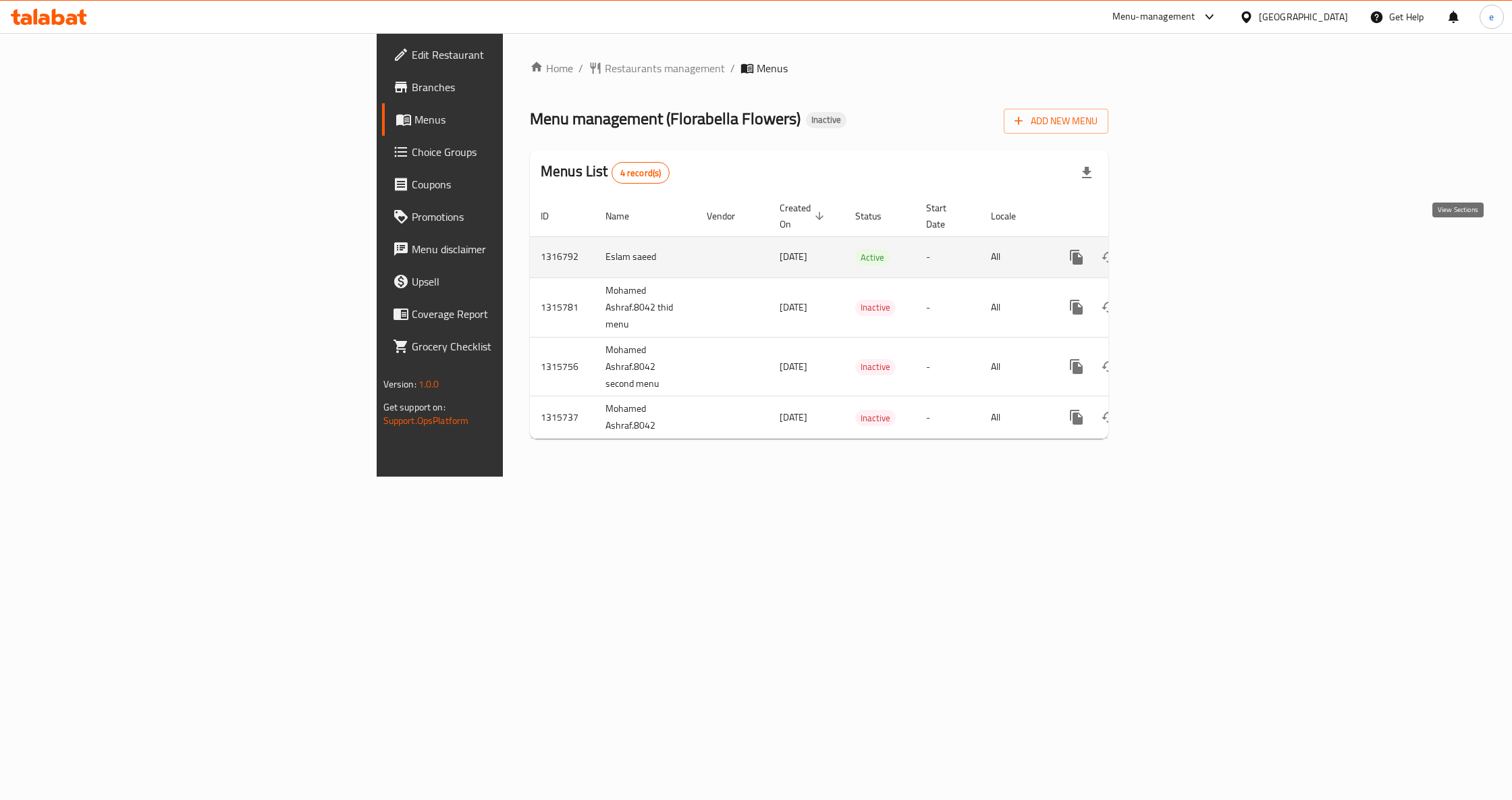
click at [1180, 251] on icon "enhanced table" at bounding box center [1174, 257] width 12 height 12
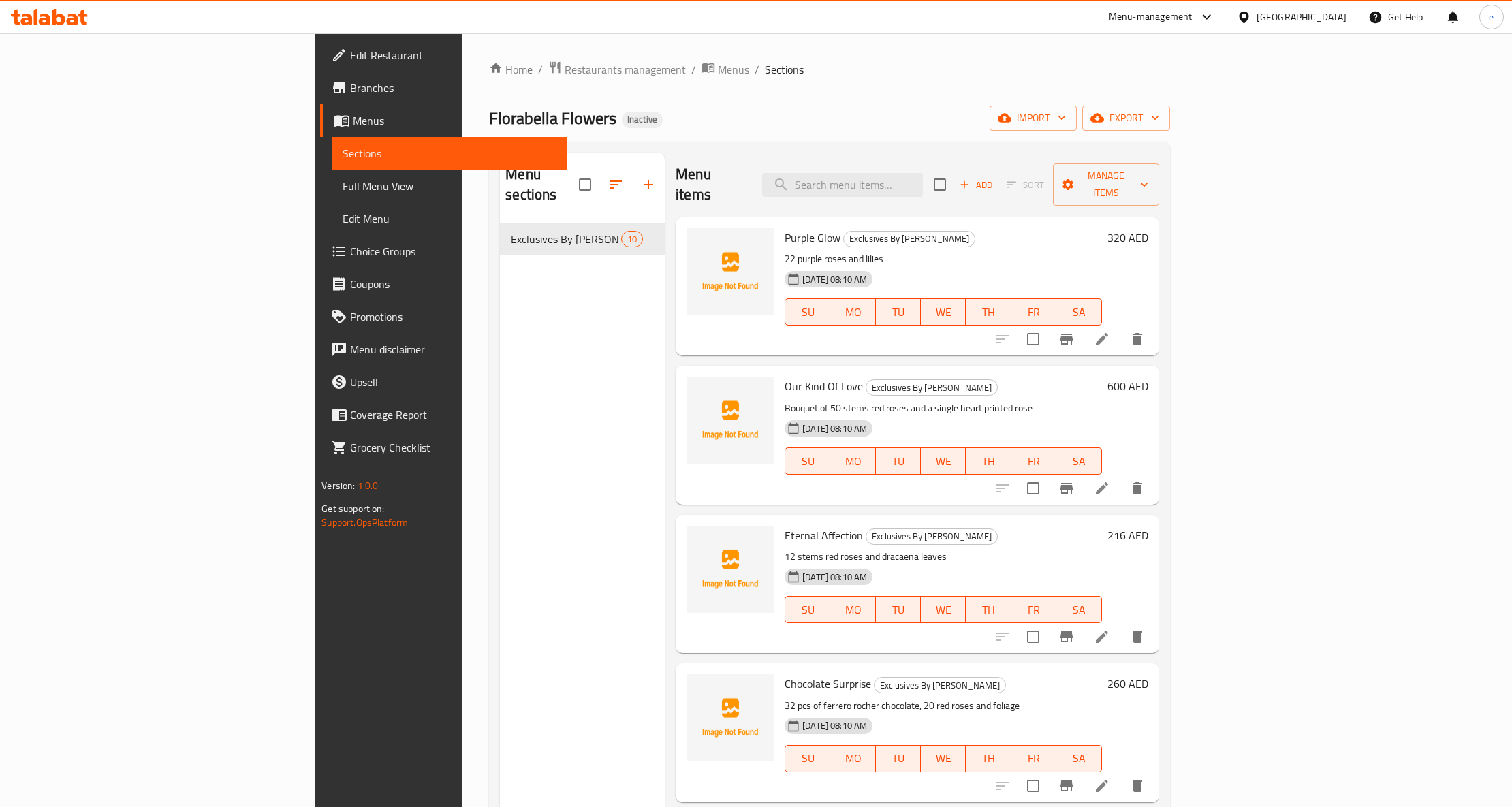
click at [343, 189] on span "Full Menu View" at bounding box center [450, 186] width 214 height 16
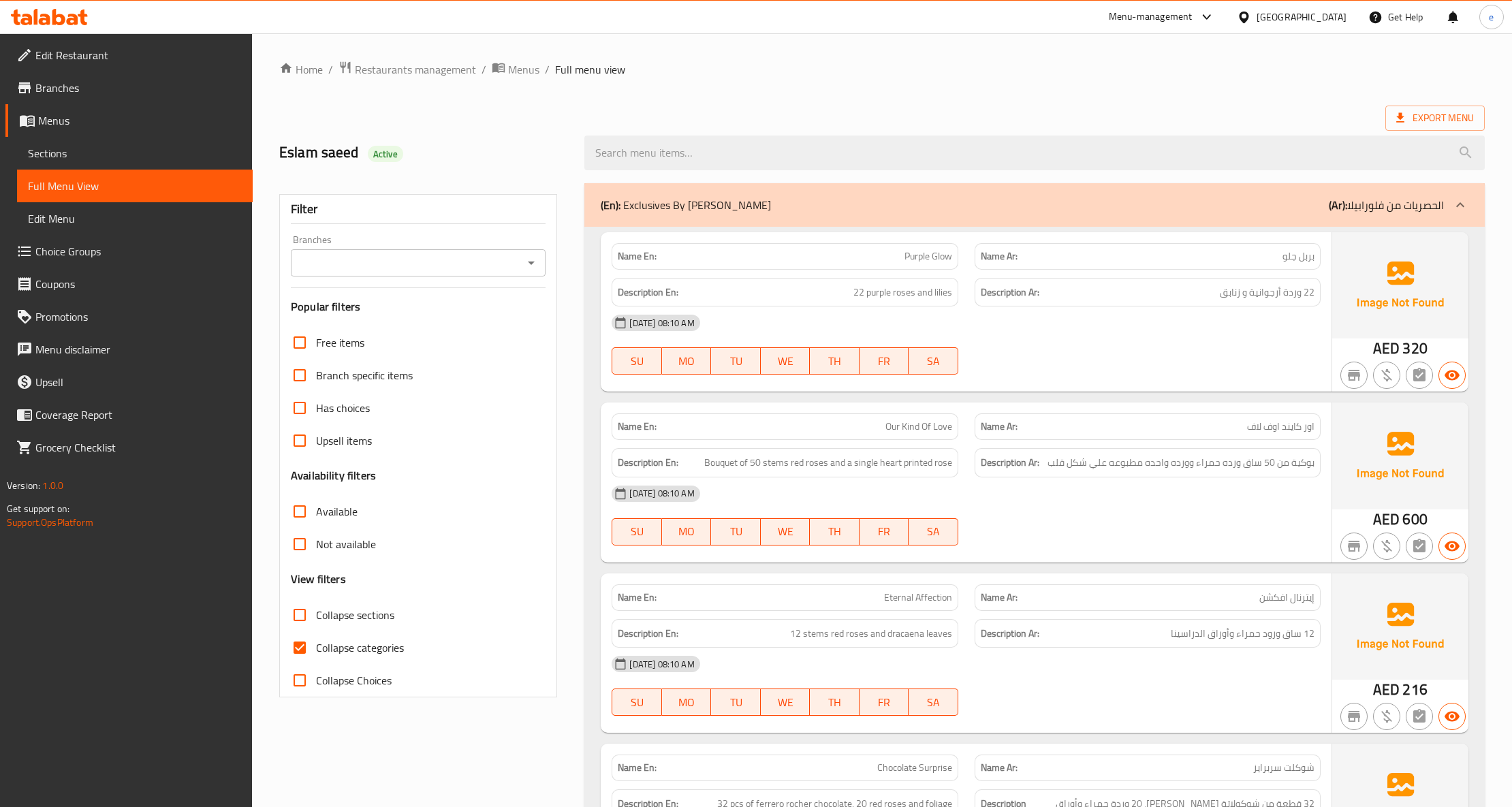
click at [377, 652] on span "Collapse categories" at bounding box center [360, 648] width 88 height 16
click at [316, 652] on input "Collapse categories" at bounding box center [300, 648] width 33 height 32
checkbox input "false"
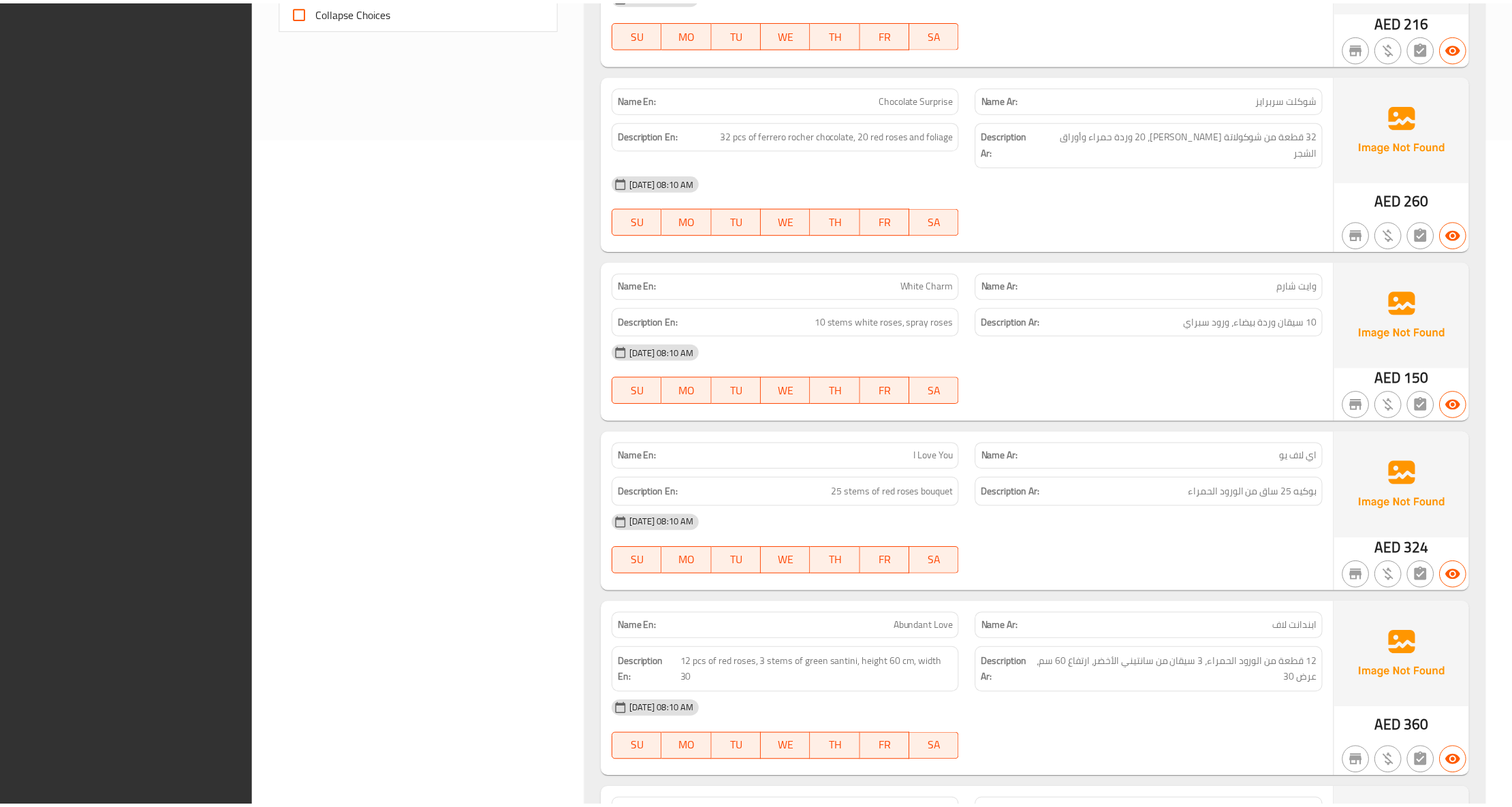
scroll to position [1211, 0]
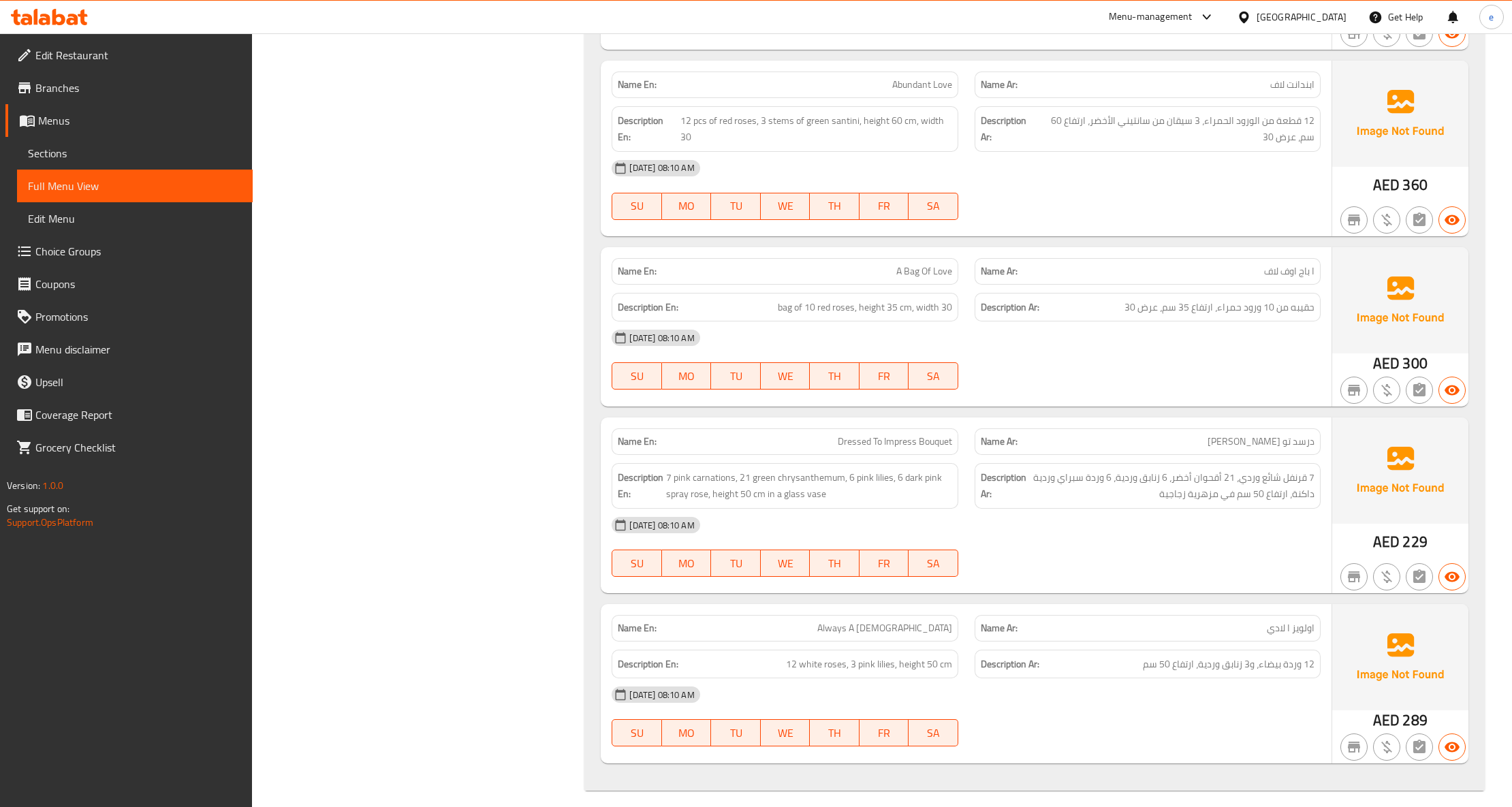
click at [1262, 621] on p "Name Ar: اولويز ا لادي" at bounding box center [1148, 628] width 334 height 14
click at [69, 150] on span "Sections" at bounding box center [135, 153] width 214 height 16
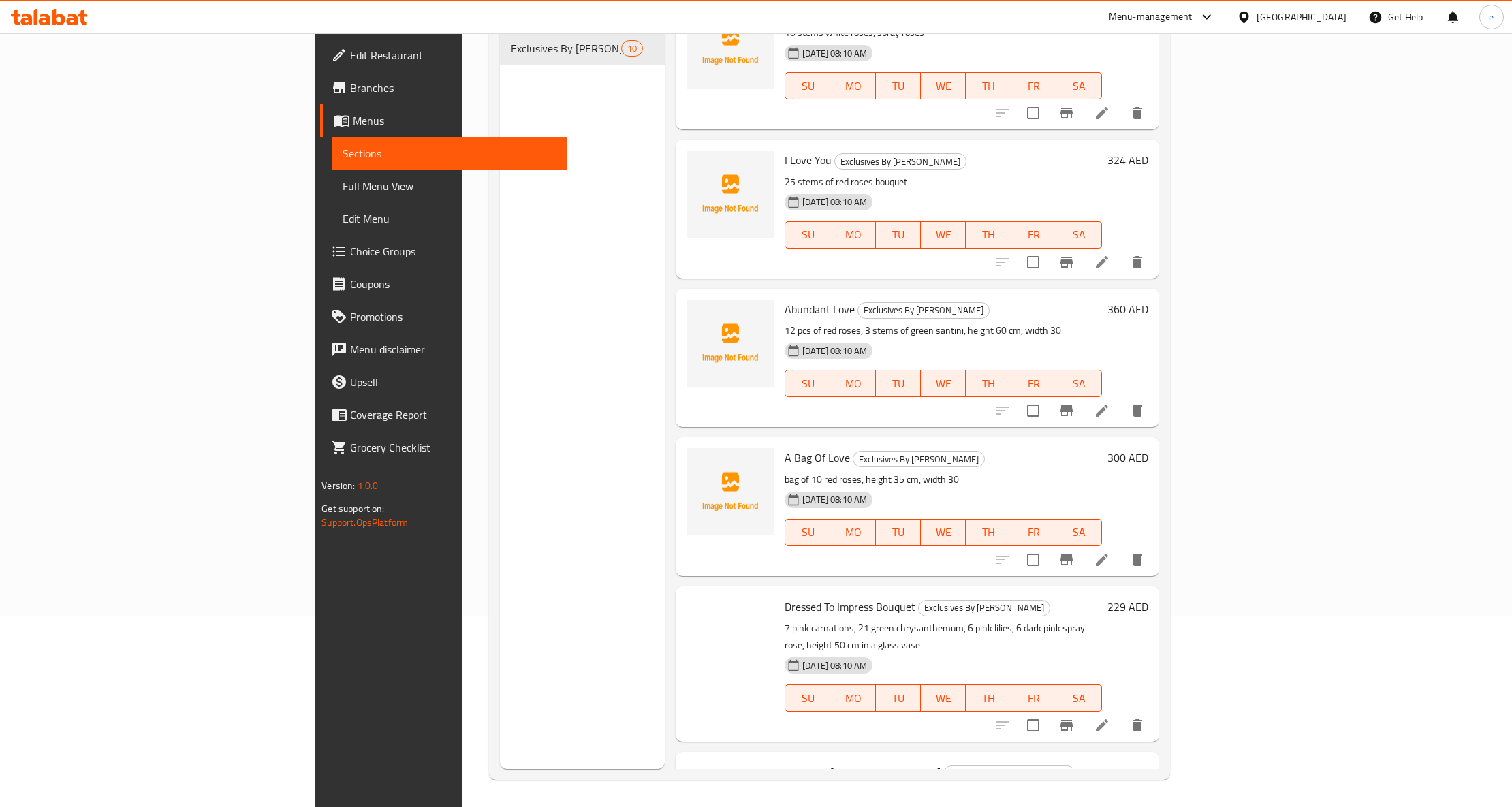
scroll to position [714, 0]
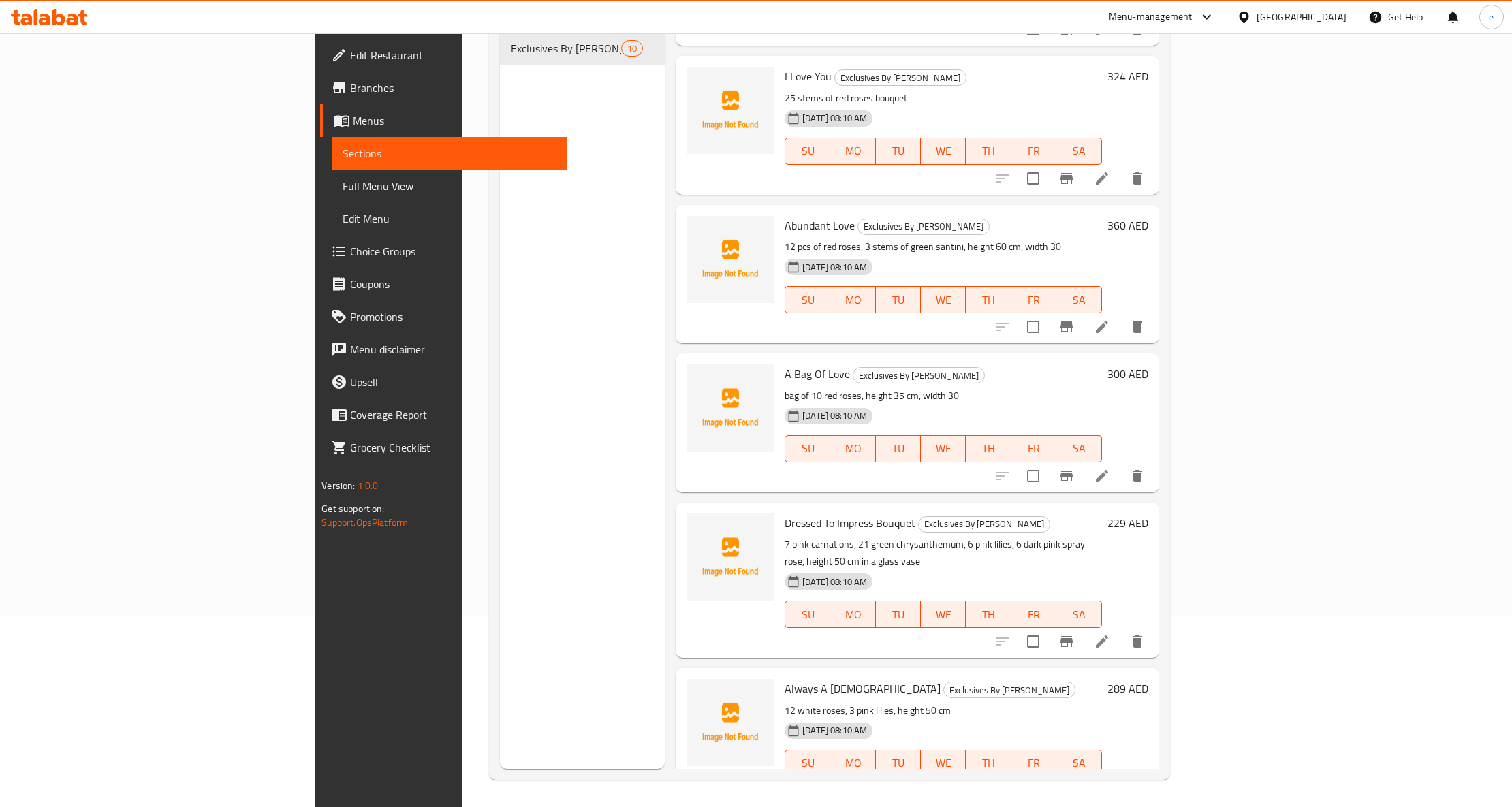
click at [332, 196] on link "Full Menu View" at bounding box center [449, 186] width 236 height 32
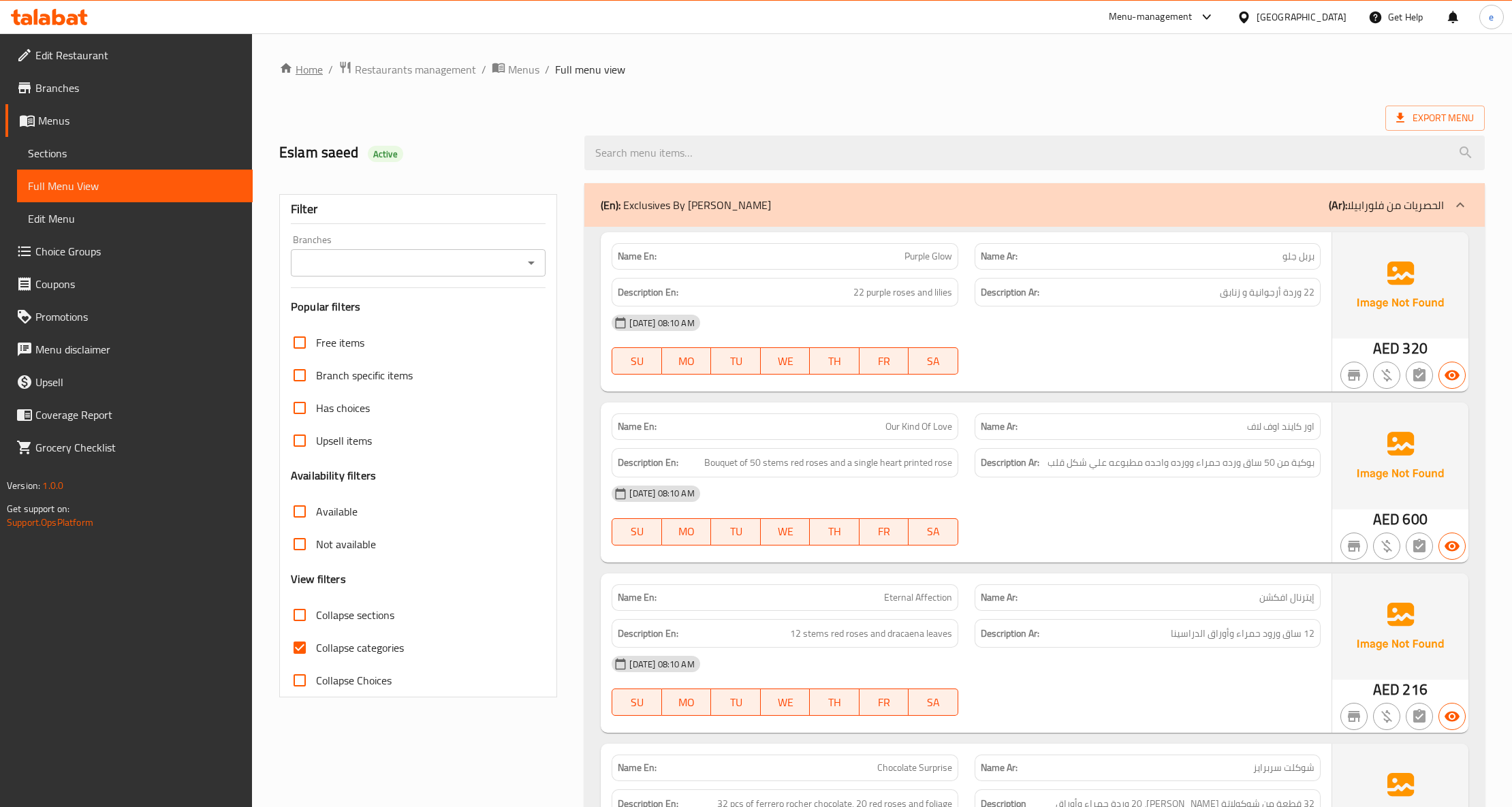
click at [295, 68] on link "Home" at bounding box center [301, 69] width 44 height 16
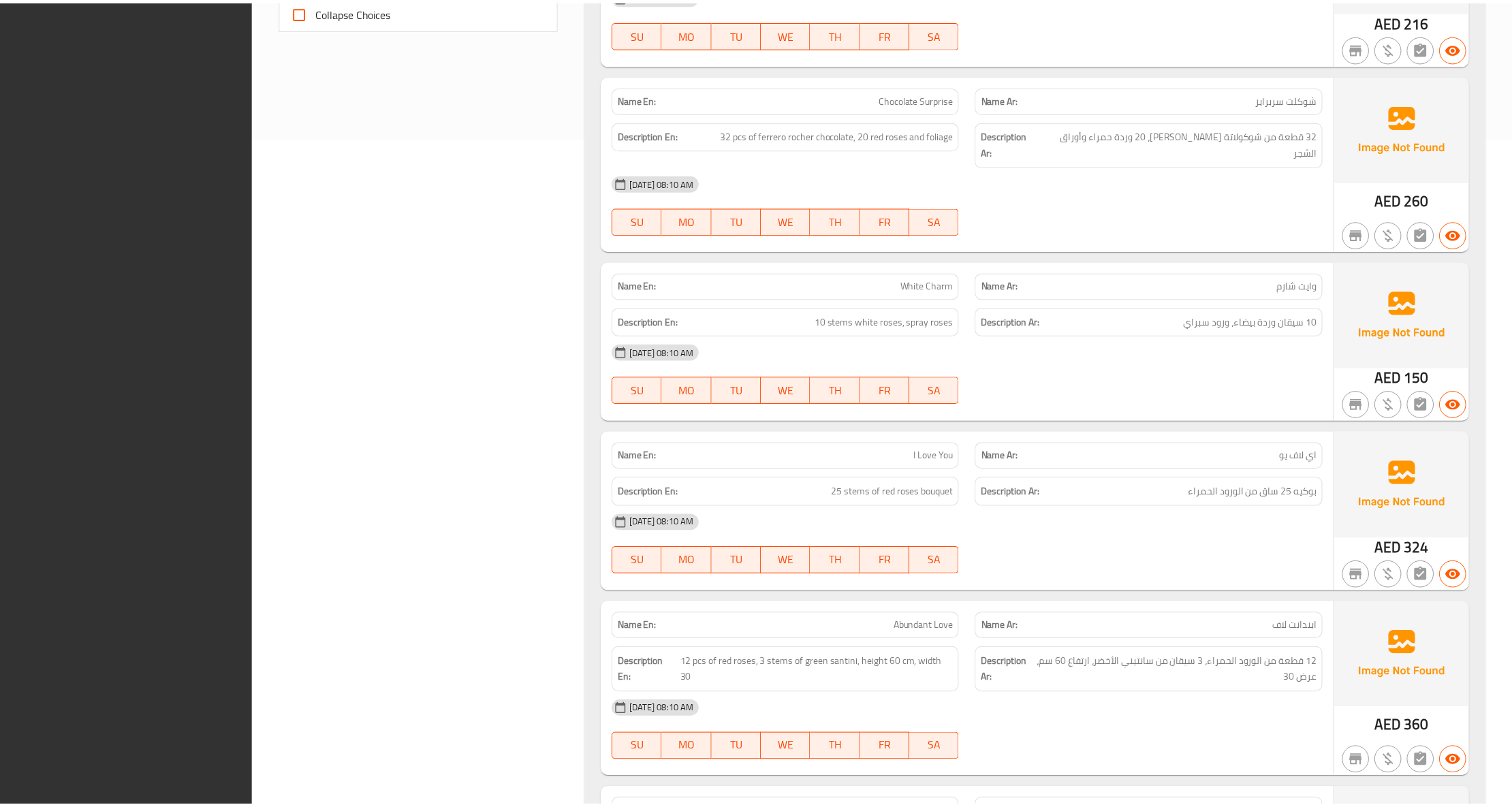
scroll to position [1211, 0]
